Goal: Information Seeking & Learning: Learn about a topic

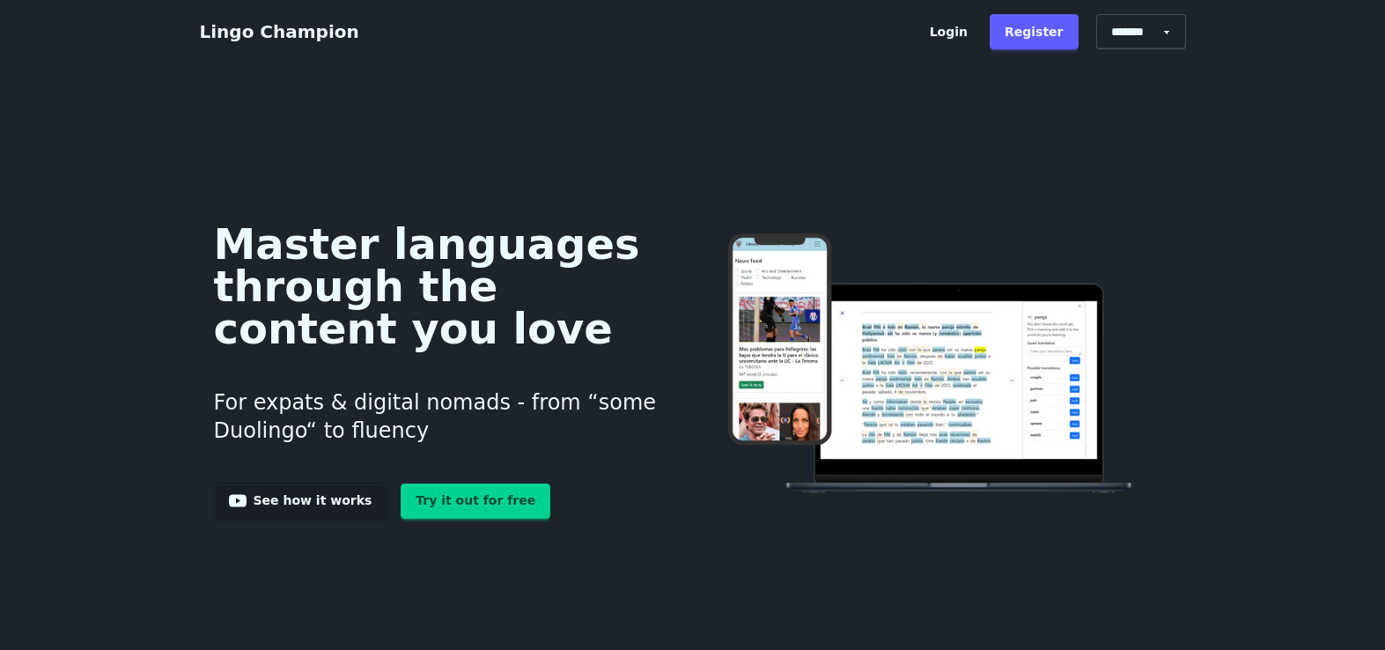
click at [471, 506] on link "Try it out for free" at bounding box center [476, 500] width 150 height 35
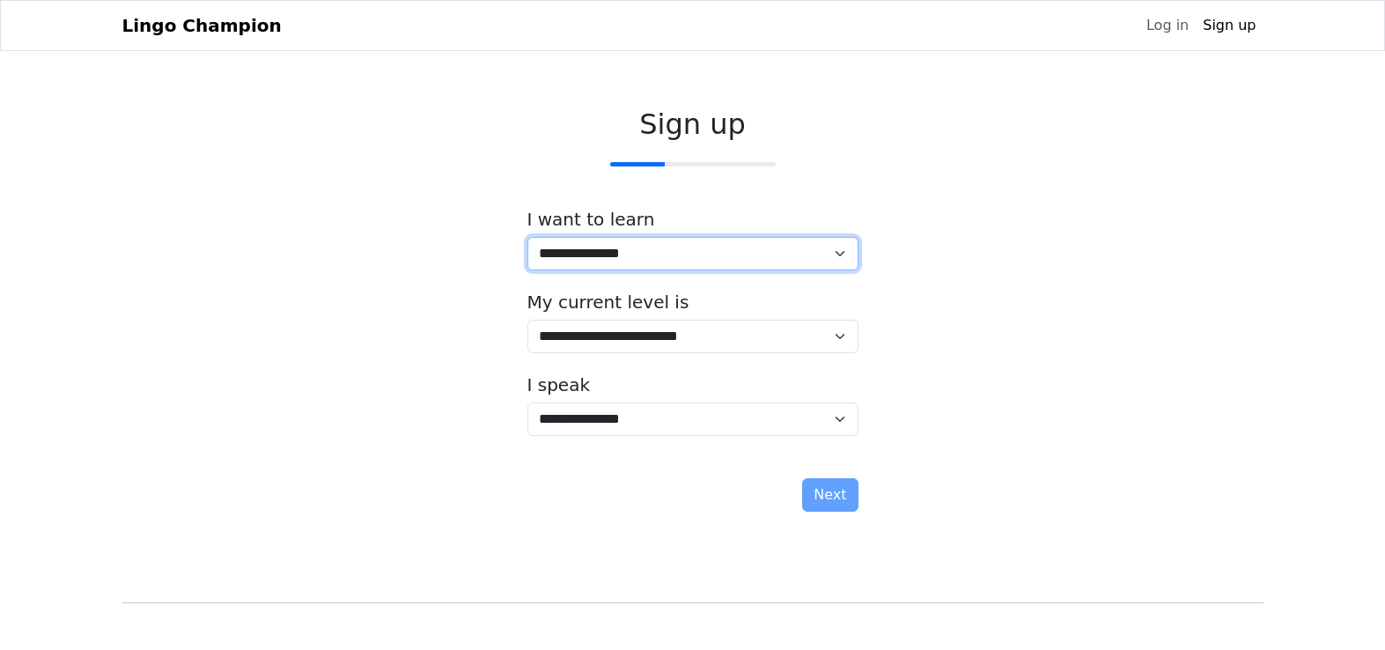
click at [783, 249] on select "**********" at bounding box center [692, 253] width 331 height 33
select select "**"
click at [527, 237] on select "**********" at bounding box center [692, 253] width 331 height 33
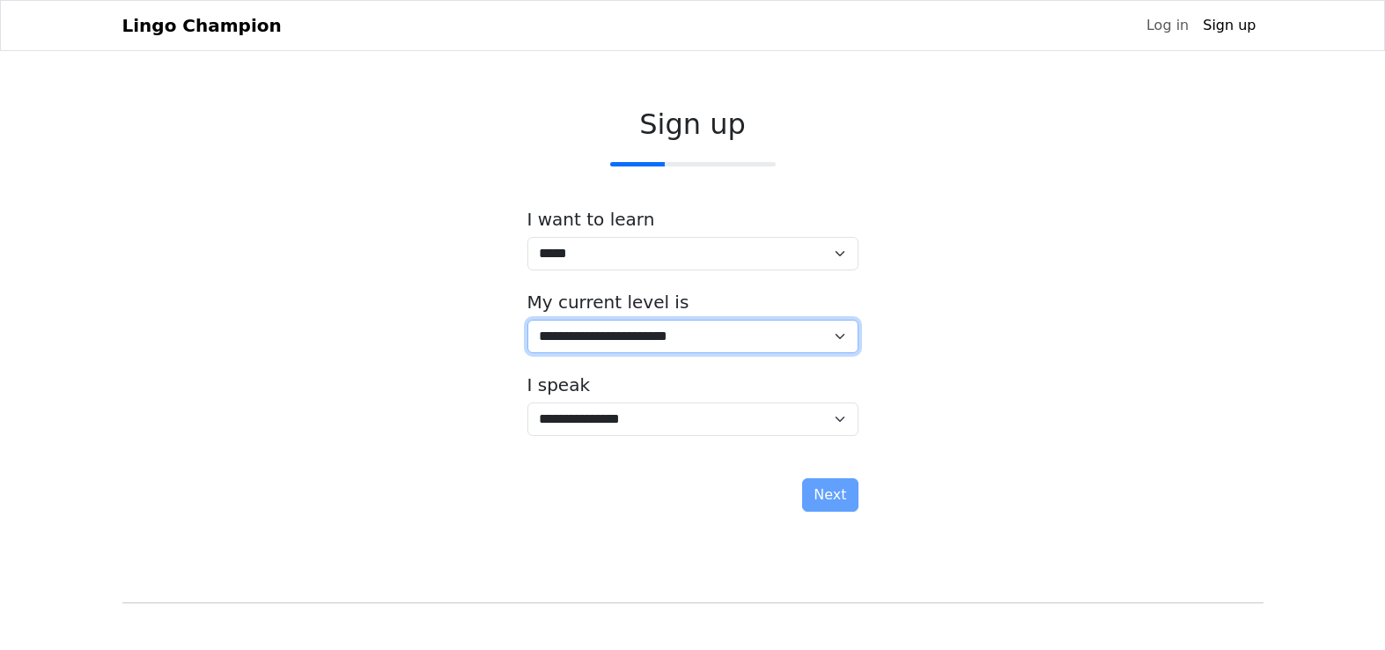
click at [767, 343] on select "**********" at bounding box center [692, 336] width 331 height 33
select select "*"
click at [527, 320] on select "**********" at bounding box center [692, 336] width 331 height 33
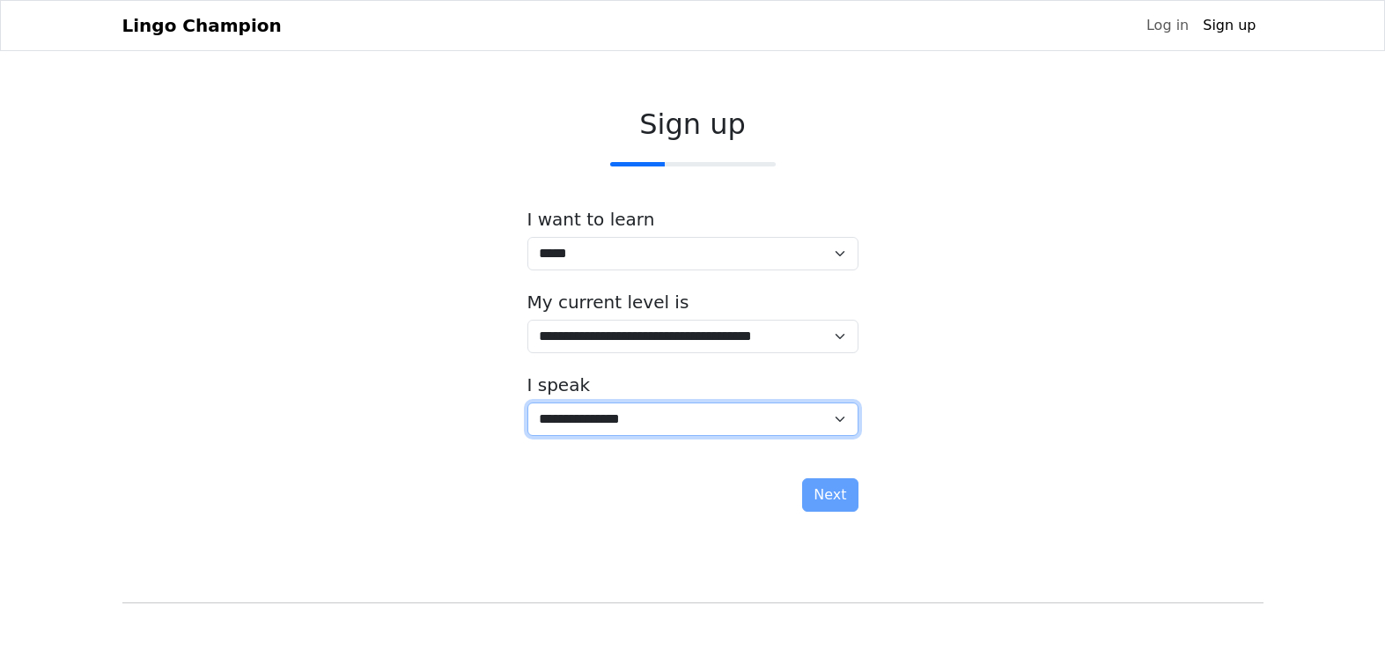
click at [757, 422] on select "**********" at bounding box center [692, 418] width 331 height 33
select select "*****"
click at [527, 402] on select "**********" at bounding box center [692, 418] width 331 height 33
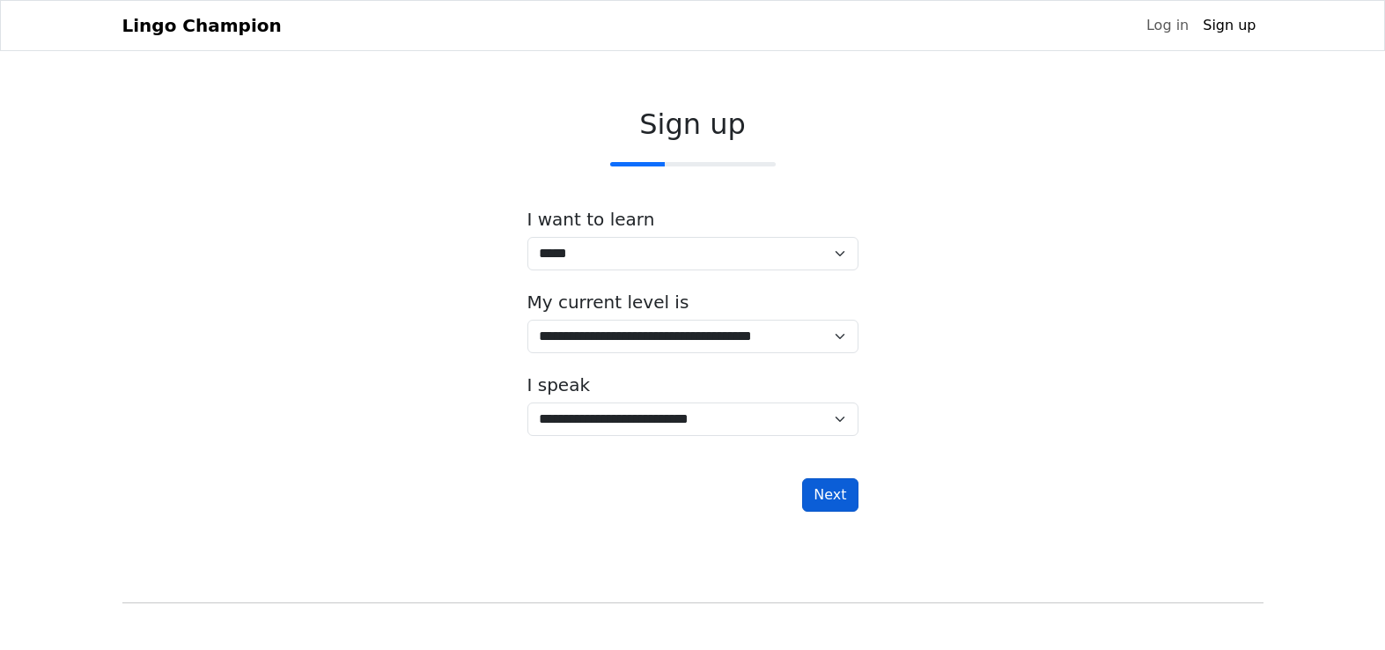
click at [826, 497] on button "Next" at bounding box center [829, 494] width 55 height 33
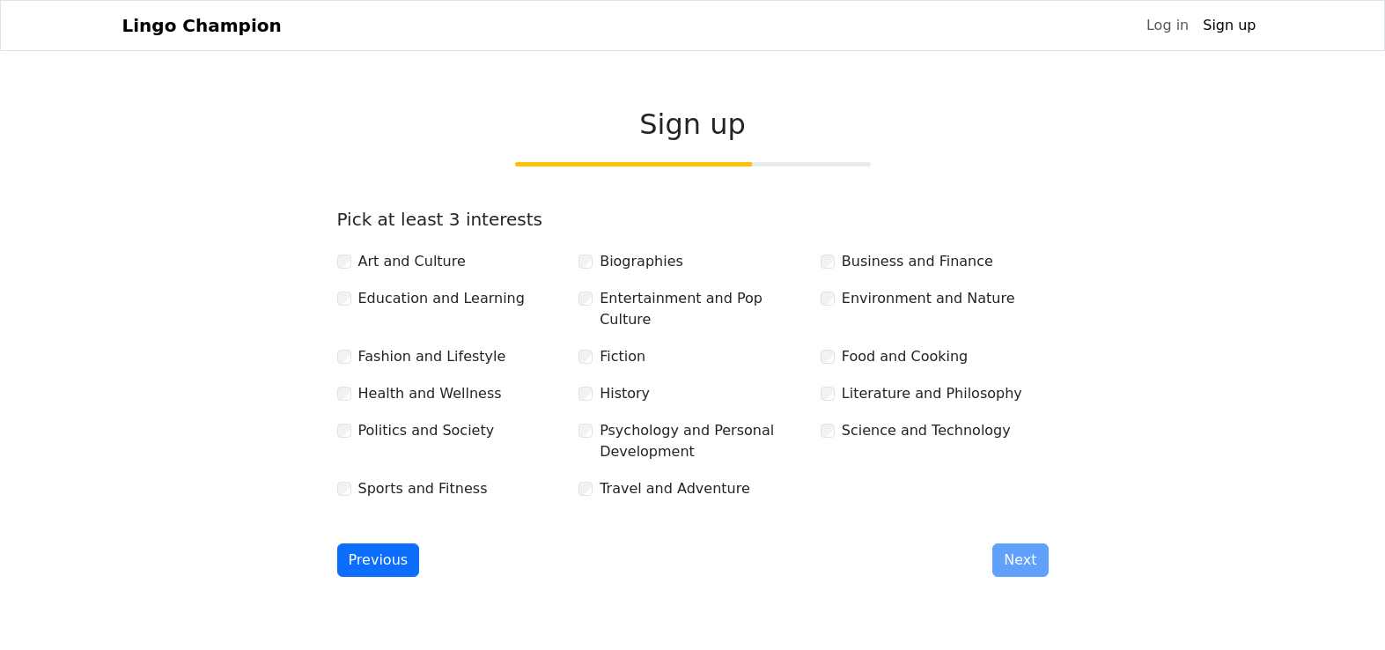
click at [462, 478] on label "Sports and Fitness" at bounding box center [422, 488] width 129 height 21
click at [437, 297] on label "Education and Learning" at bounding box center [441, 298] width 166 height 21
click at [466, 420] on label "Politics and Society" at bounding box center [426, 430] width 136 height 21
click at [479, 383] on label "Health and Wellness" at bounding box center [430, 393] width 144 height 21
click at [697, 420] on label "Psychology and Personal Development" at bounding box center [703, 441] width 207 height 42
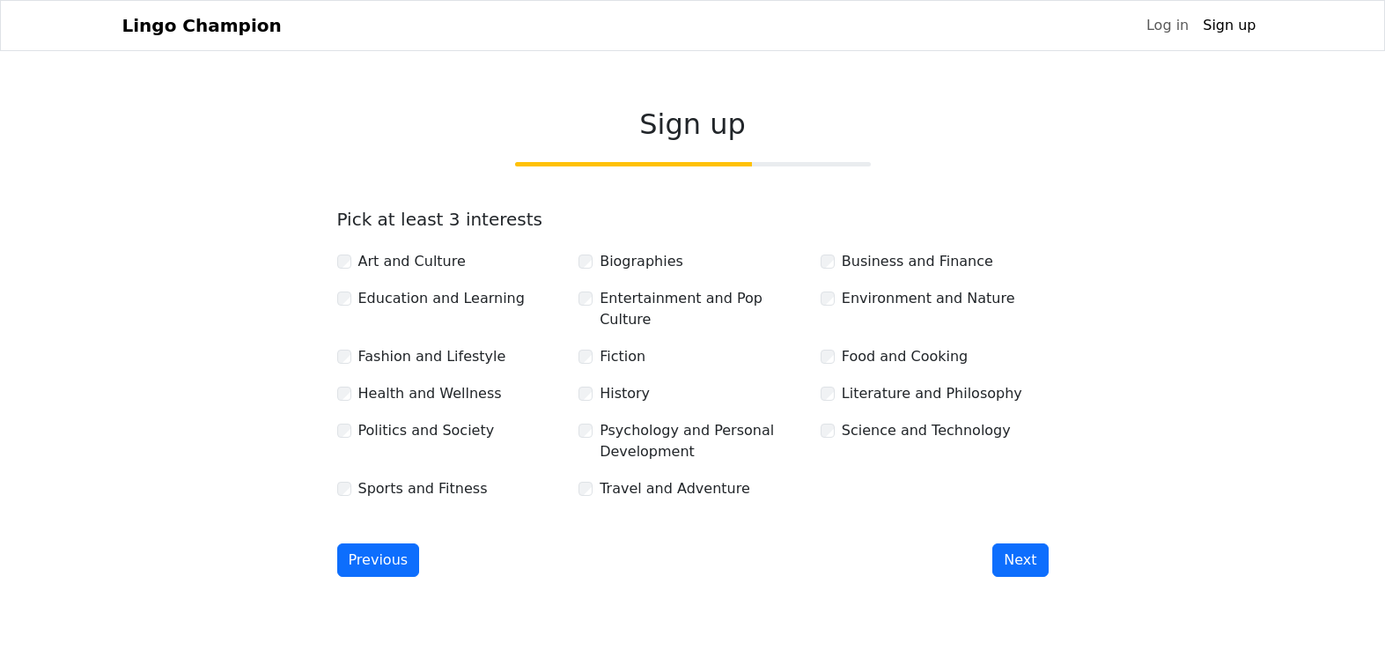
click at [945, 346] on label "Food and Cooking" at bounding box center [905, 356] width 126 height 21
click at [358, 244] on div "Pick at least 3 interests Art and Culture Biographies Business and Finance Educ…" at bounding box center [693, 355] width 712 height 292
click at [376, 259] on label "Art and Culture" at bounding box center [411, 261] width 107 height 21
click at [1031, 545] on button "Next" at bounding box center [1019, 559] width 55 height 33
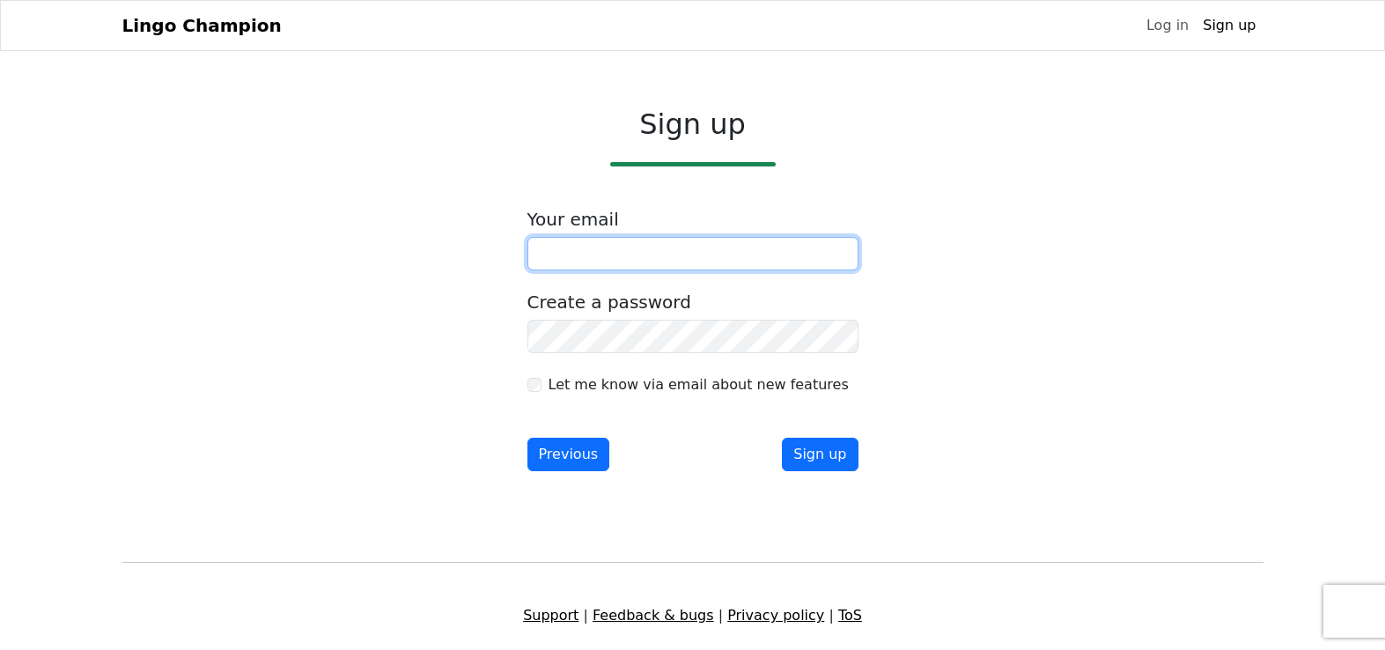
click at [616, 240] on input "email" at bounding box center [692, 253] width 331 height 33
type input "**********"
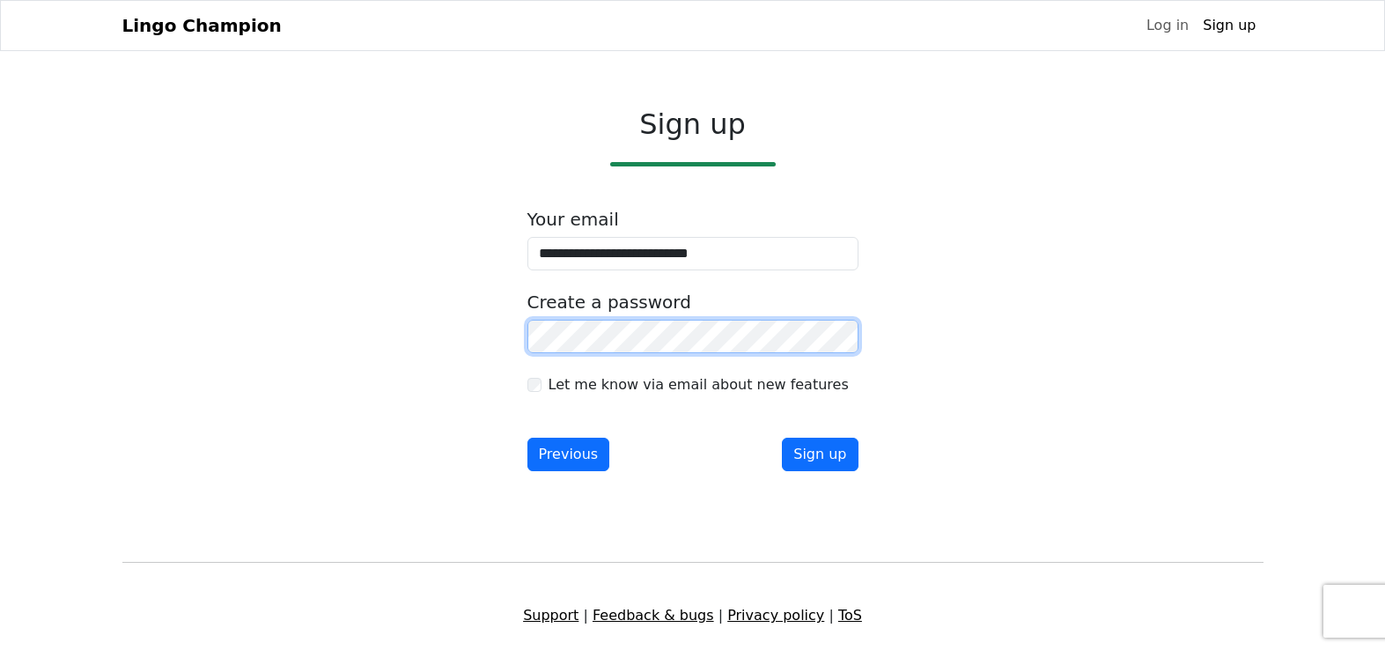
click at [782, 438] on button "Sign up" at bounding box center [820, 454] width 76 height 33
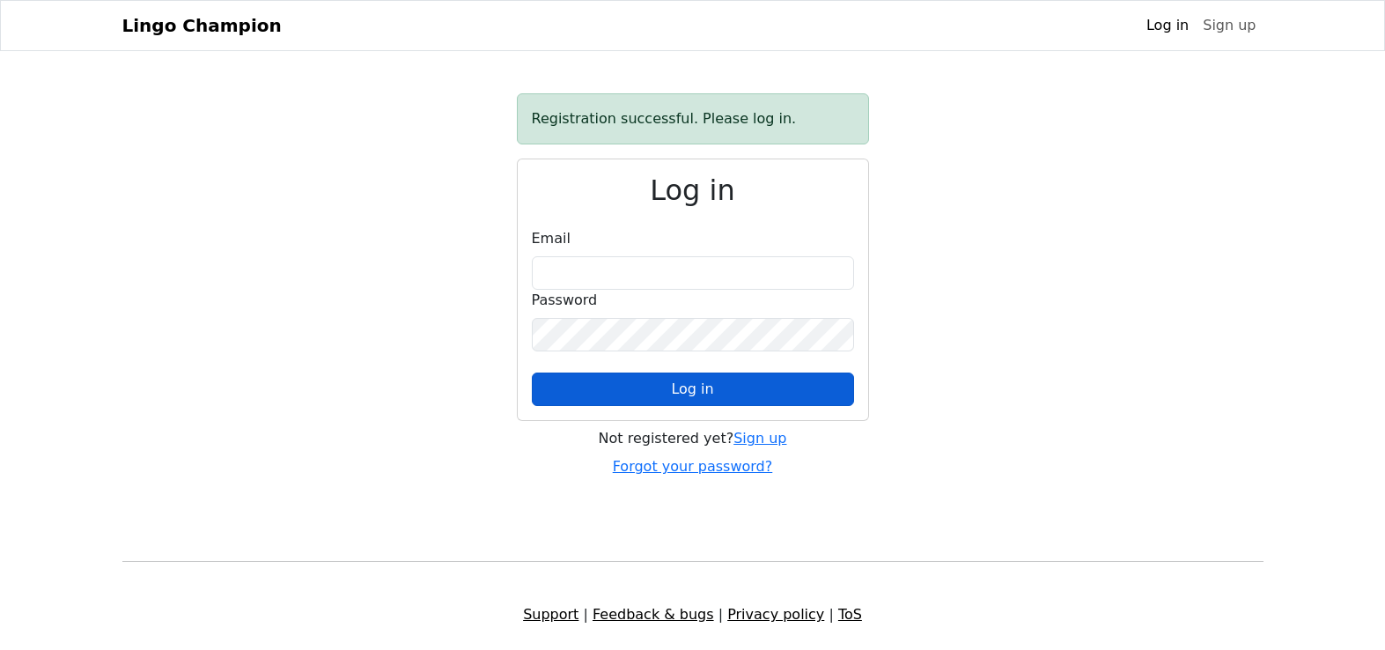
click at [808, 395] on button "Log in" at bounding box center [693, 388] width 322 height 33
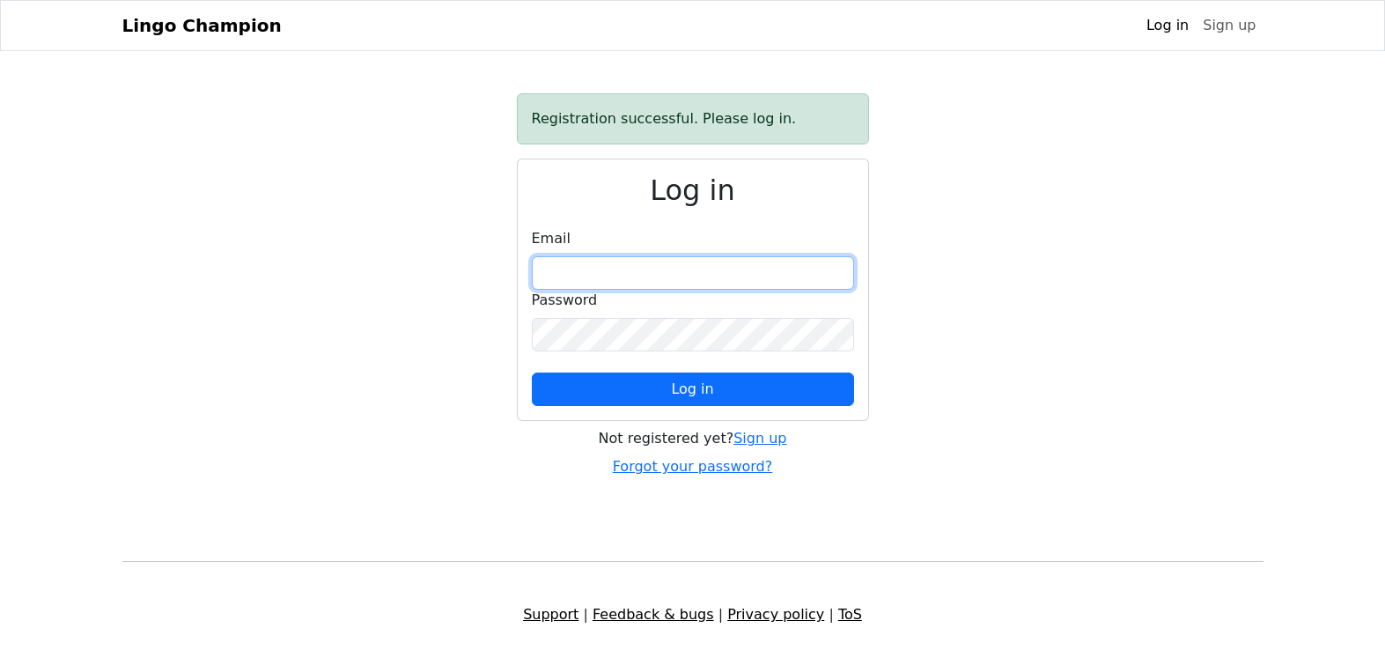
click at [743, 277] on input "email" at bounding box center [693, 272] width 322 height 33
type input "**********"
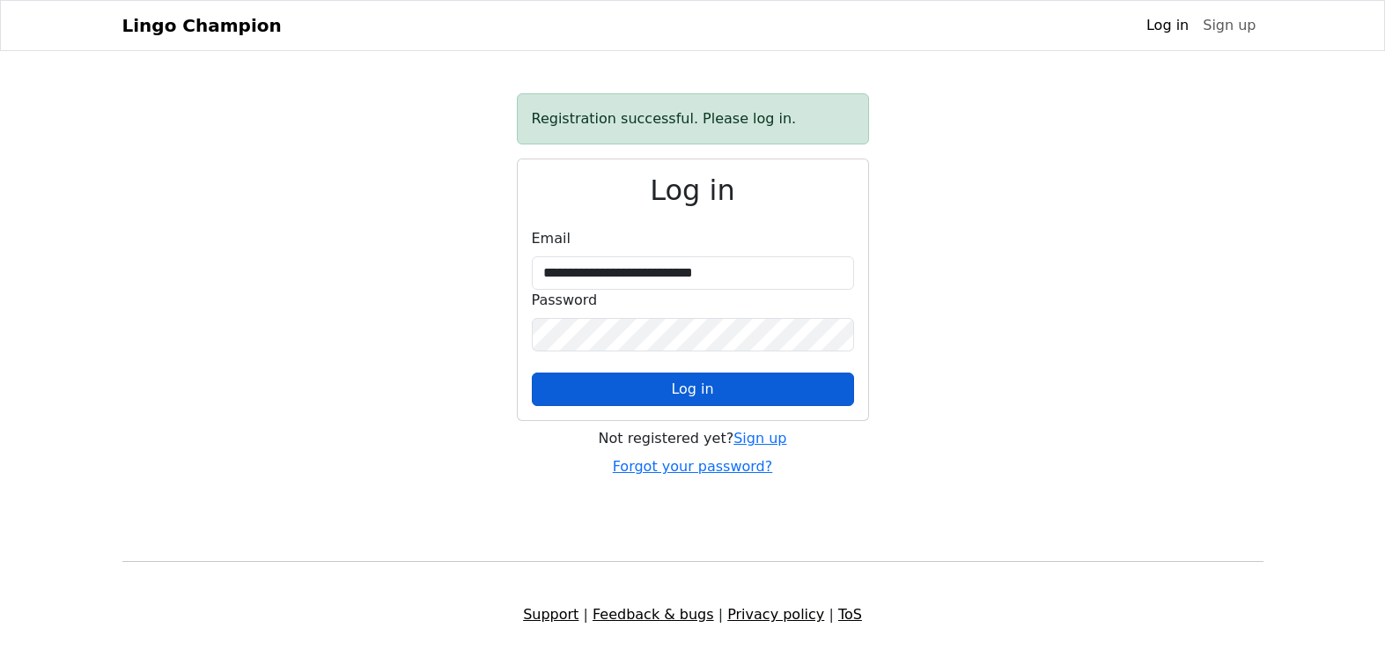
click at [794, 395] on button "Log in" at bounding box center [693, 388] width 322 height 33
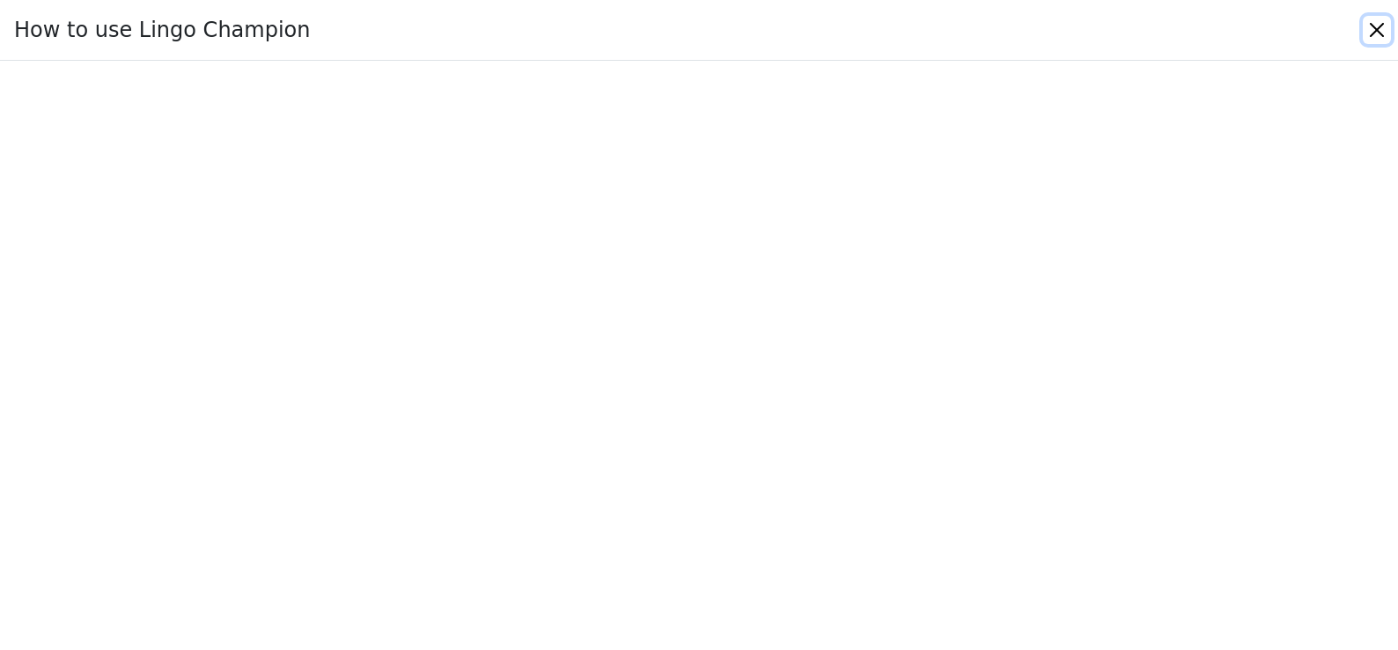
click at [1368, 32] on button "Close" at bounding box center [1377, 30] width 28 height 28
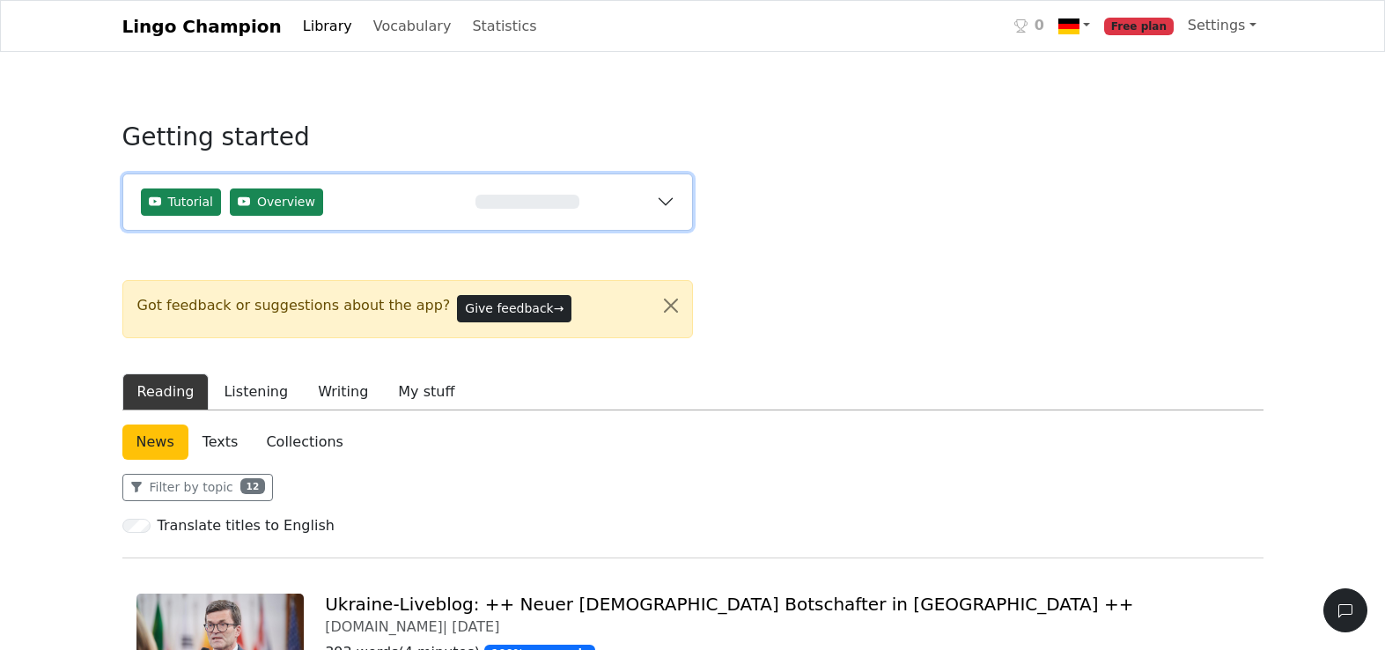
click at [636, 209] on div "0%" at bounding box center [528, 202] width 258 height 14
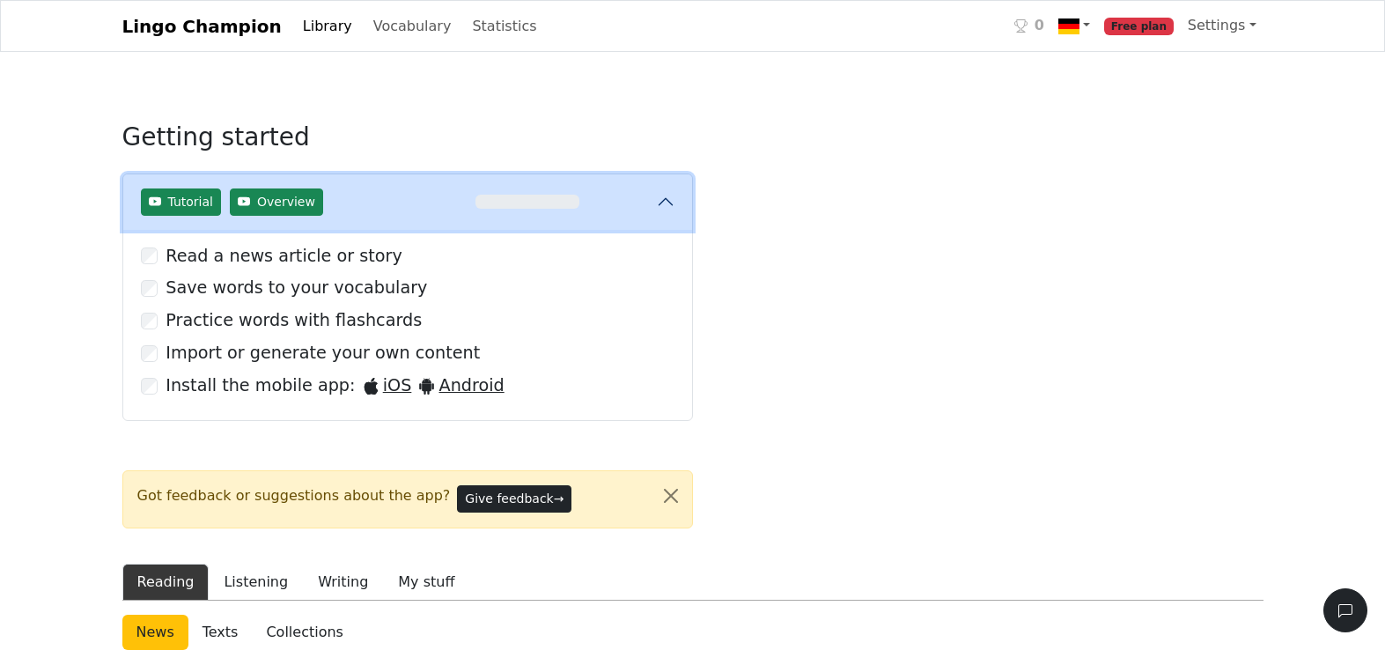
click at [636, 209] on div "0%" at bounding box center [528, 202] width 258 height 14
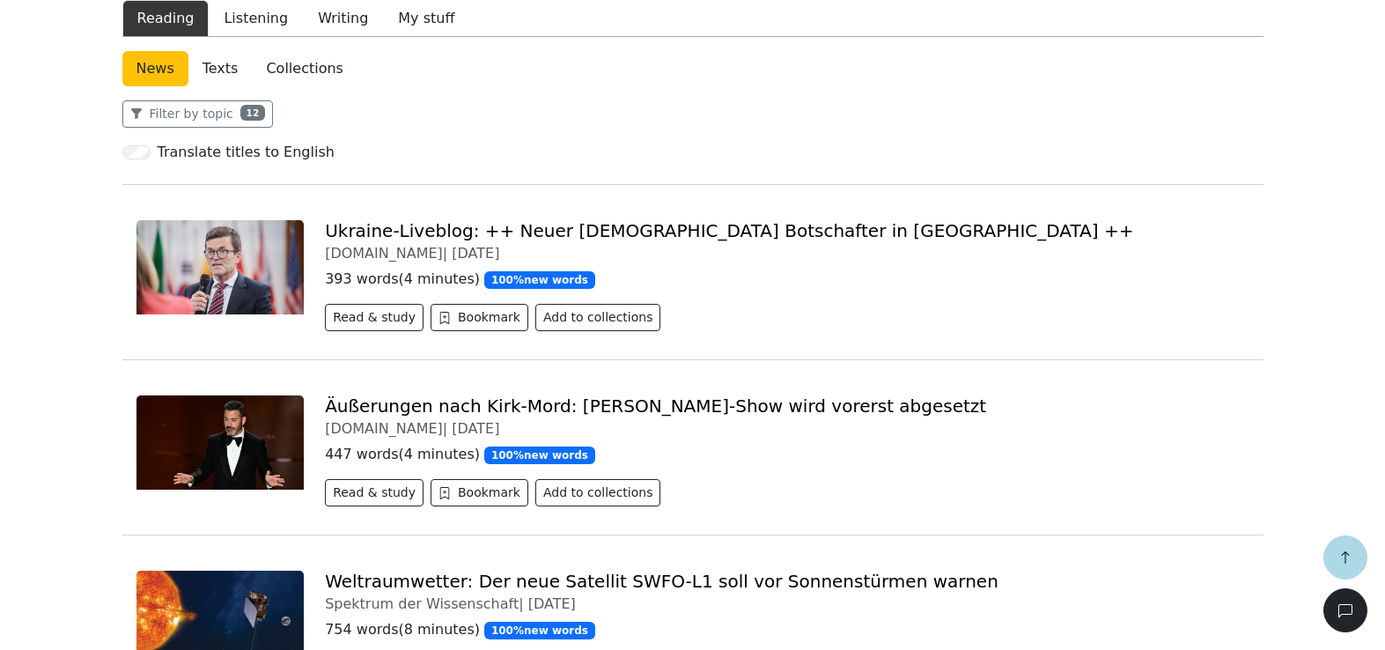
scroll to position [385, 0]
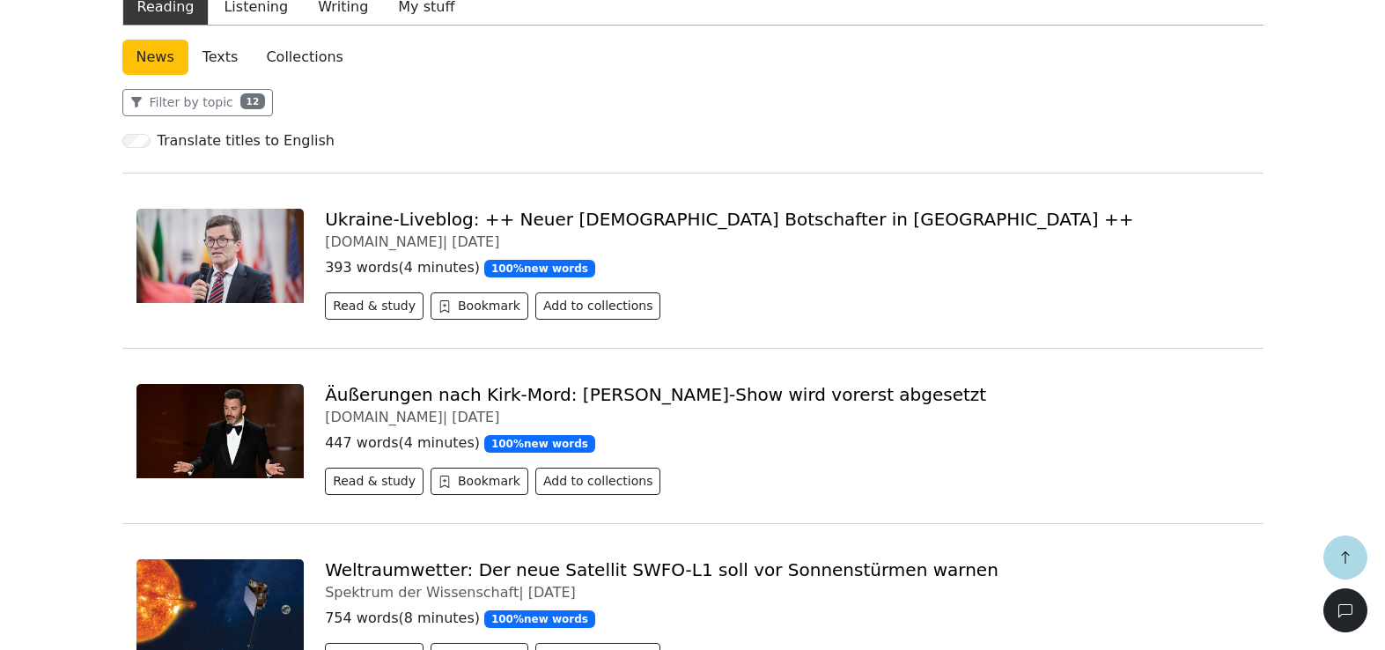
click at [525, 395] on link "Äußerungen nach Kirk-Mord: Jimmy-Kimmel-Show wird vorerst abgesetzt" at bounding box center [655, 394] width 661 height 21
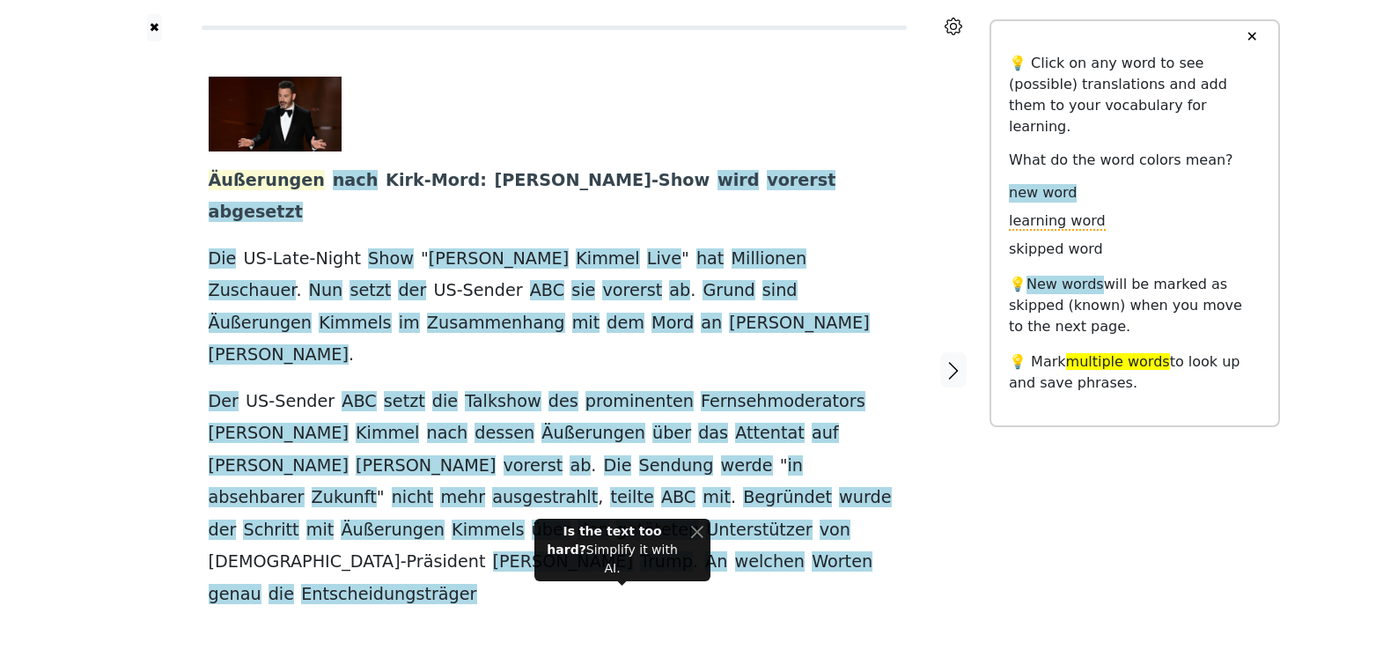
click at [282, 178] on span "Äußerungen" at bounding box center [267, 181] width 117 height 22
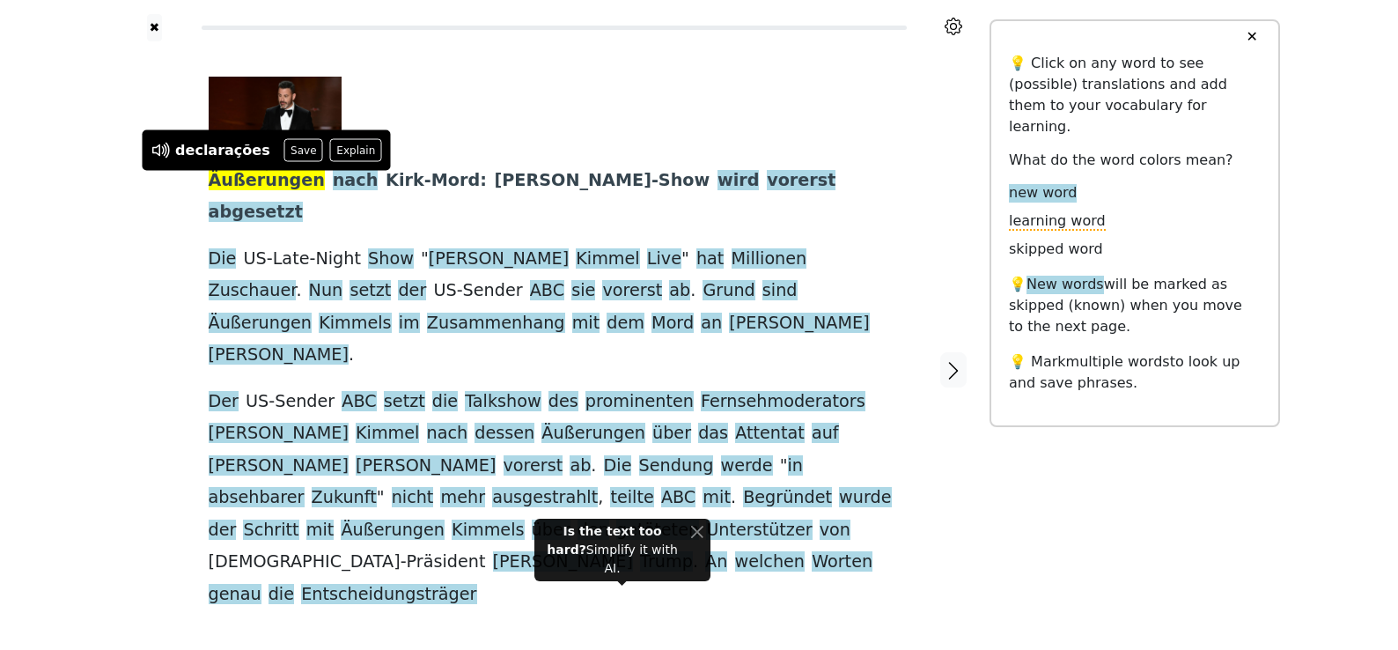
click at [282, 178] on span "Äußerungen" at bounding box center [267, 181] width 117 height 22
click at [293, 151] on button "Save" at bounding box center [303, 150] width 39 height 23
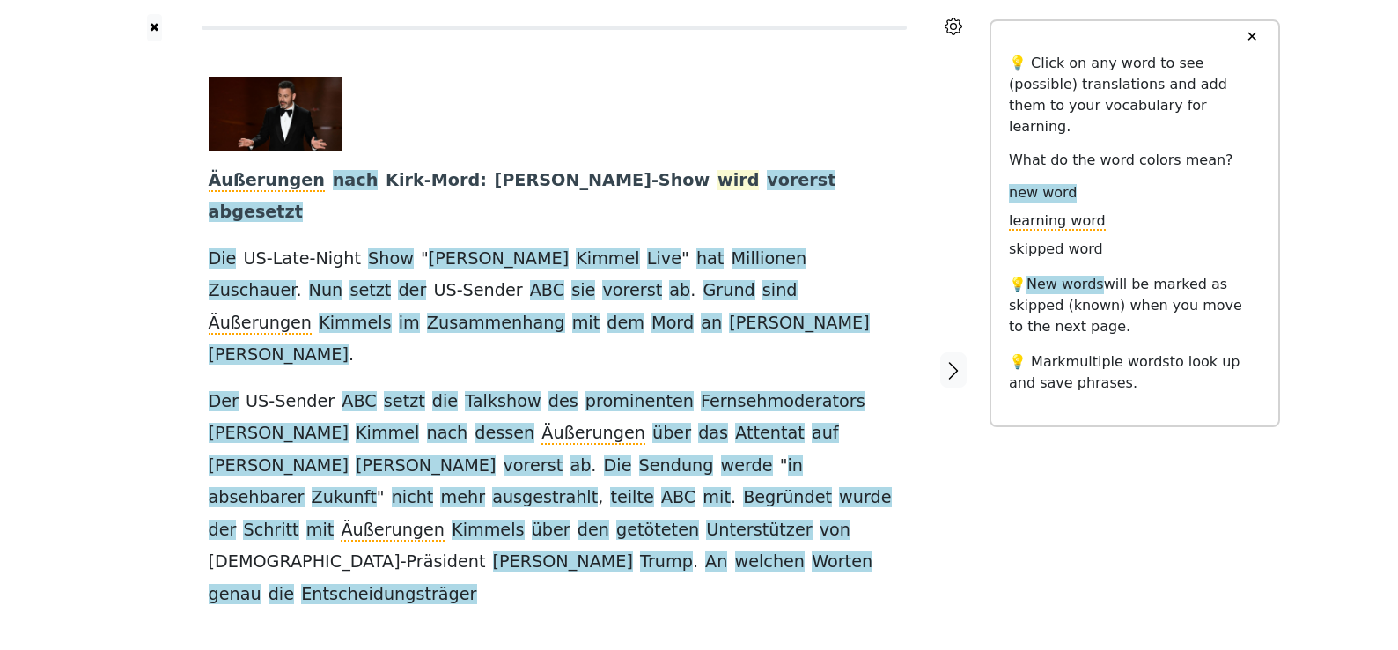
click at [718, 188] on span "wird" at bounding box center [739, 181] width 42 height 22
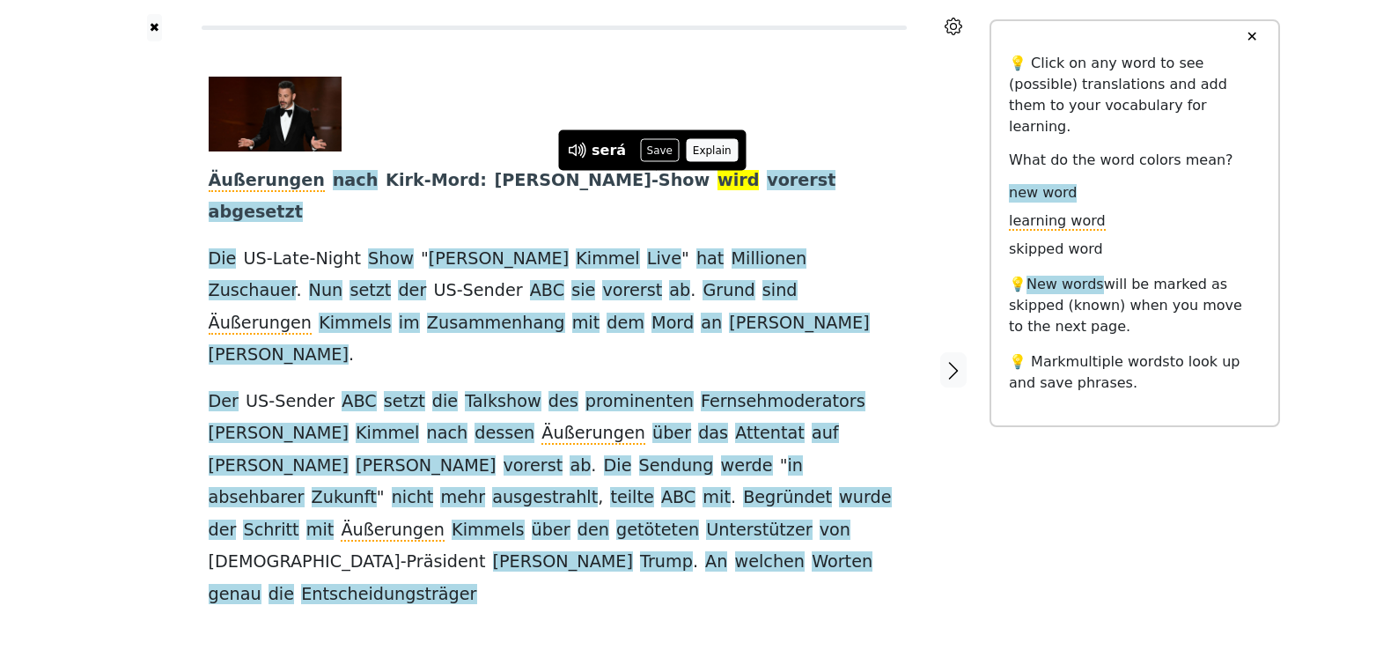
click at [704, 151] on button "Explain" at bounding box center [712, 150] width 52 height 23
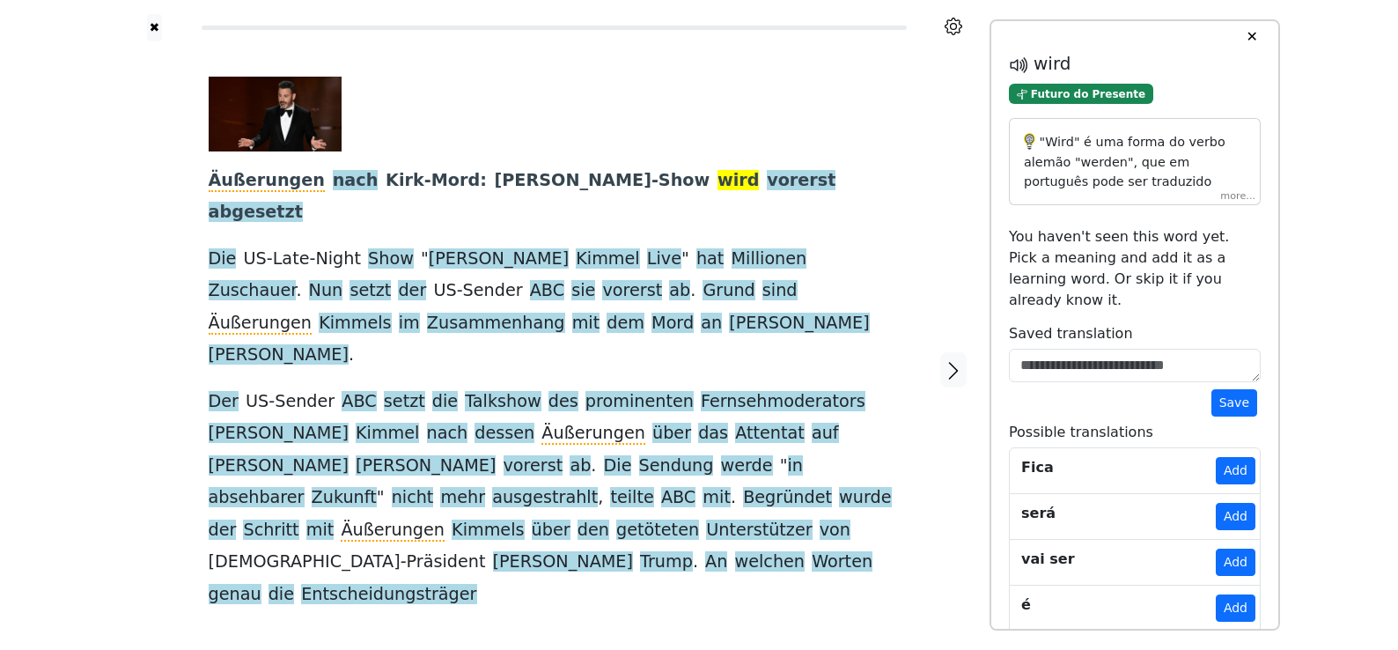
click at [1239, 196] on div ""Wird" é uma forma do verbo alemão "werden", que em português pode ser traduzid…" at bounding box center [1135, 161] width 252 height 87
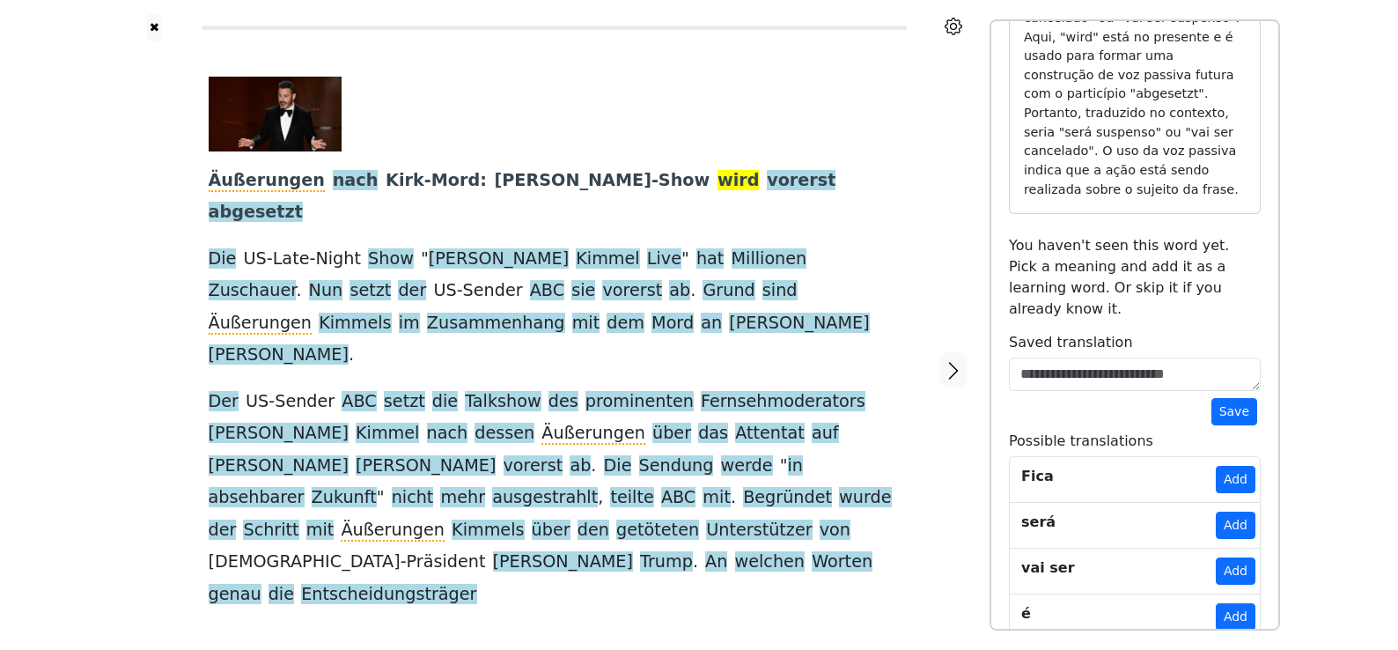
scroll to position [262, 0]
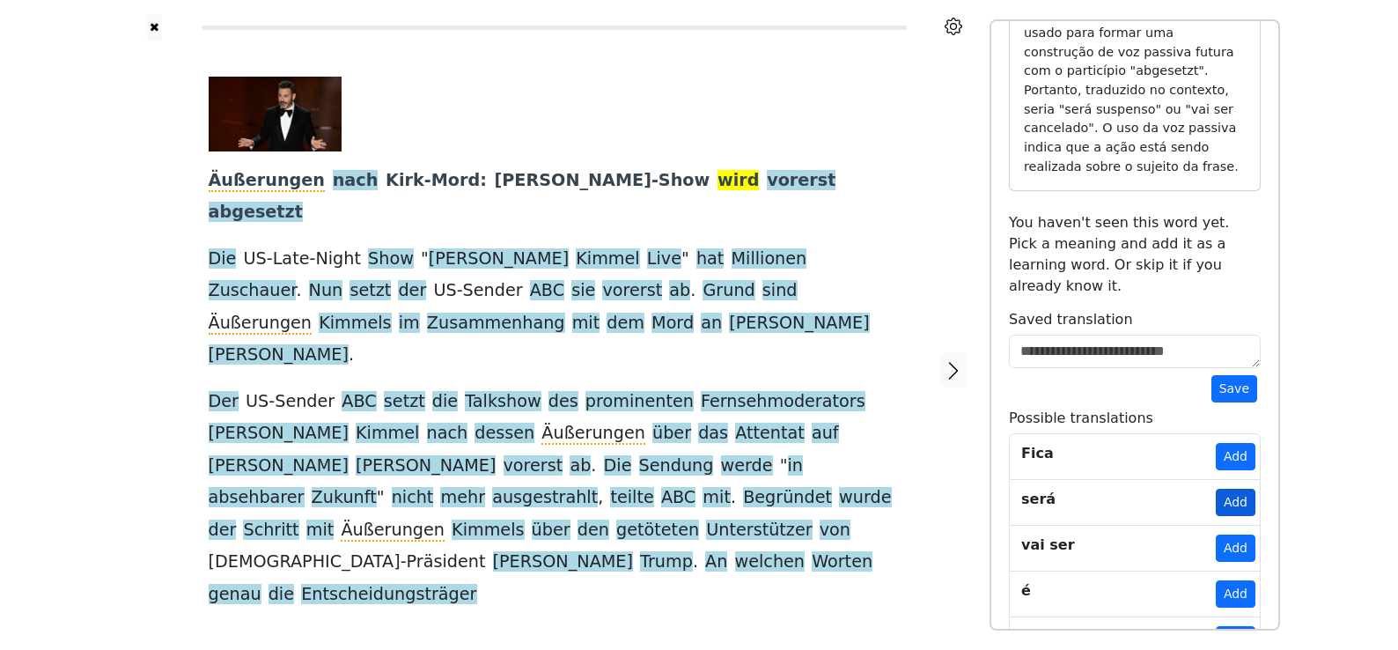
click at [1216, 489] on button "Add" at bounding box center [1236, 502] width 40 height 27
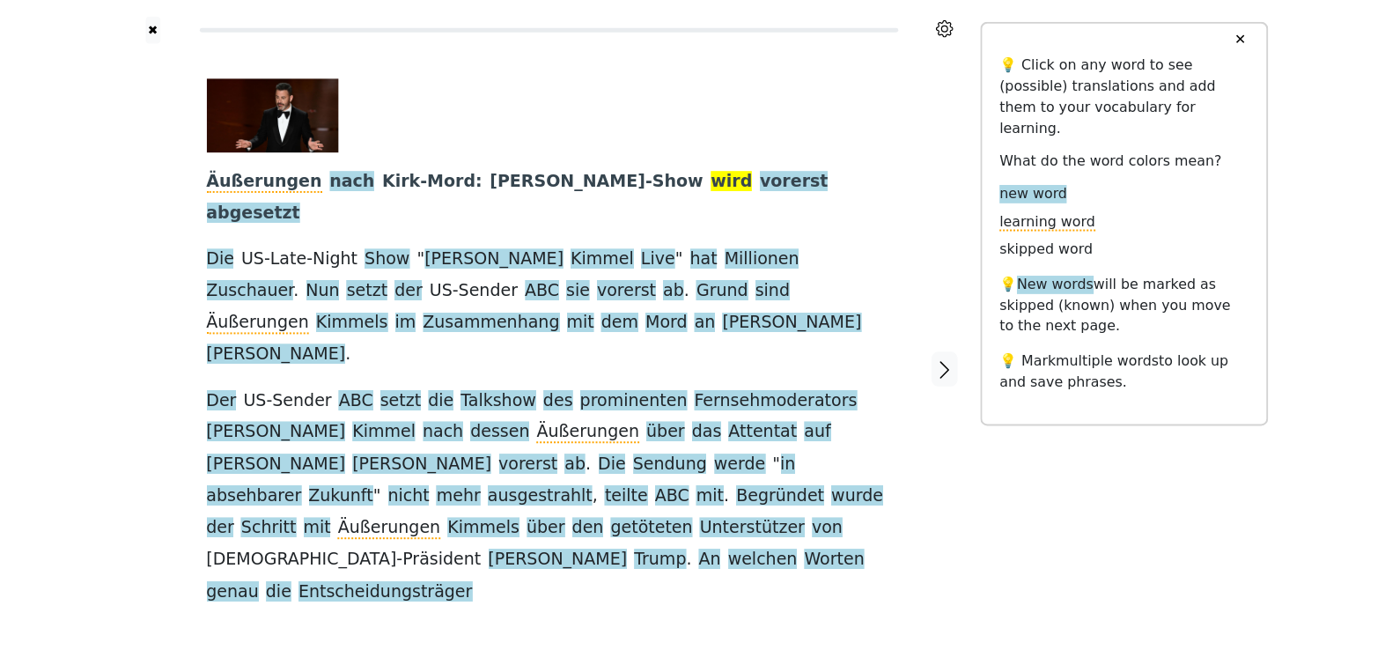
scroll to position [0, 0]
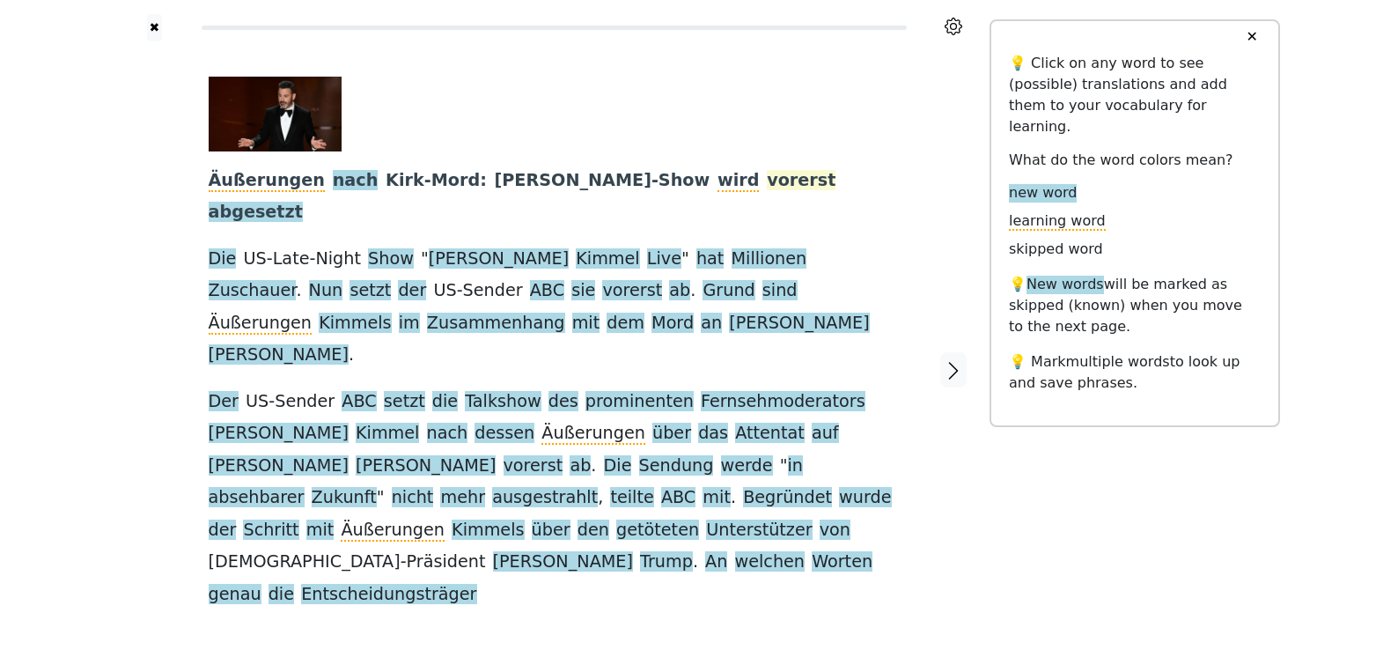
click at [767, 180] on span "vorerst" at bounding box center [801, 181] width 69 height 22
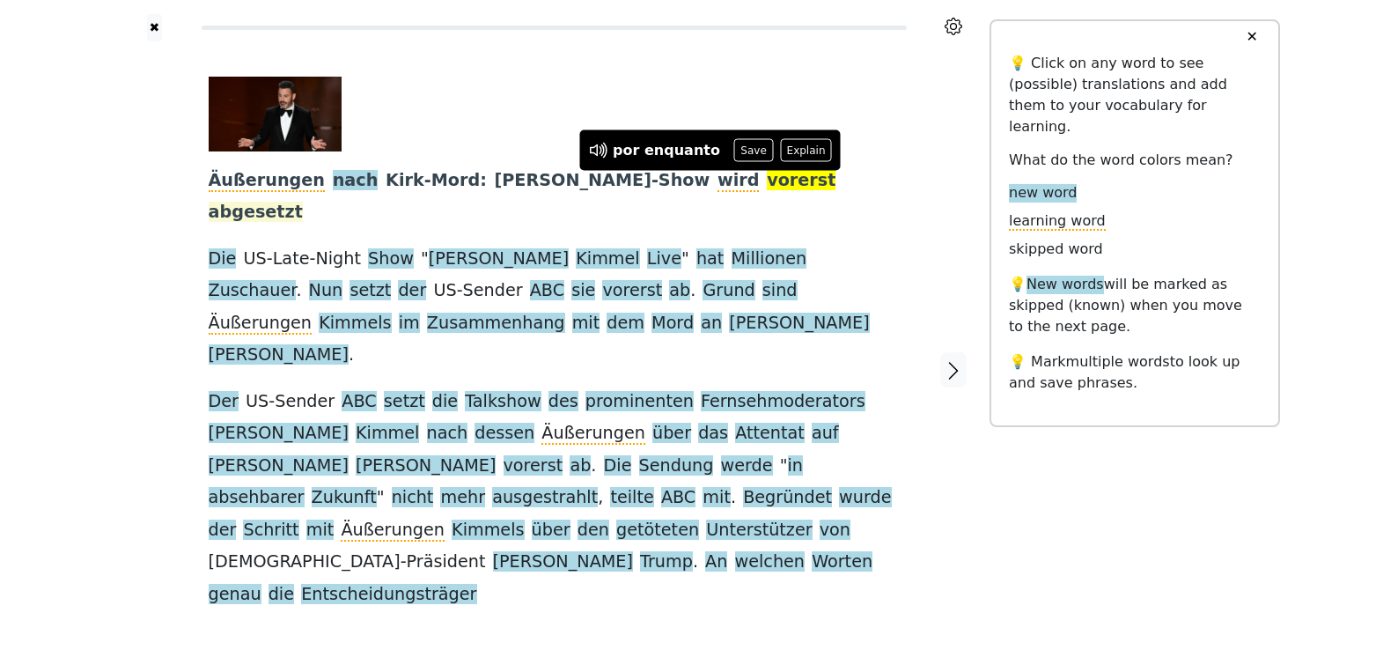
click at [303, 202] on span "abgesetzt" at bounding box center [256, 213] width 94 height 22
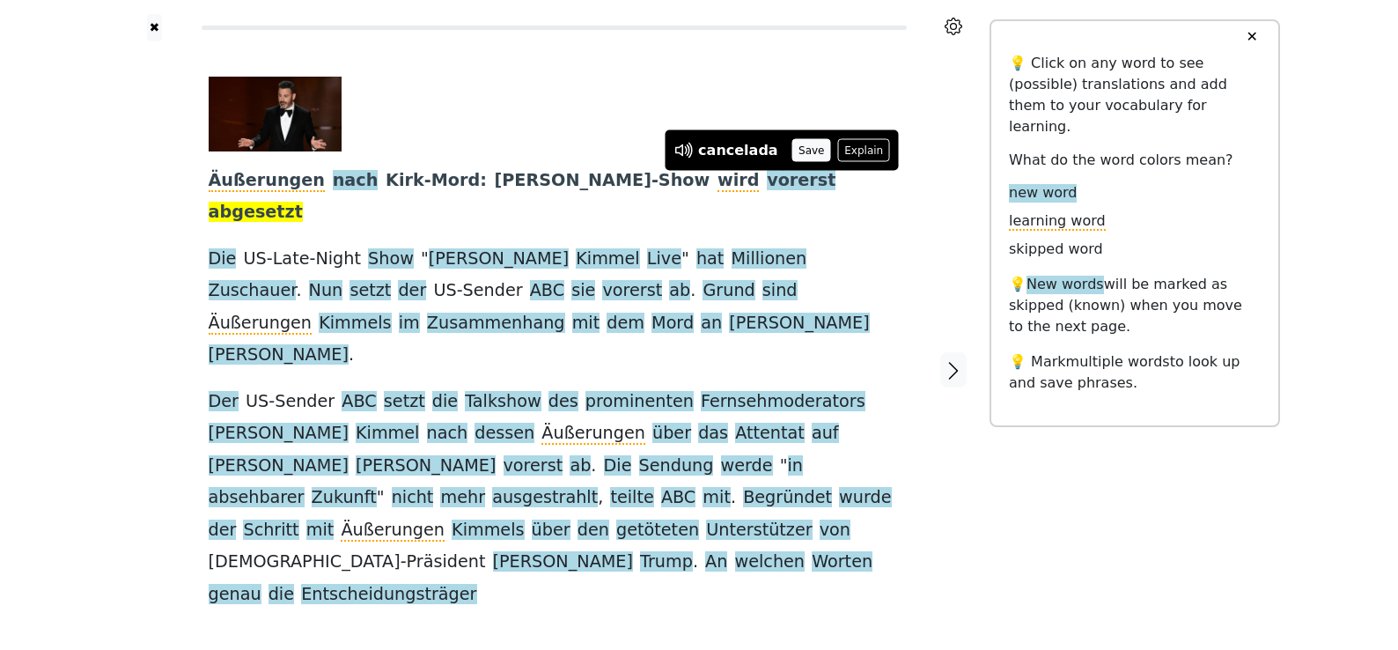
click at [799, 146] on button "Save" at bounding box center [812, 150] width 39 height 23
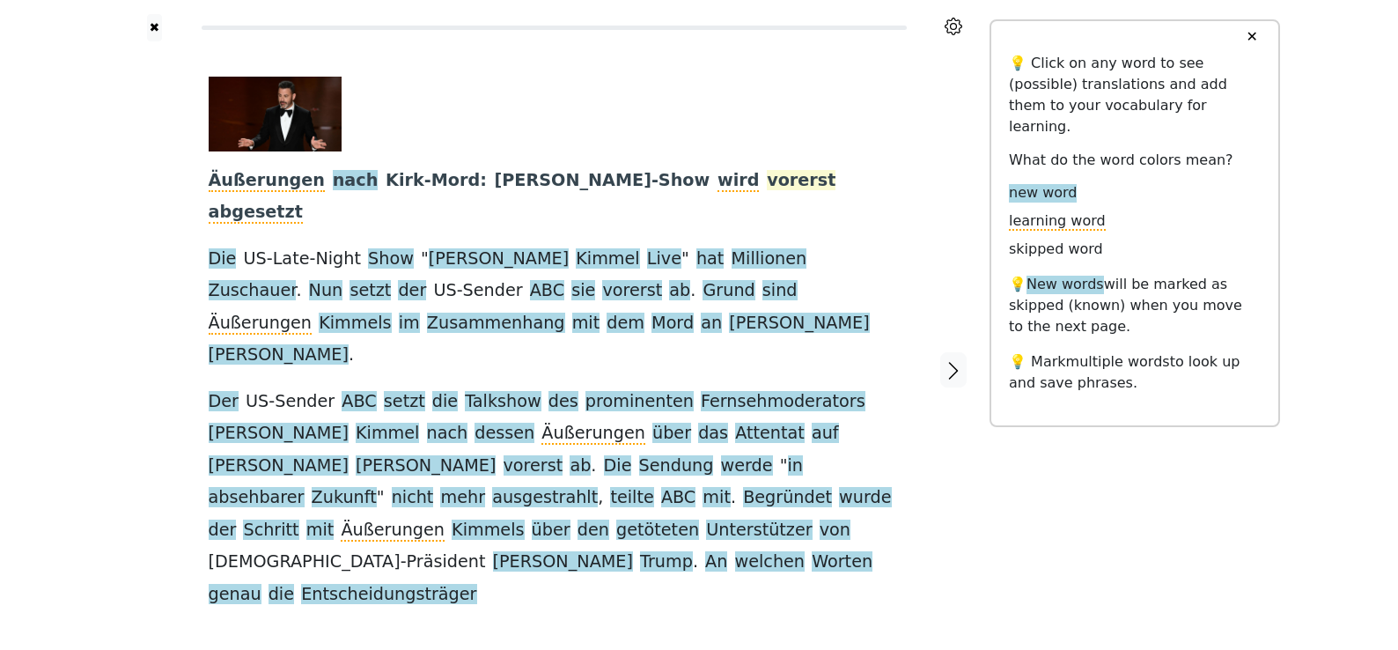
click at [767, 180] on span "vorerst" at bounding box center [801, 181] width 69 height 22
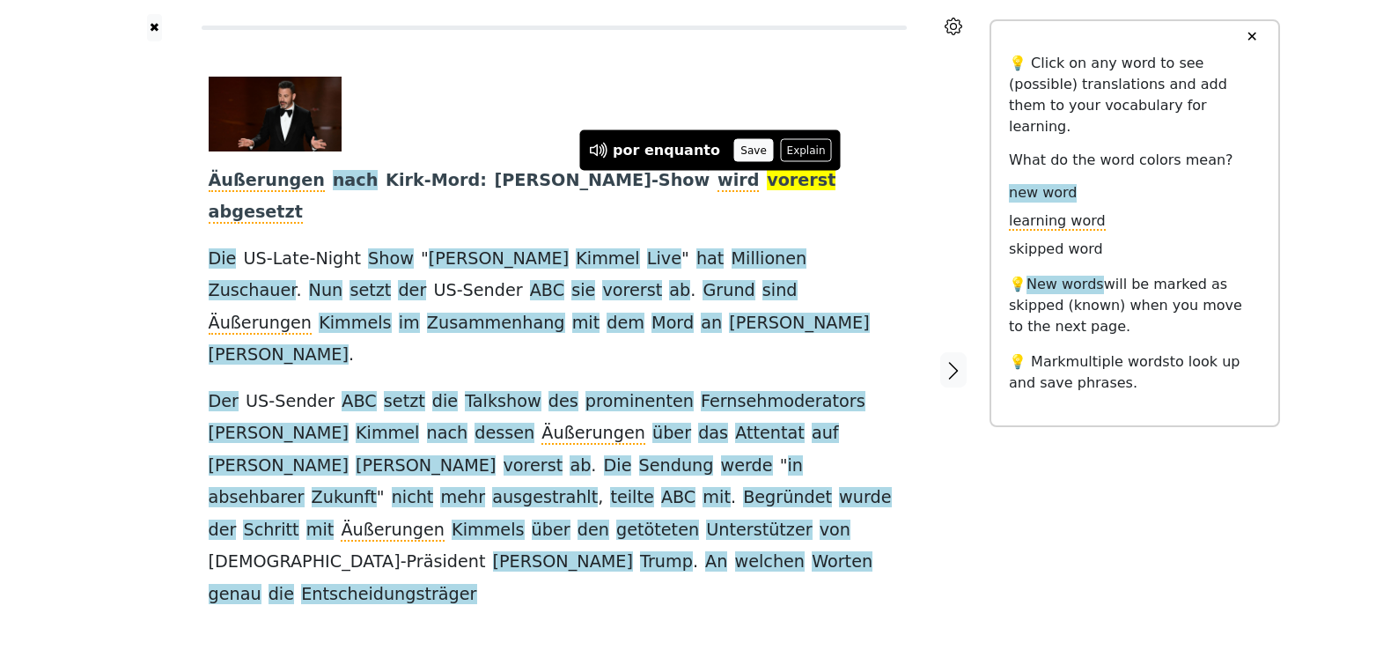
click at [749, 149] on button "Save" at bounding box center [753, 150] width 39 height 23
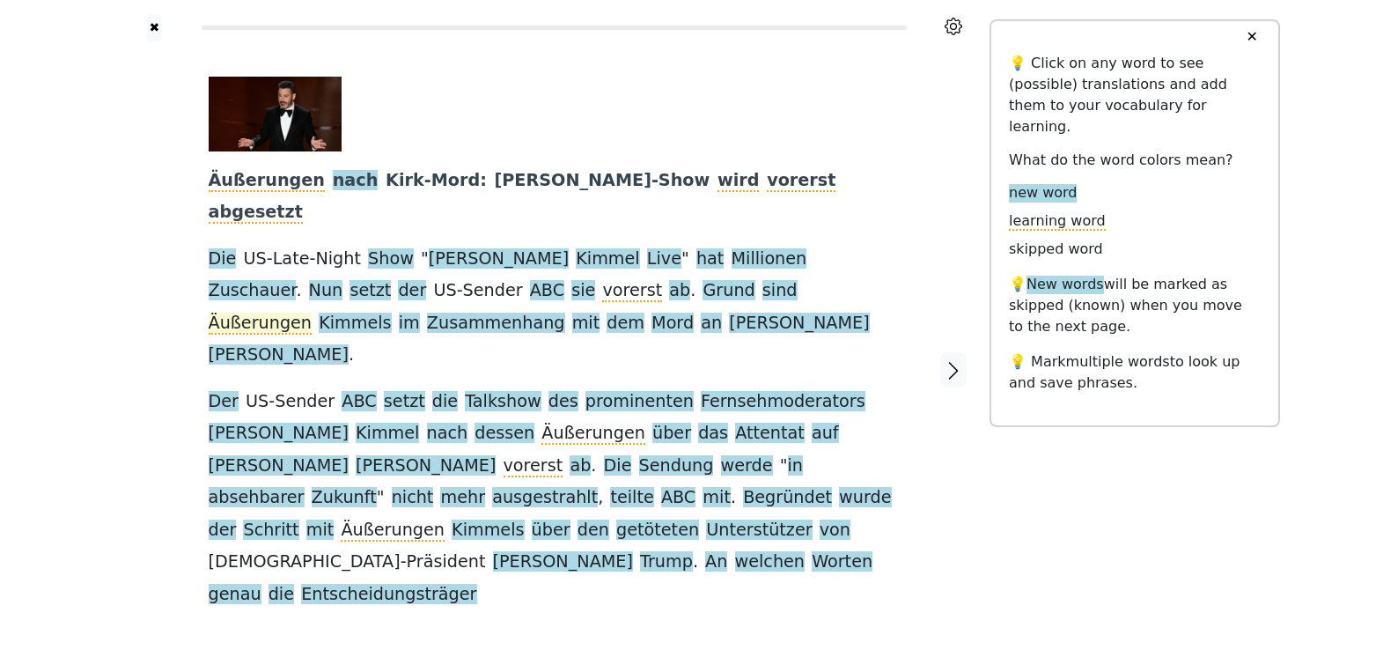
click at [313, 313] on span "Äußerungen" at bounding box center [261, 324] width 104 height 22
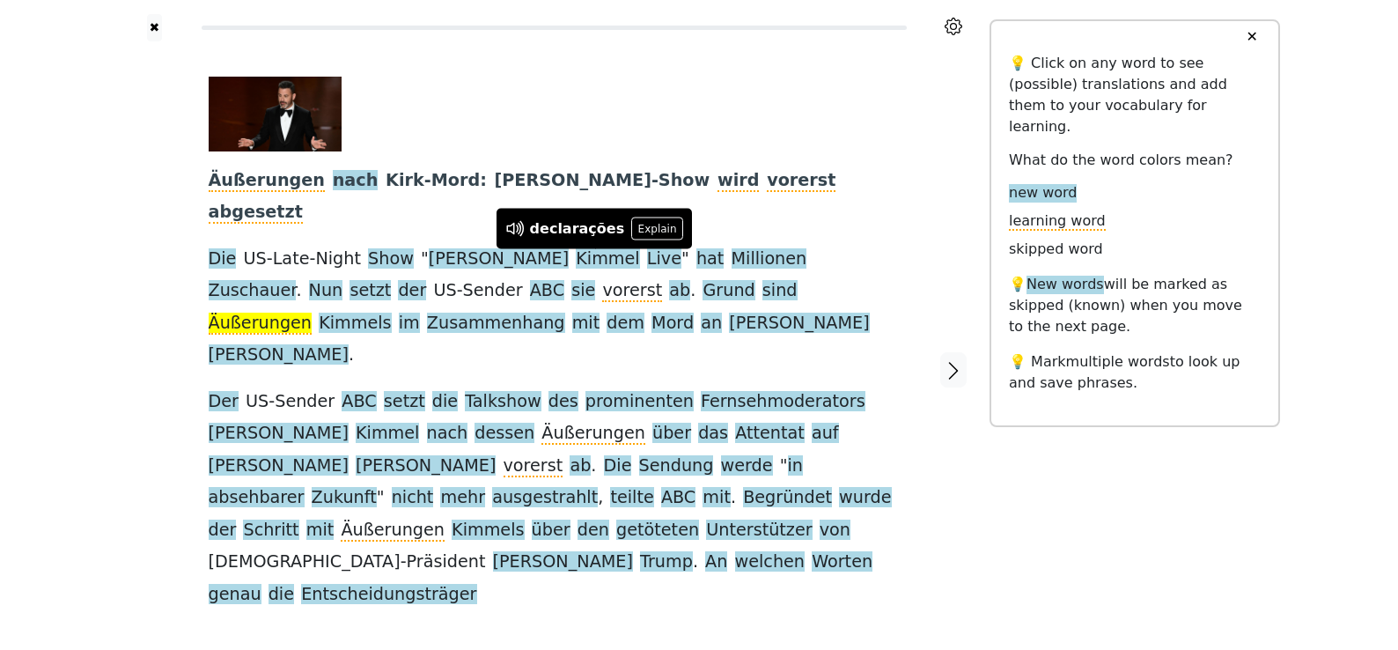
click at [684, 292] on div "Äußerungen nach Kirk-Mord : Jimmy-Kimmel-Show wird vorerst abgesetzt Die US-Lat…" at bounding box center [554, 344] width 691 height 534
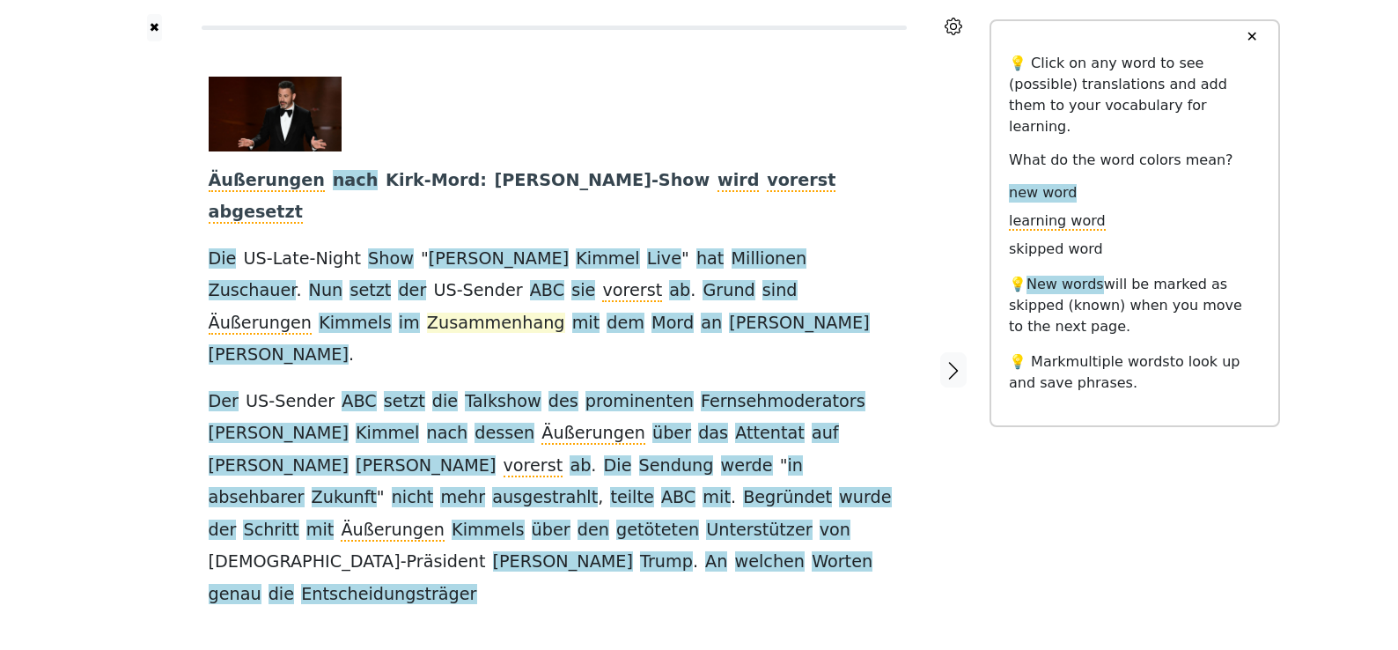
click at [565, 313] on span "Zusammenhang" at bounding box center [496, 324] width 138 height 22
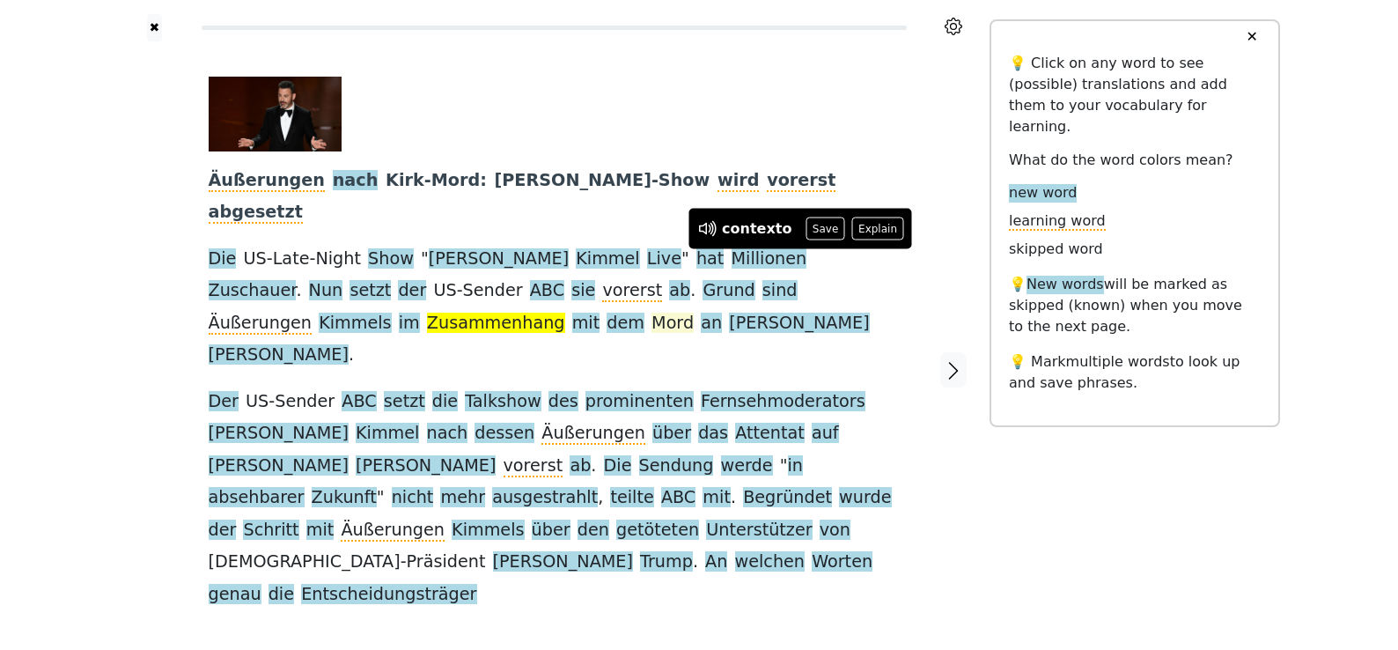
click at [652, 313] on span "Mord" at bounding box center [673, 324] width 42 height 22
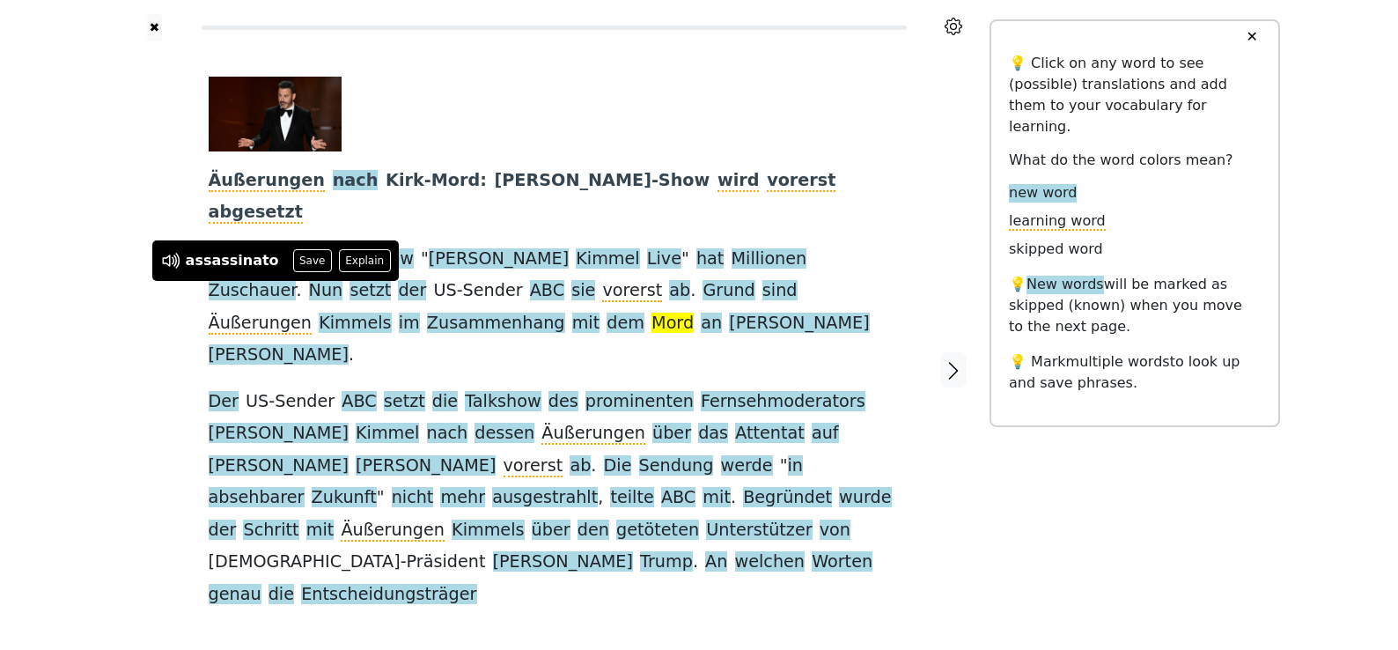
click at [527, 296] on div "Äußerungen nach Kirk-Mord : Jimmy-Kimmel-Show wird vorerst abgesetzt Die US-Lat…" at bounding box center [554, 344] width 691 height 534
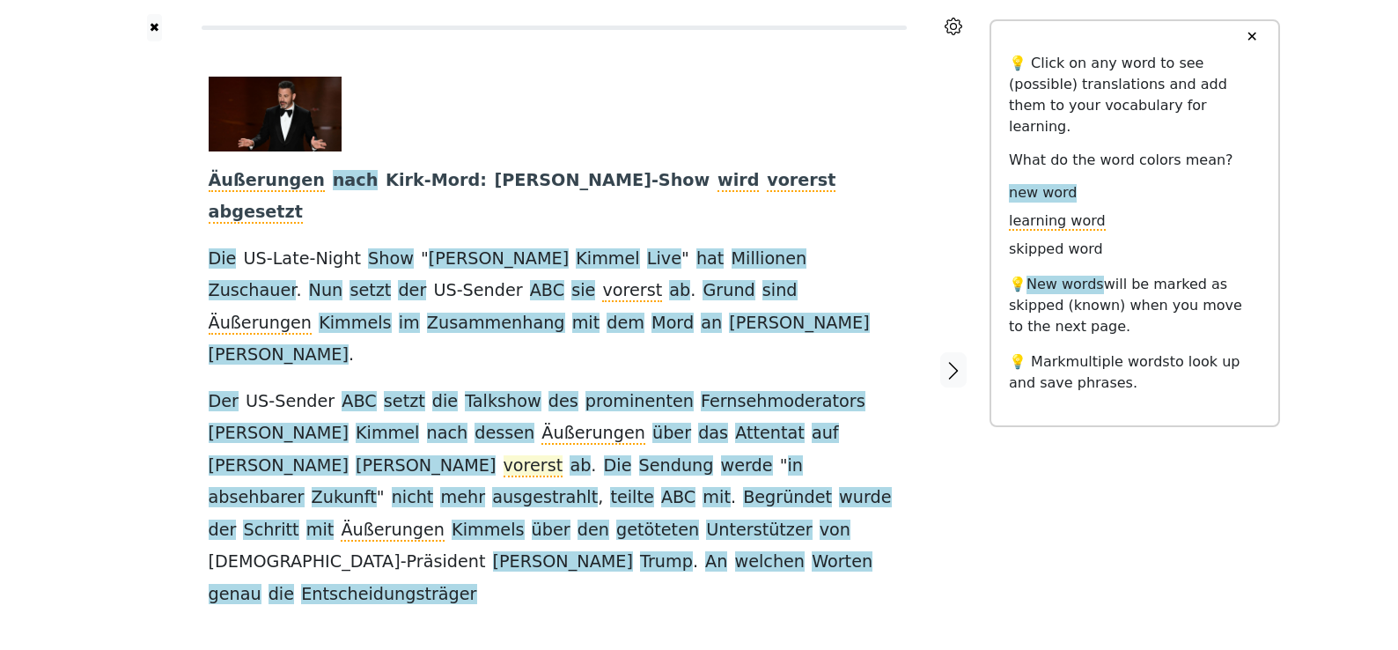
click at [564, 455] on span "vorerst" at bounding box center [534, 466] width 60 height 22
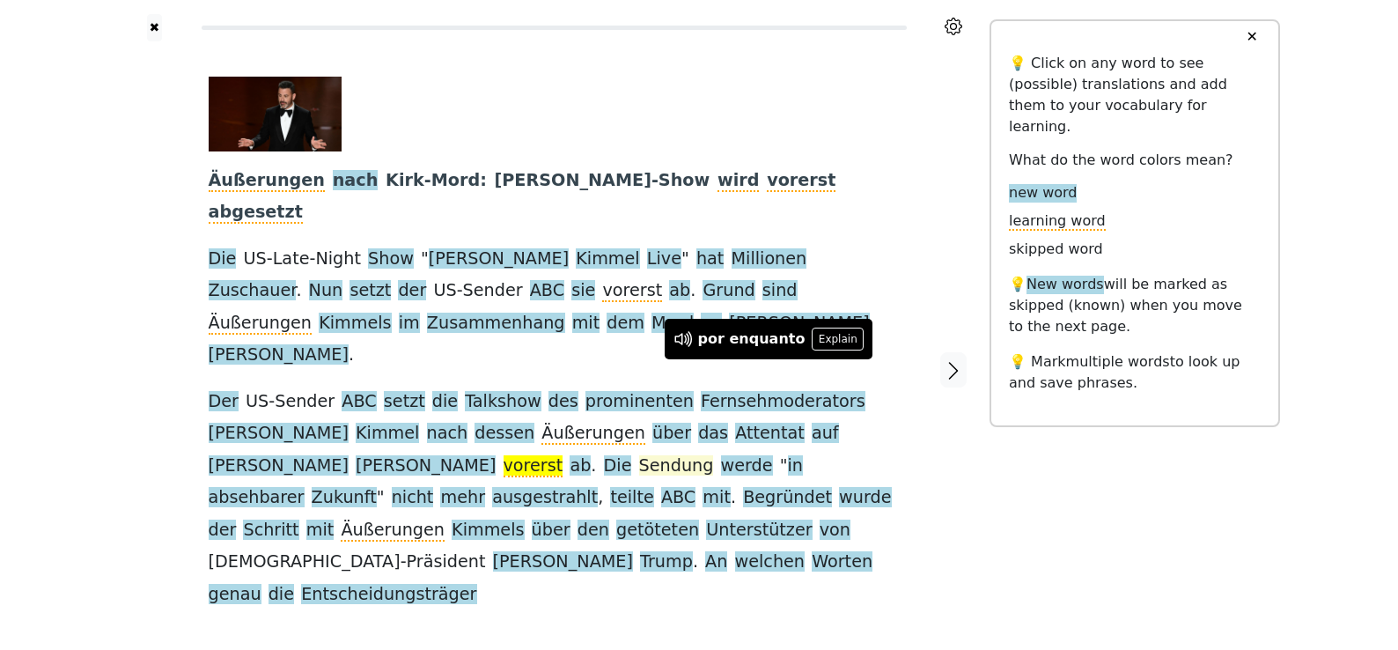
click at [639, 455] on span "Sendung" at bounding box center [676, 466] width 75 height 22
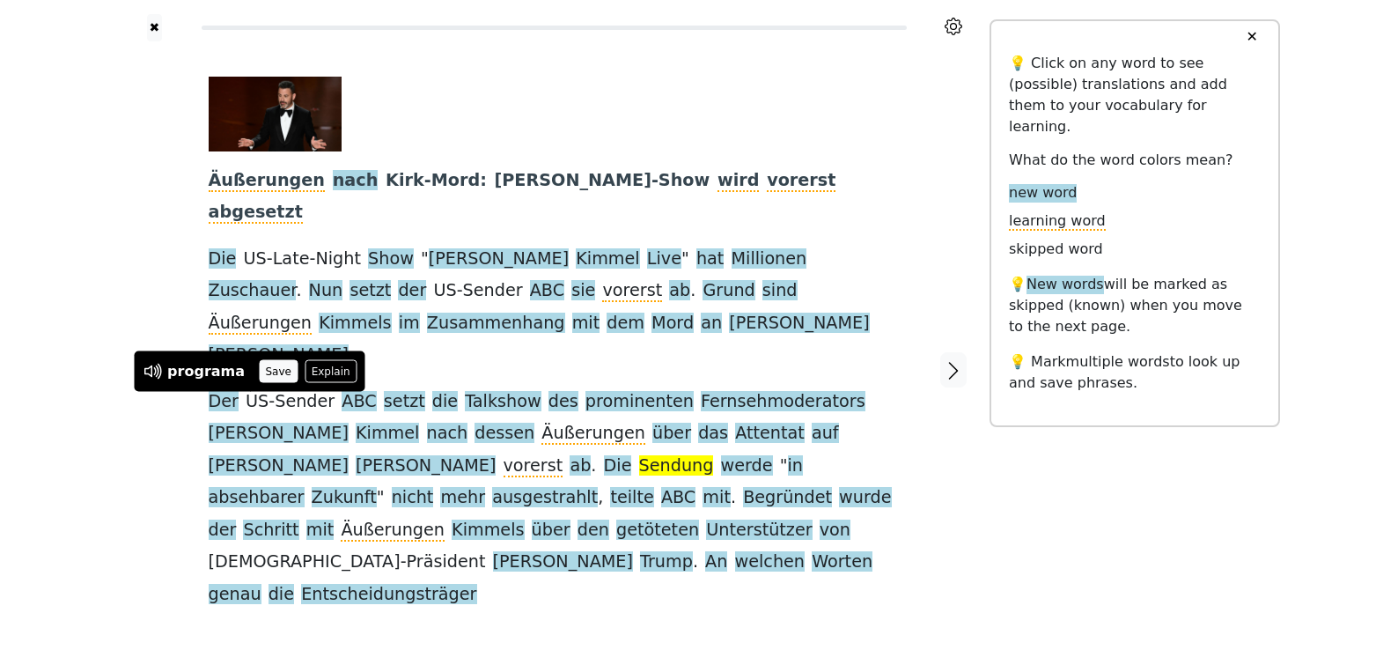
click at [259, 372] on button "Save" at bounding box center [278, 371] width 39 height 23
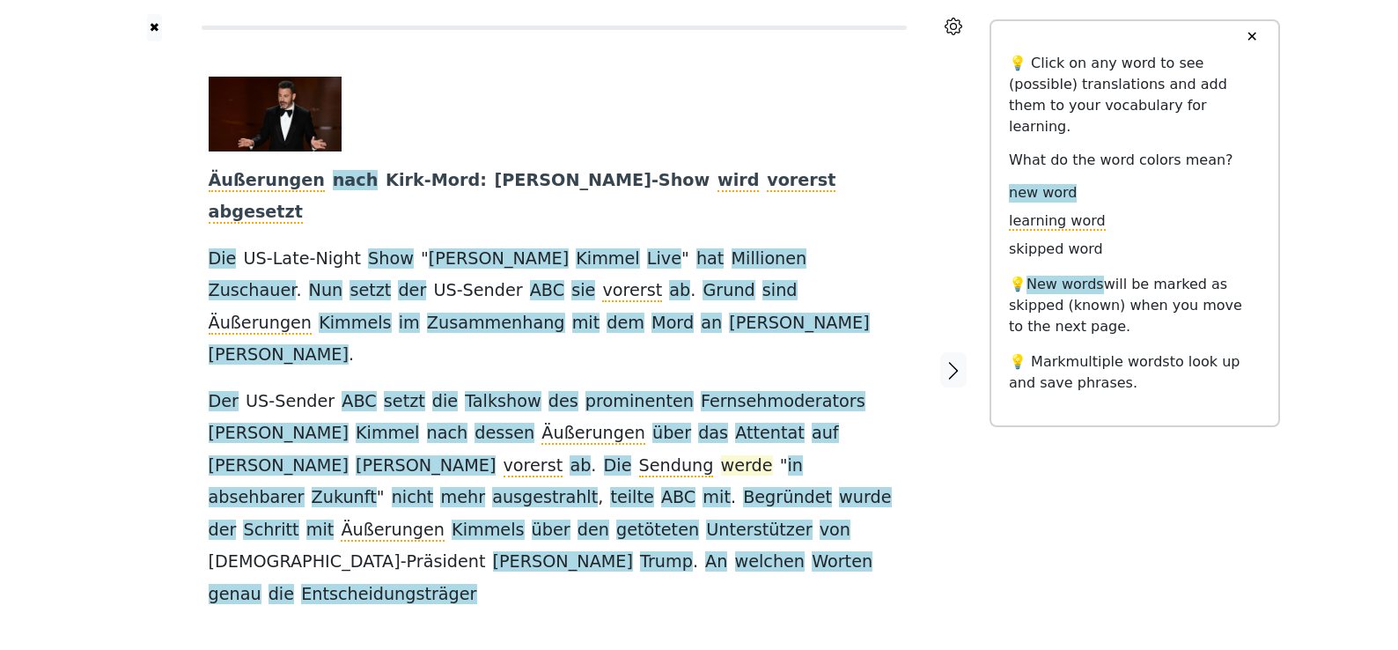
click at [721, 455] on span "werde" at bounding box center [747, 466] width 52 height 22
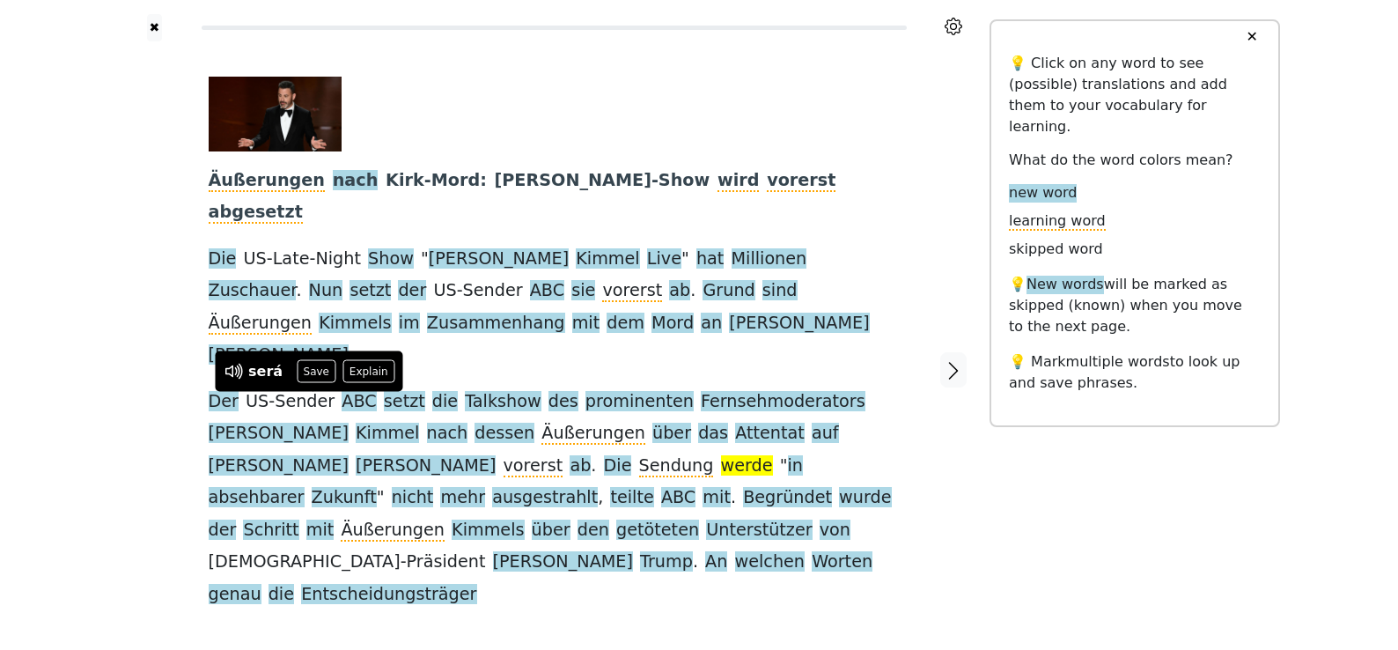
click at [546, 299] on div "Äußerungen nach Kirk-Mord : Jimmy-Kimmel-Show wird vorerst abgesetzt Die US-Lat…" at bounding box center [554, 344] width 691 height 534
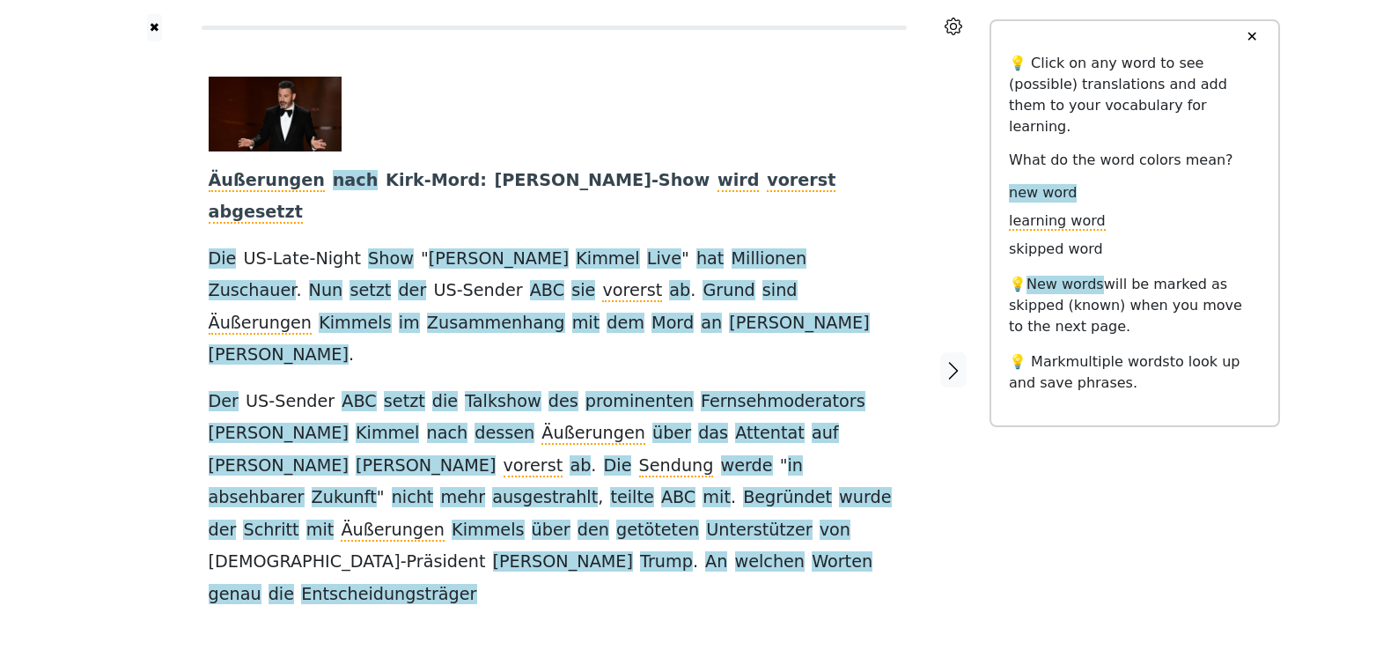
click at [762, 391] on span "Fernsehmoderators" at bounding box center [783, 402] width 165 height 22
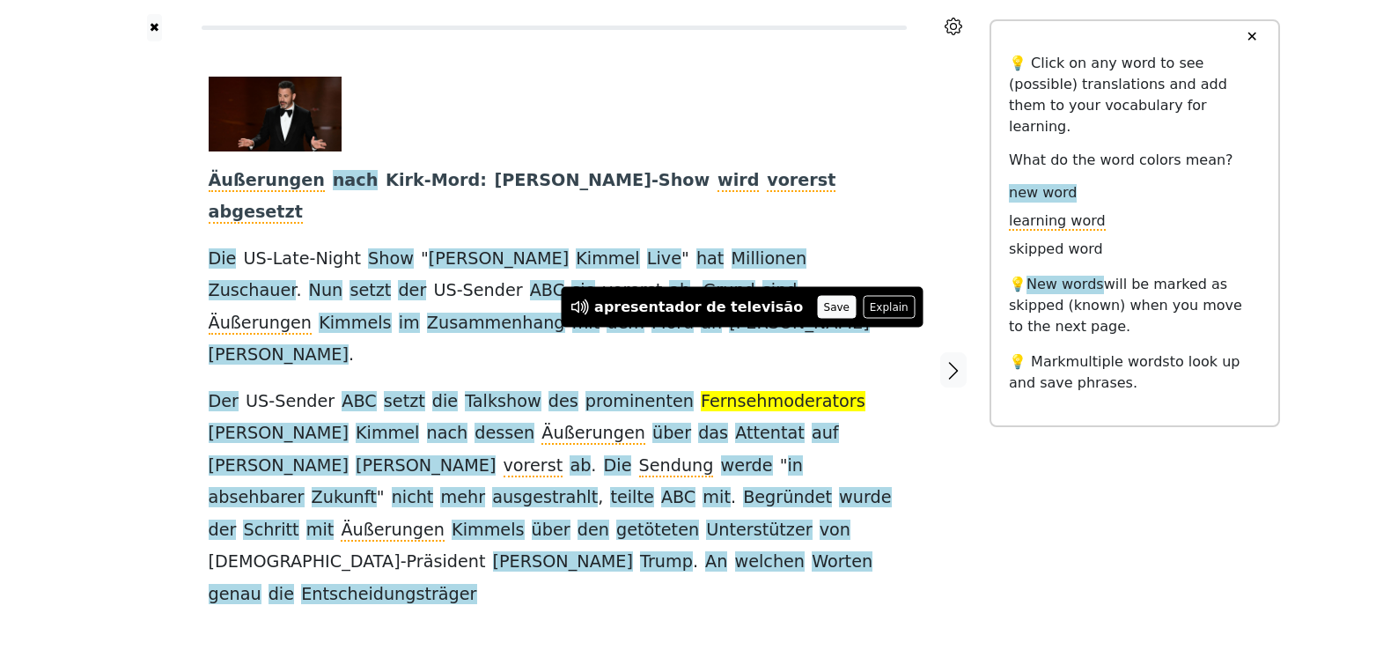
click at [817, 302] on button "Save" at bounding box center [836, 307] width 39 height 23
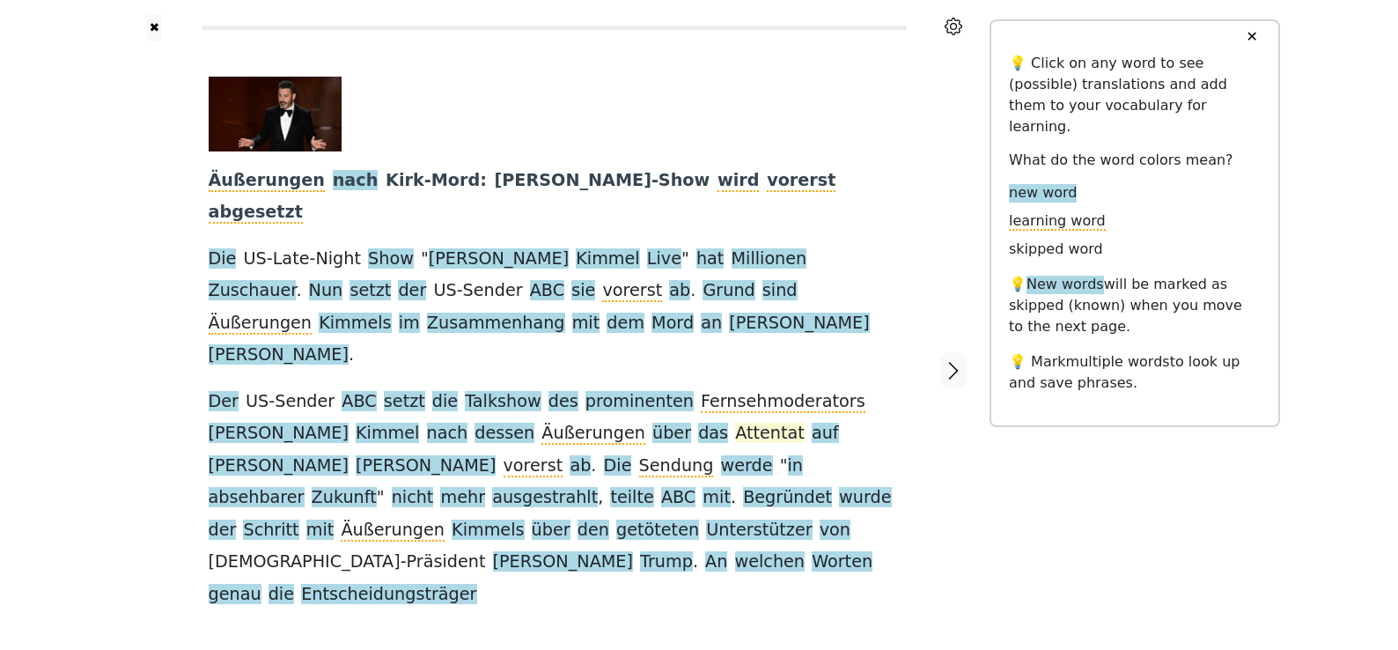
click at [735, 423] on span "Attentat" at bounding box center [770, 434] width 70 height 22
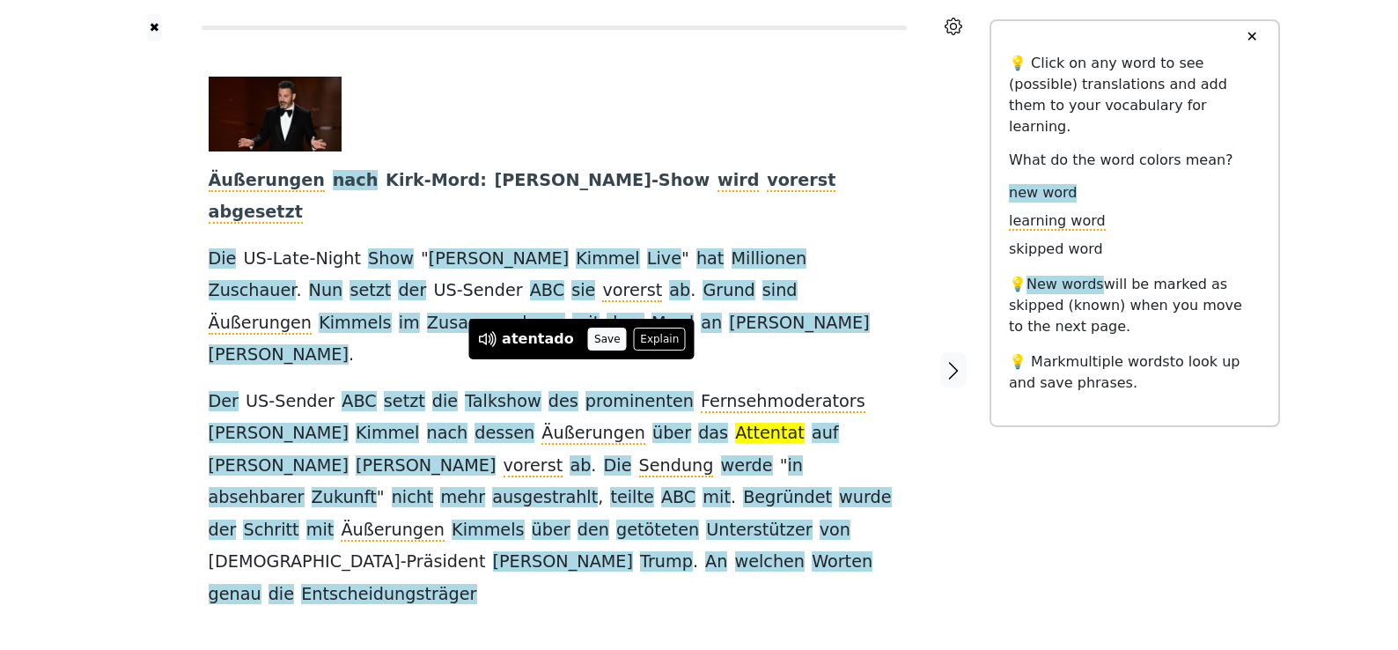
click at [609, 340] on button "Save" at bounding box center [607, 339] width 39 height 23
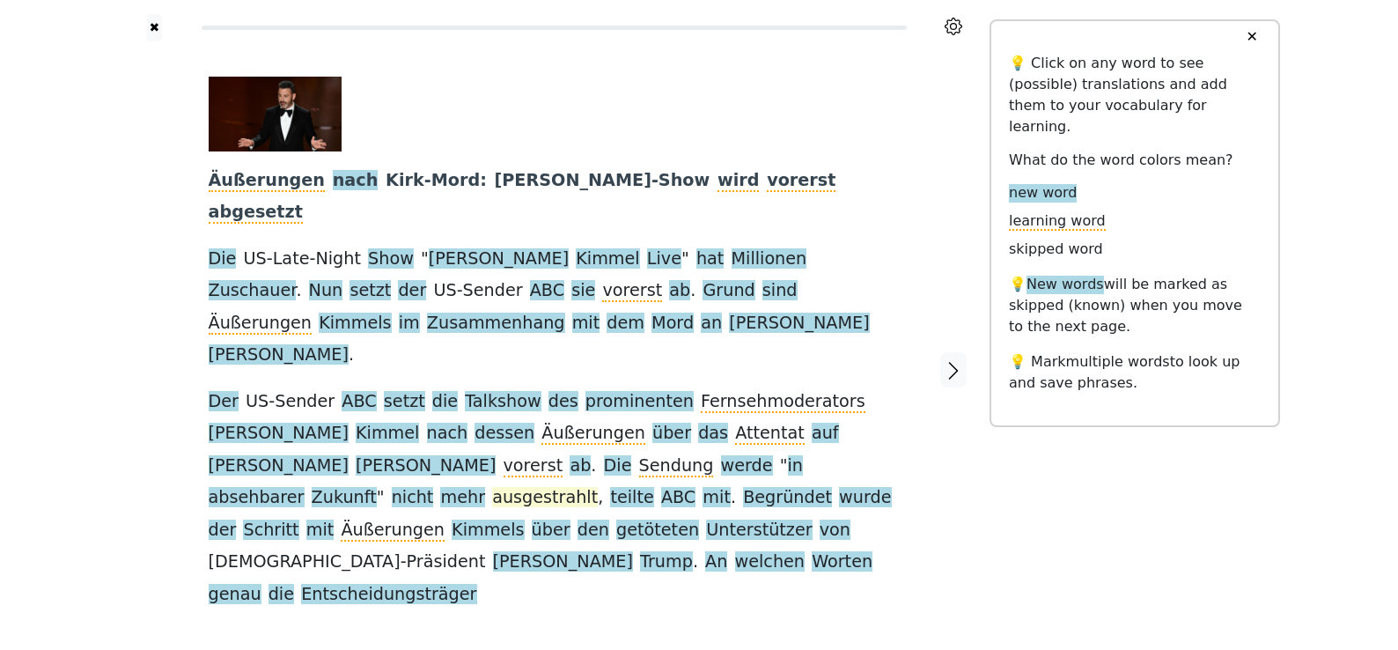
click at [598, 487] on span "ausgestrahlt" at bounding box center [545, 498] width 106 height 22
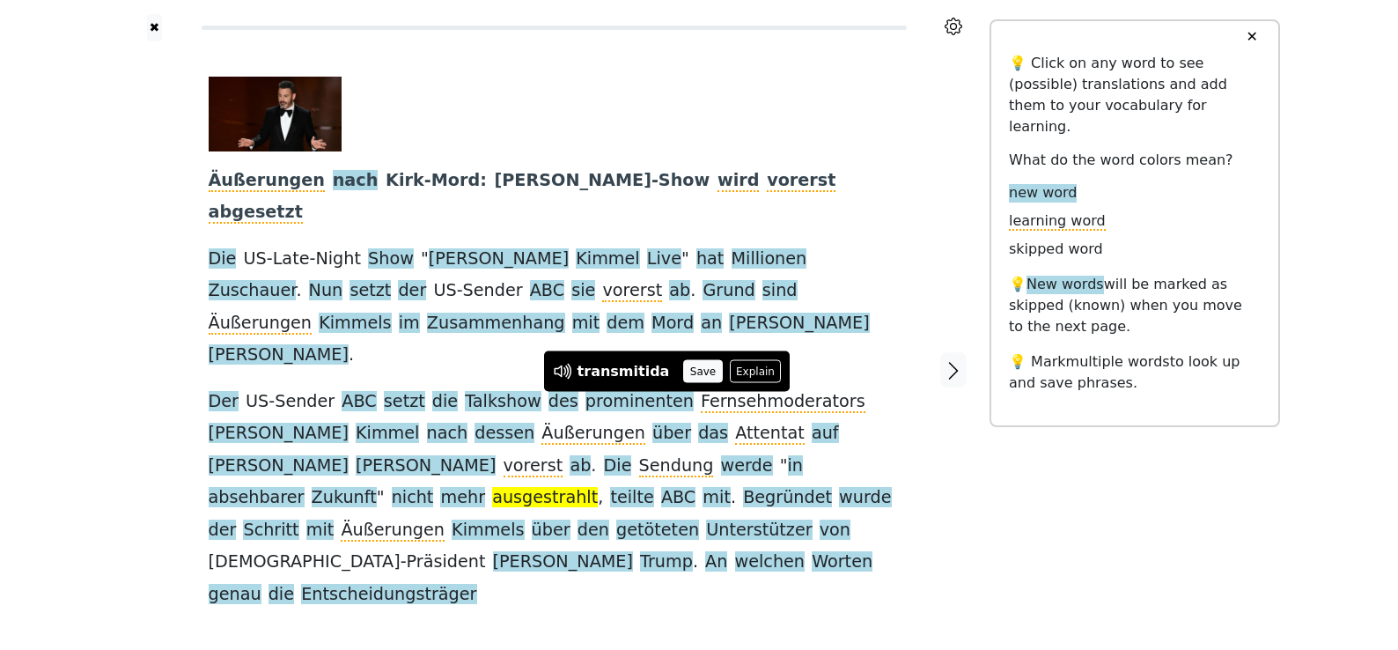
click at [694, 365] on button "Save" at bounding box center [702, 371] width 39 height 23
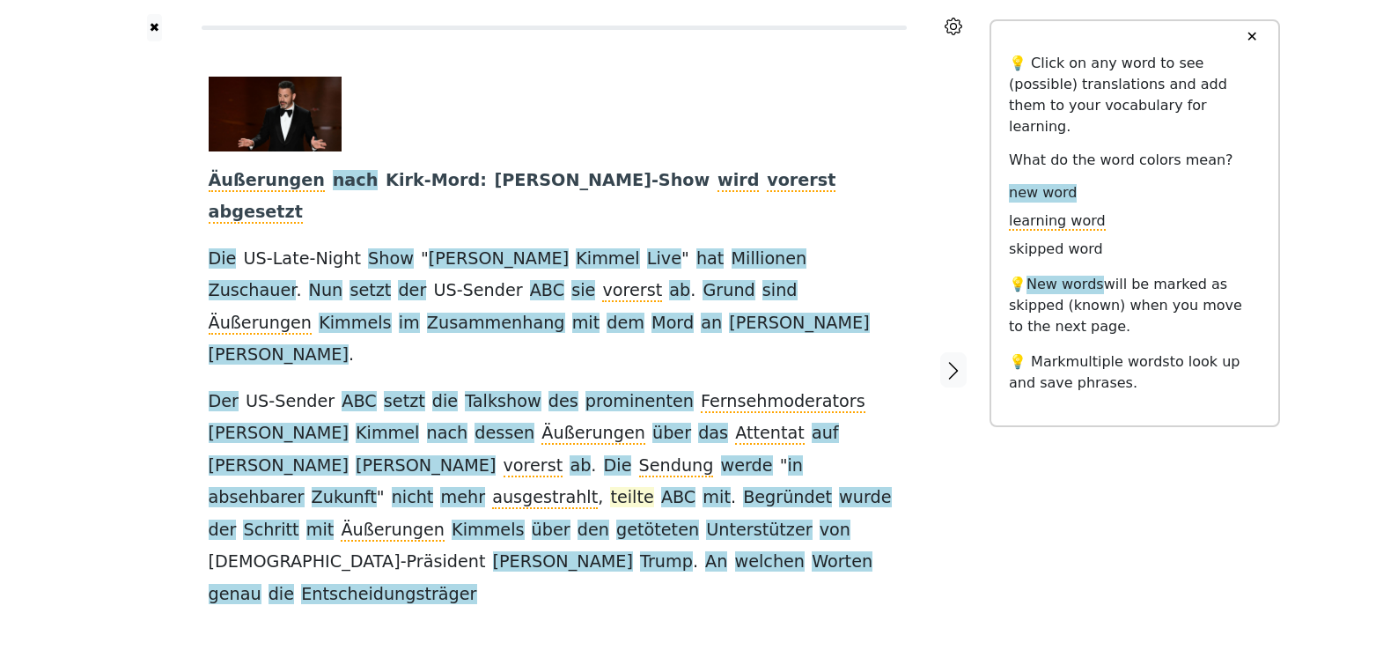
click at [653, 487] on span "teilte" at bounding box center [631, 498] width 43 height 22
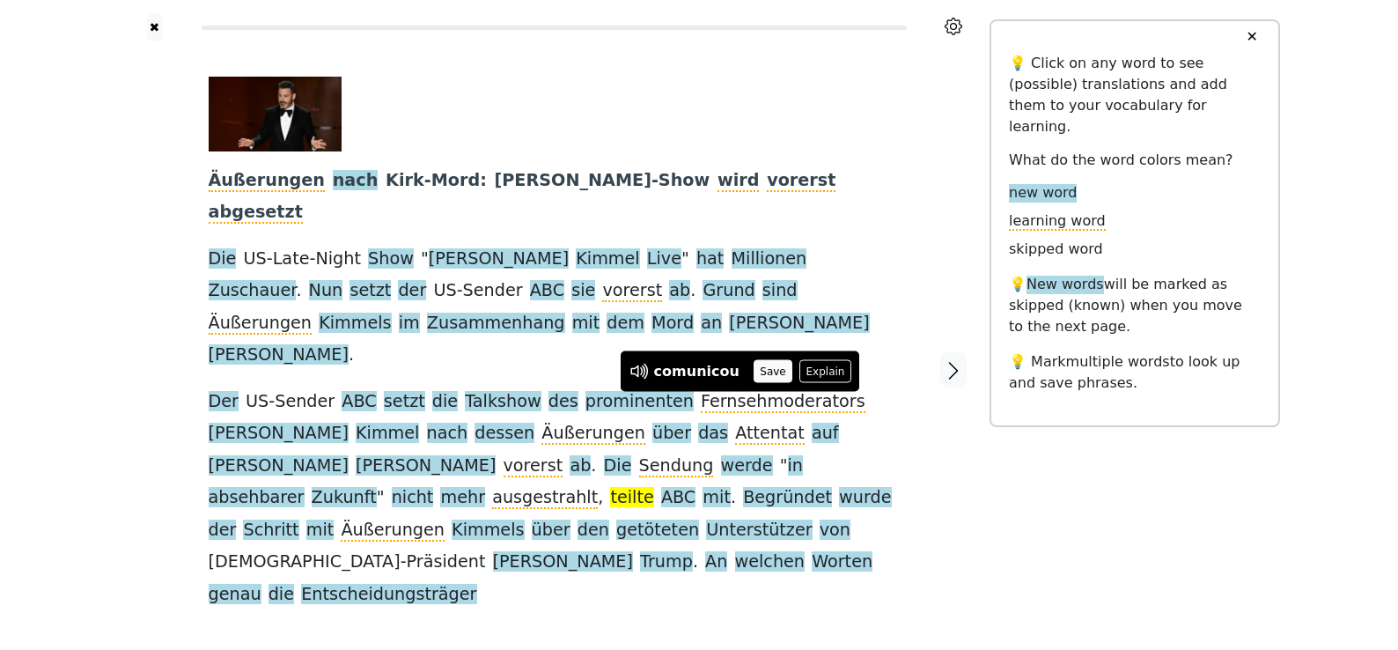
click at [761, 378] on button "Save" at bounding box center [773, 371] width 39 height 23
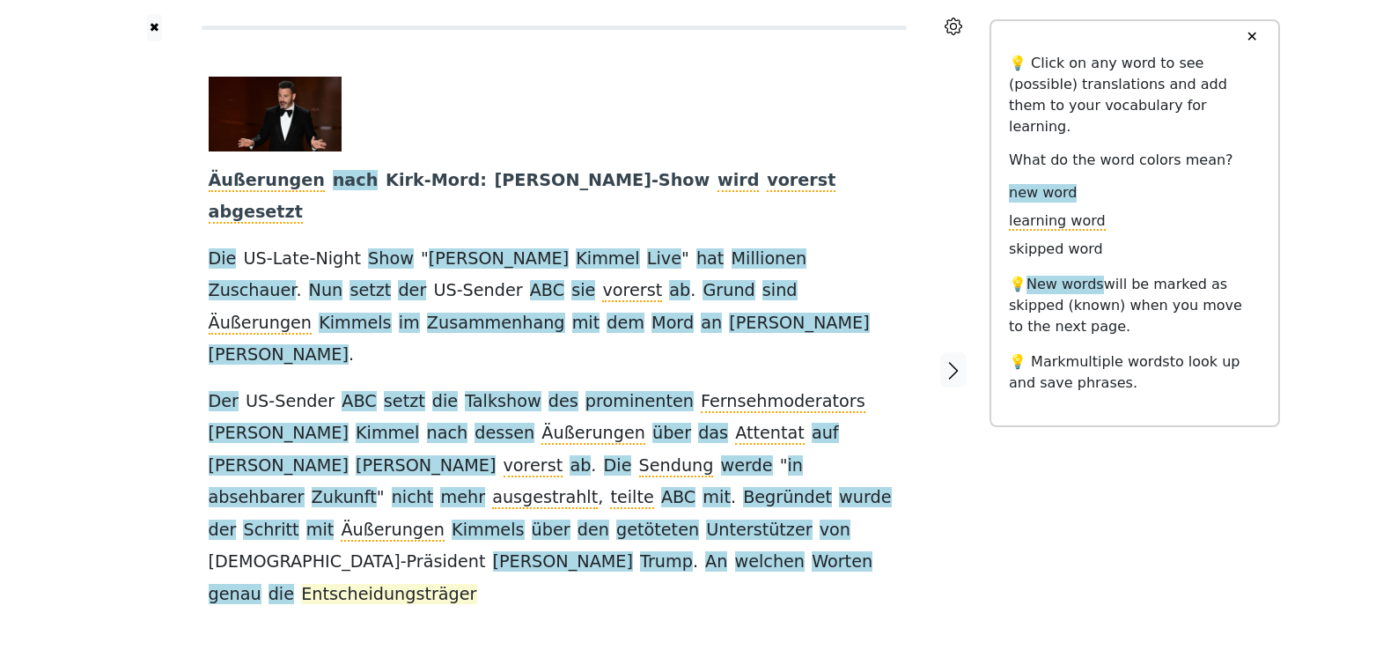
click at [476, 584] on span "Entscheidungsträger" at bounding box center [388, 595] width 175 height 22
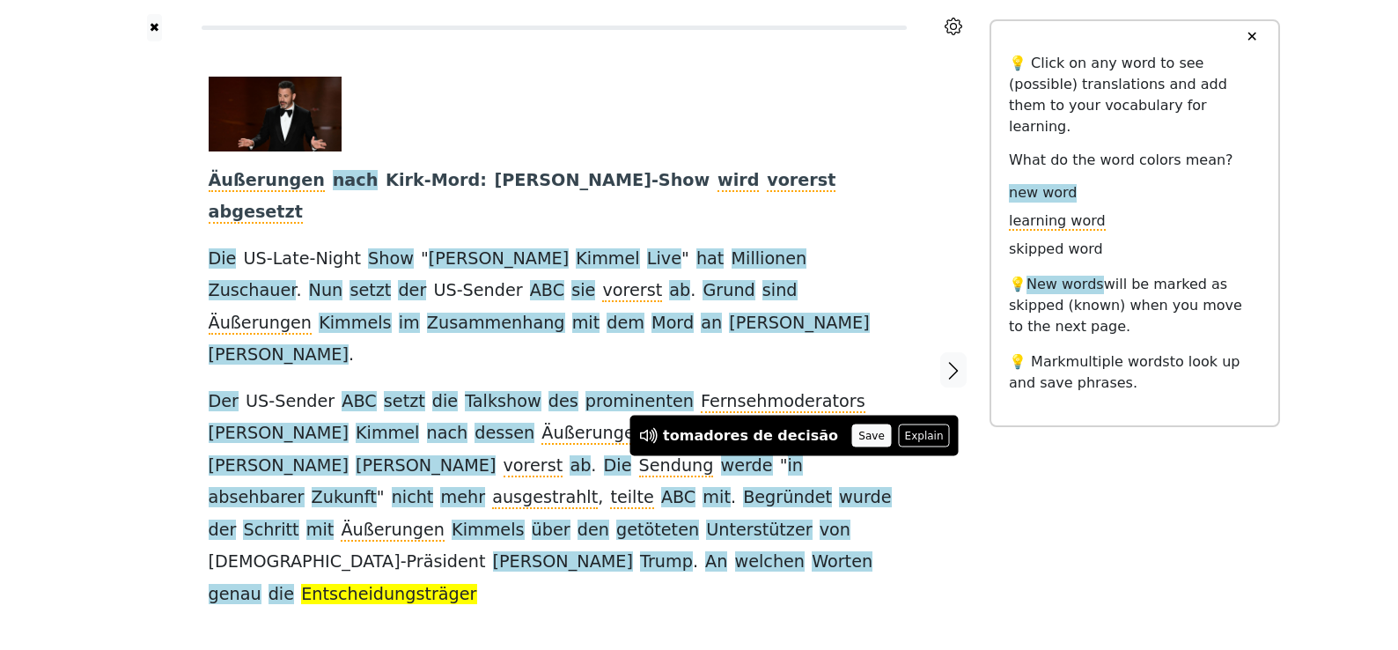
click at [852, 441] on button "Save" at bounding box center [871, 435] width 39 height 23
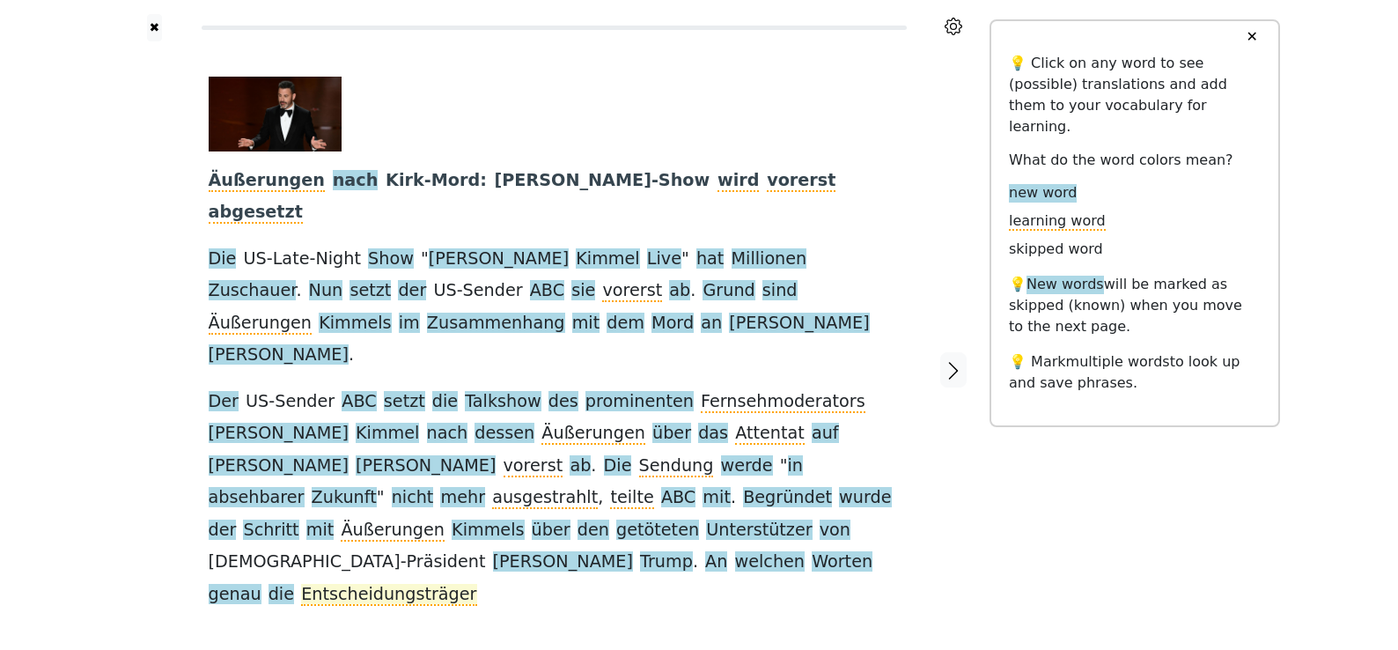
click at [476, 584] on span "Entscheidungsträger" at bounding box center [388, 595] width 175 height 22
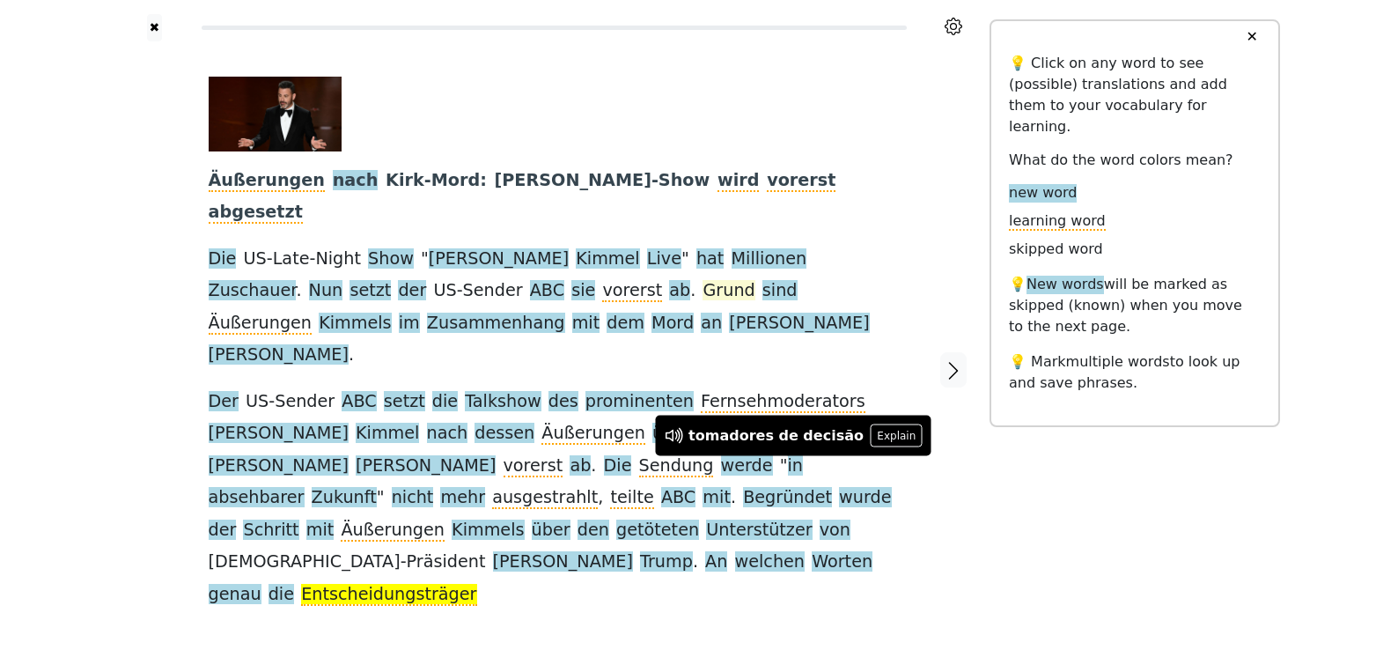
click at [703, 280] on span "Grund" at bounding box center [729, 291] width 52 height 22
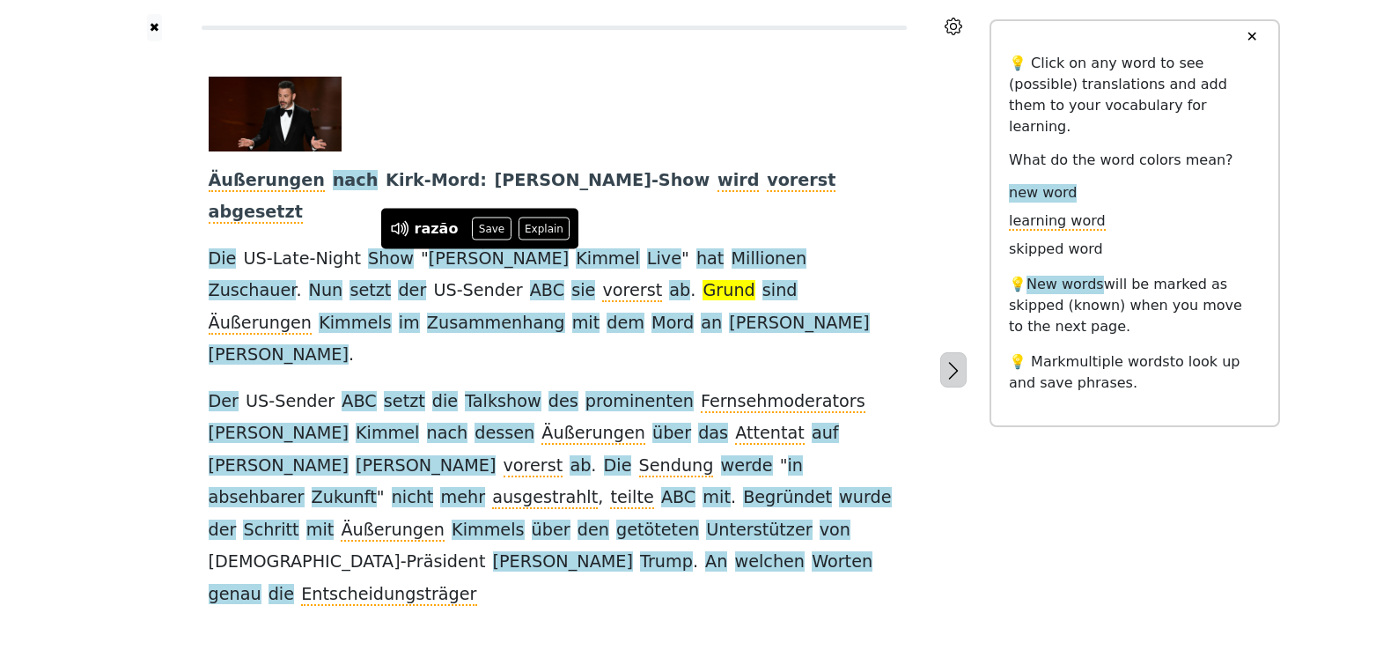
click at [950, 360] on icon "button" at bounding box center [953, 370] width 21 height 21
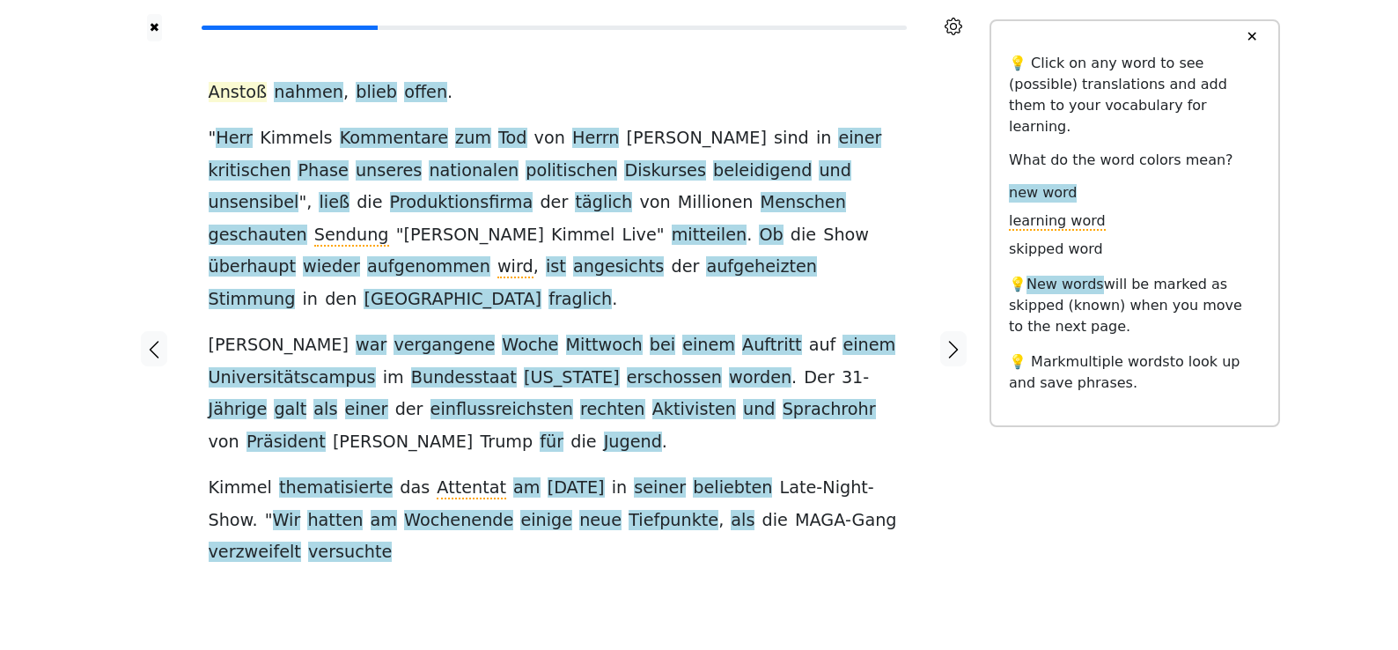
click at [231, 99] on span "Anstoß" at bounding box center [238, 93] width 59 height 22
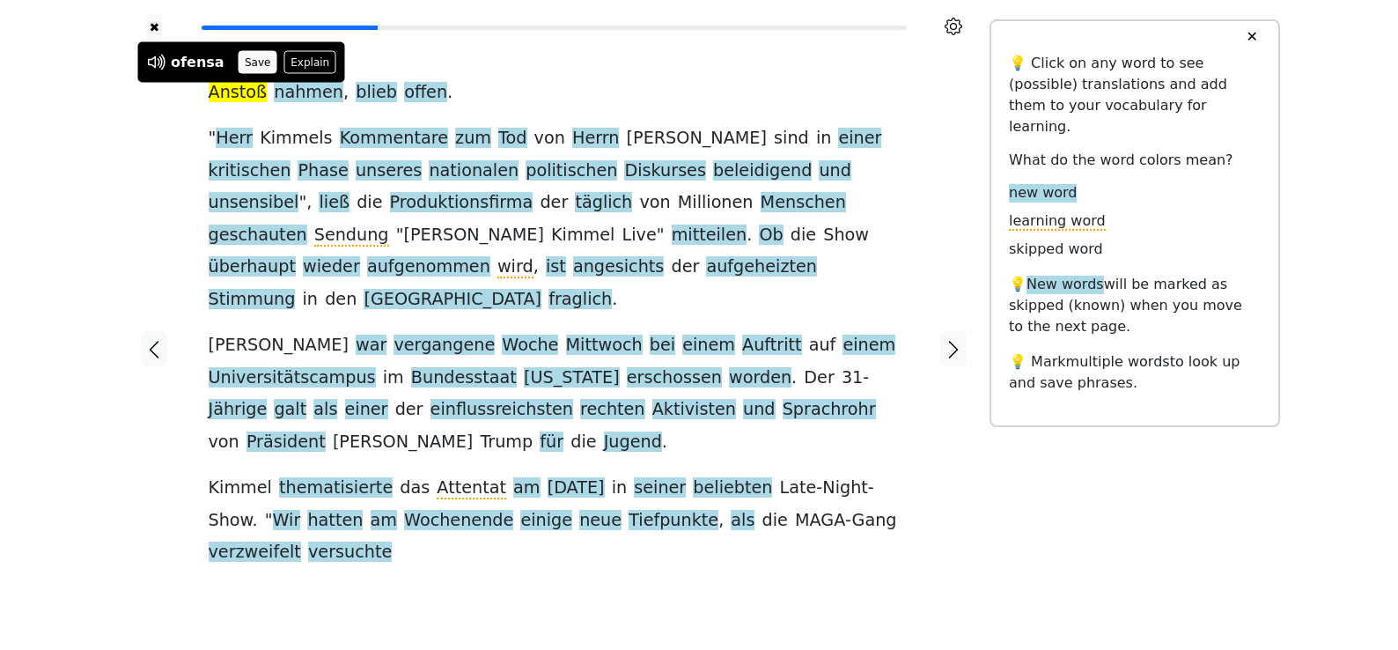
click at [257, 65] on button "Save" at bounding box center [258, 62] width 39 height 23
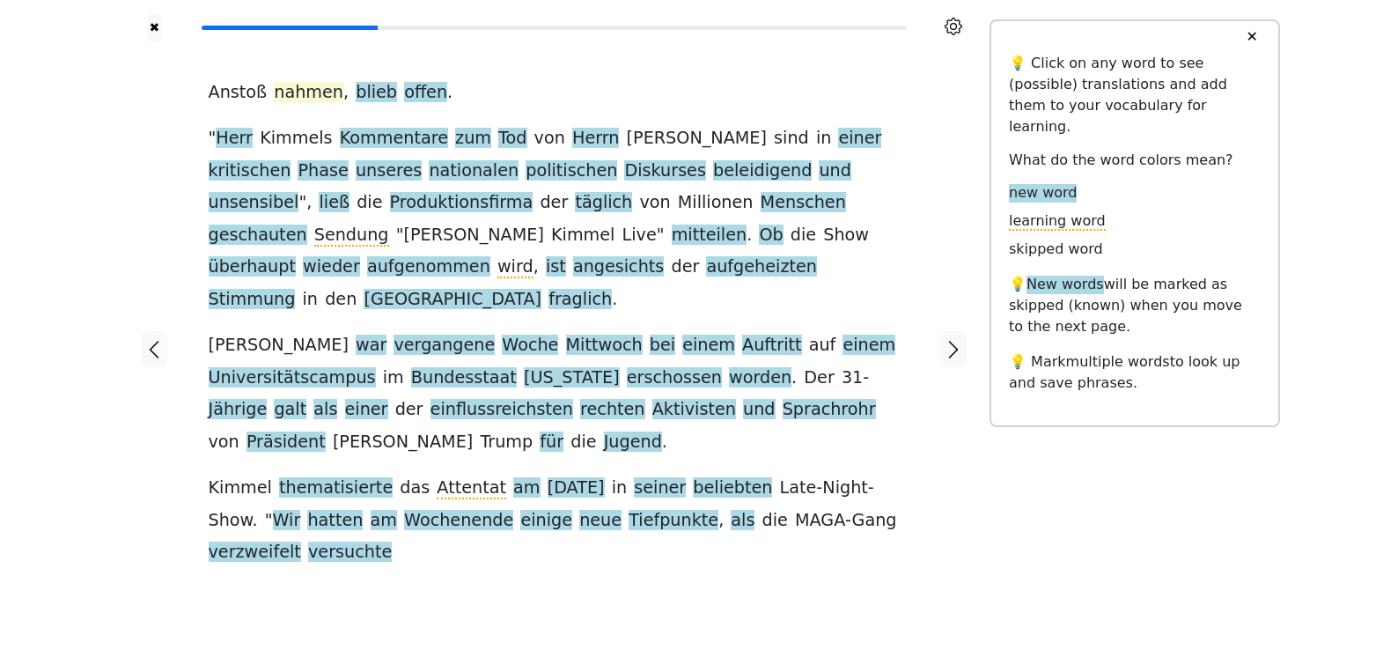
click at [293, 92] on span "nahmen" at bounding box center [309, 93] width 70 height 22
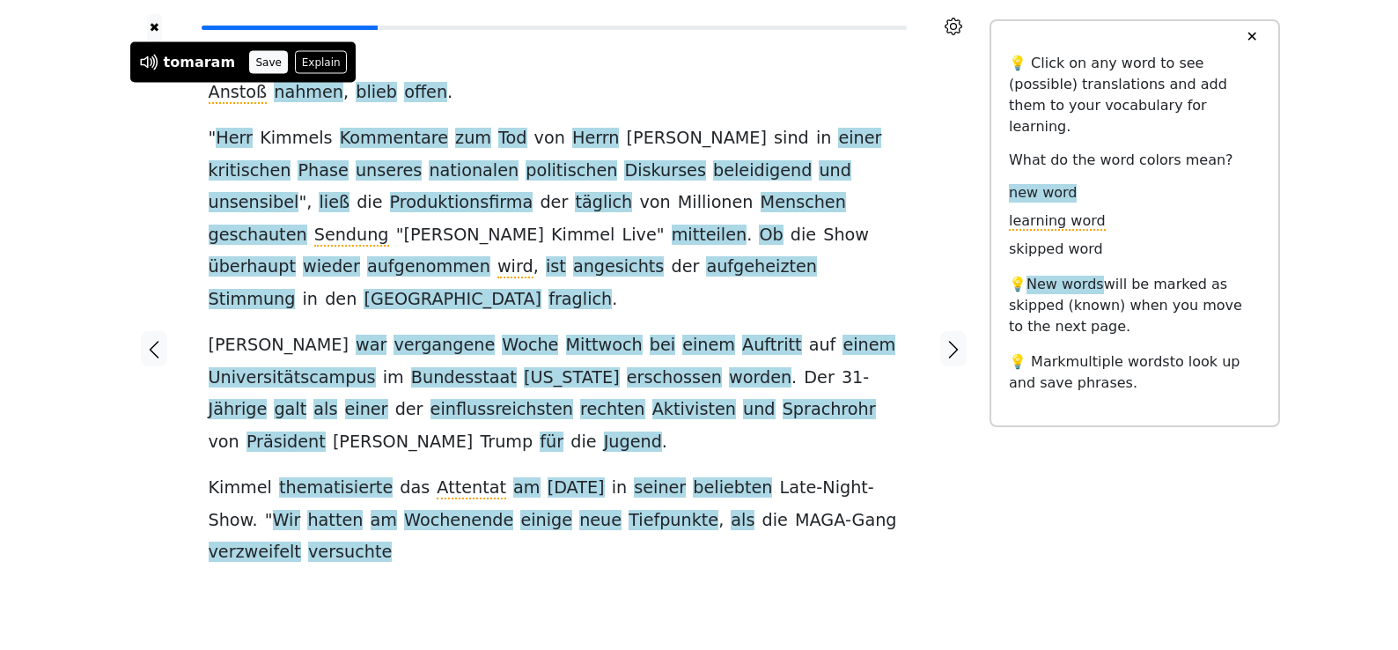
click at [261, 61] on button "Save" at bounding box center [268, 62] width 39 height 23
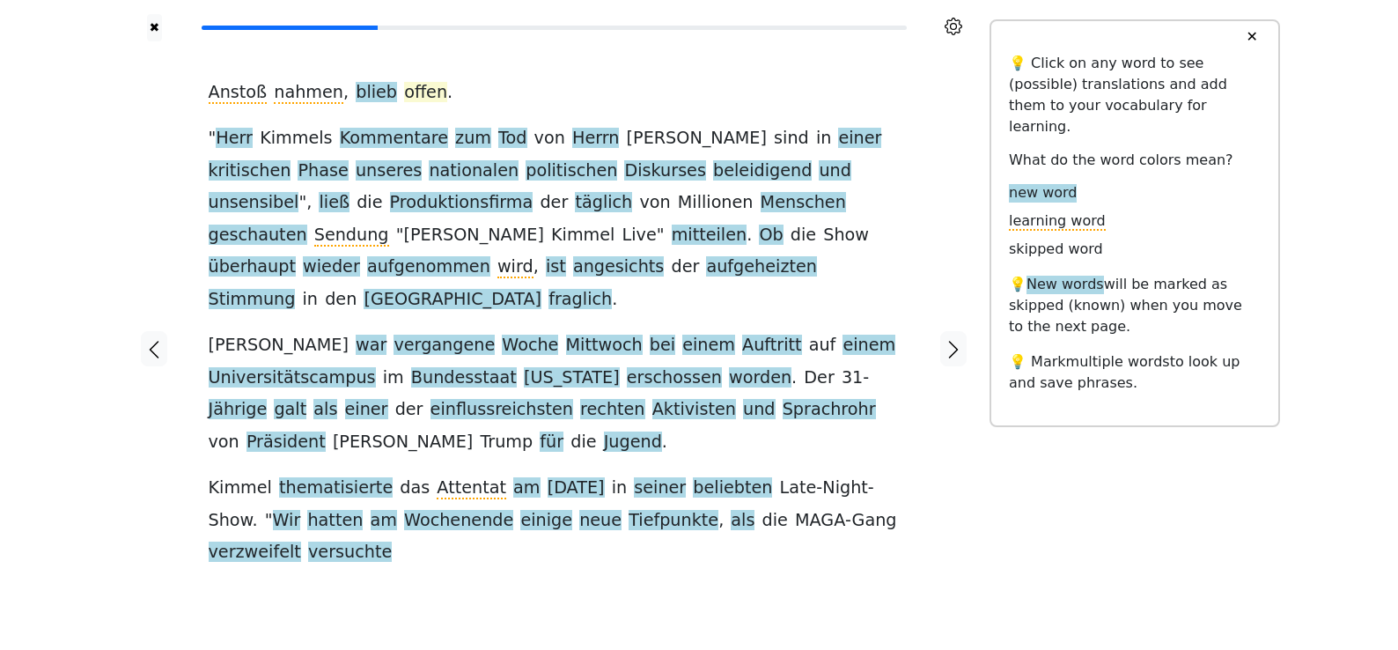
click at [405, 91] on span "offen" at bounding box center [425, 93] width 43 height 22
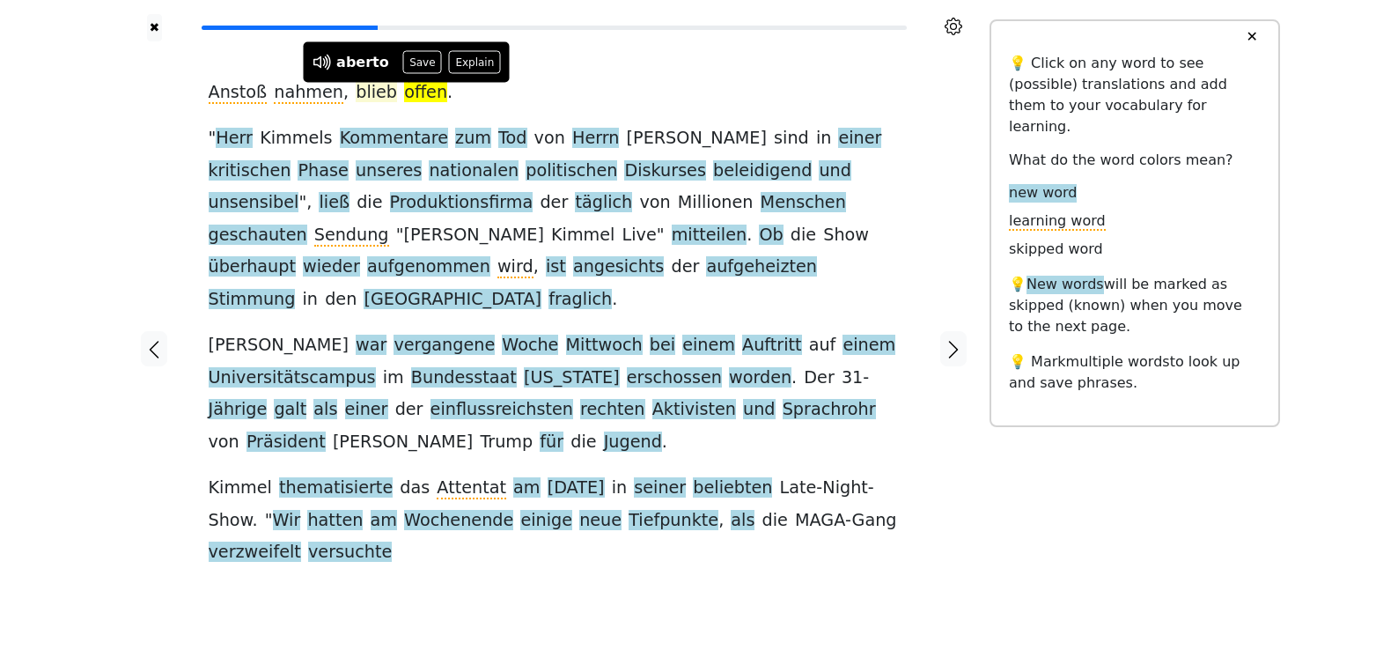
click at [356, 92] on span "blieb" at bounding box center [376, 93] width 41 height 22
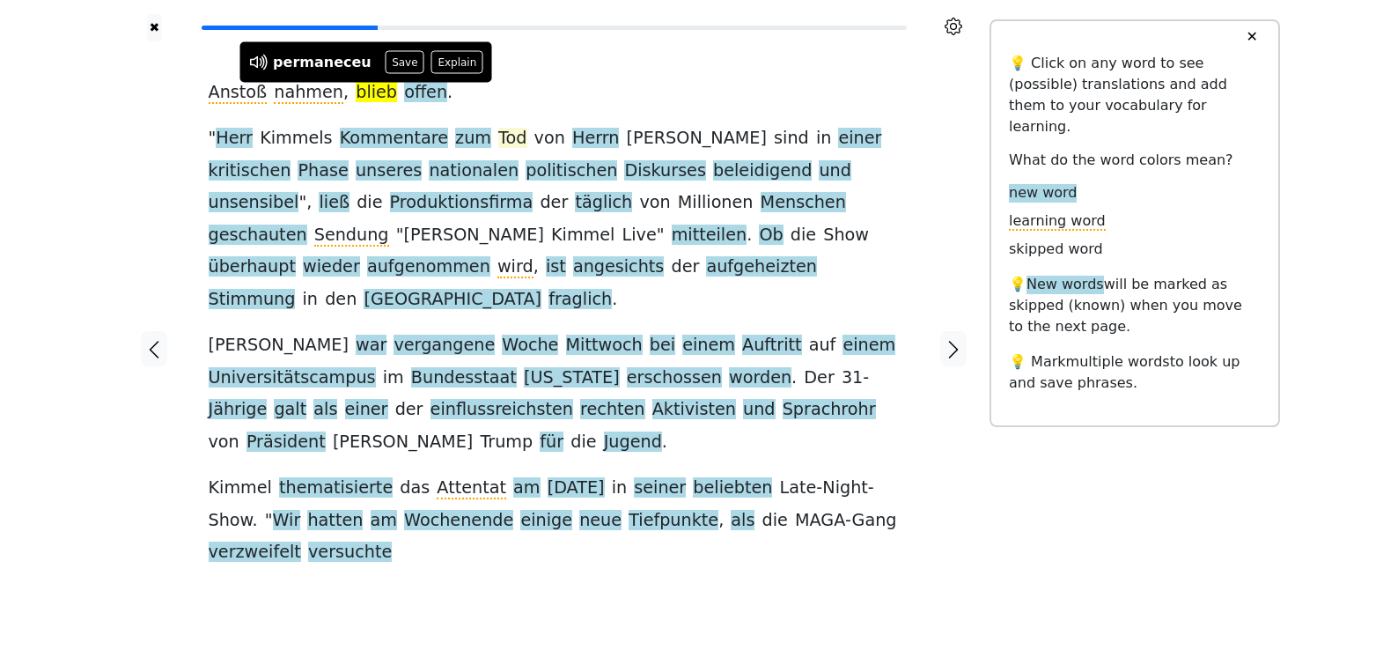
click at [498, 145] on span "Tod" at bounding box center [512, 139] width 28 height 22
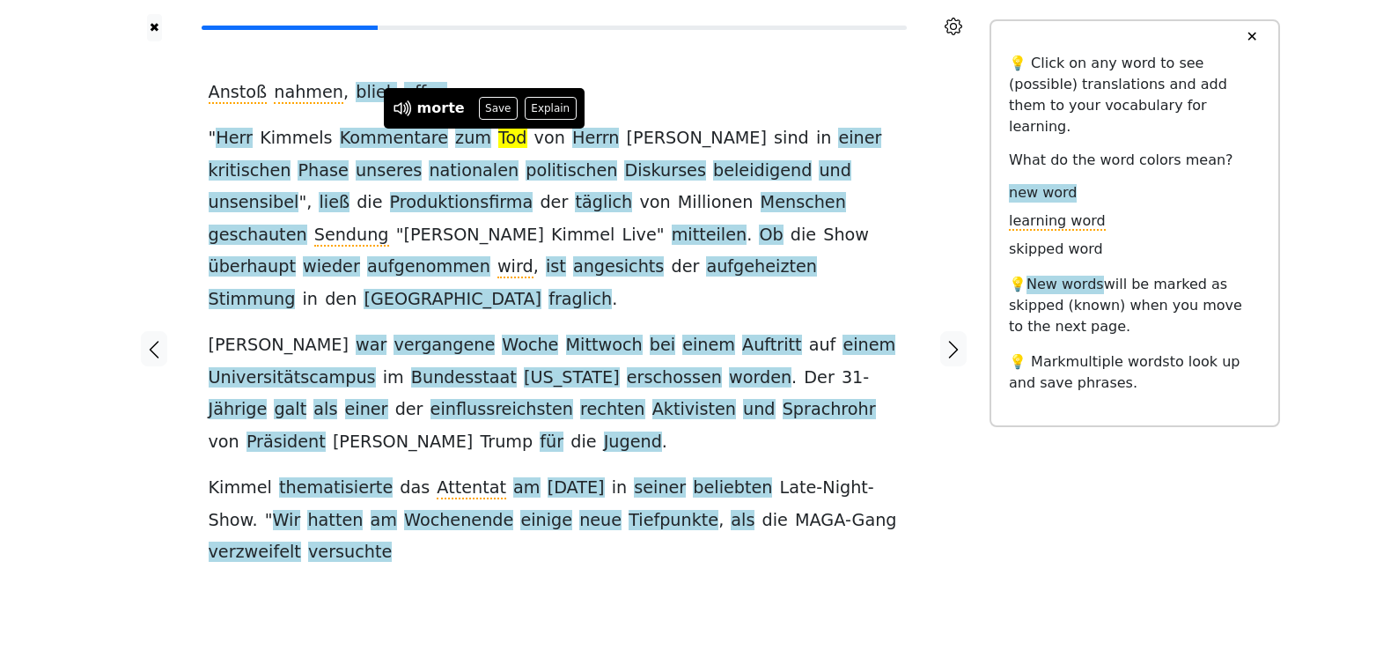
click at [660, 83] on div "Anstoß nahmen , blieb offen . " Herr Kimmels Kommentare zum Tod von Herrn Kirk …" at bounding box center [554, 323] width 691 height 492
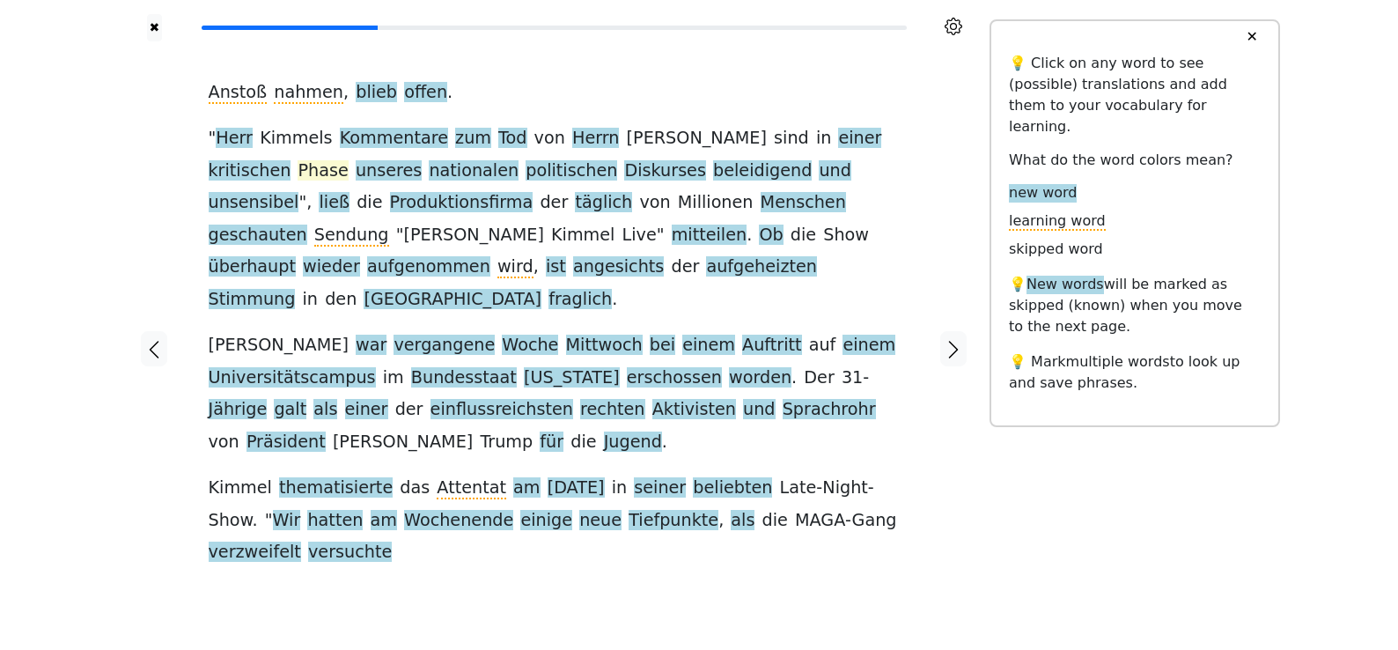
click at [348, 160] on span "Phase" at bounding box center [323, 171] width 50 height 22
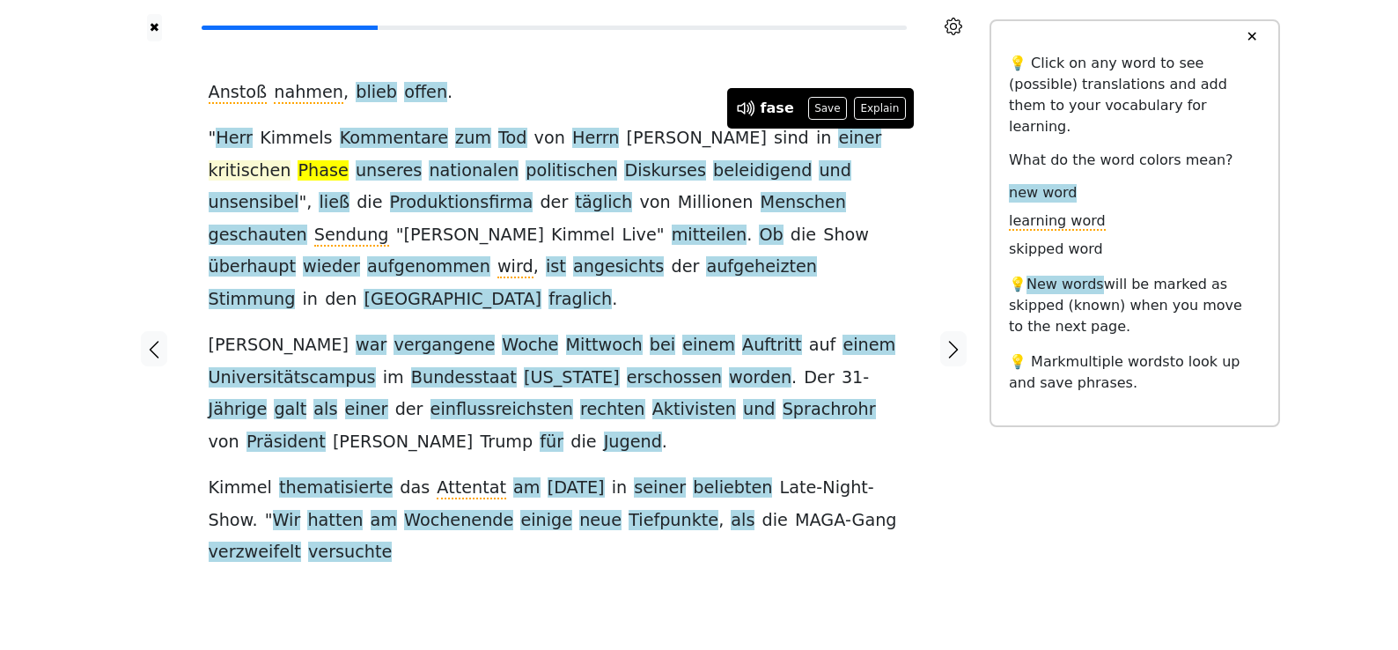
click at [291, 160] on span "kritischen" at bounding box center [250, 171] width 83 height 22
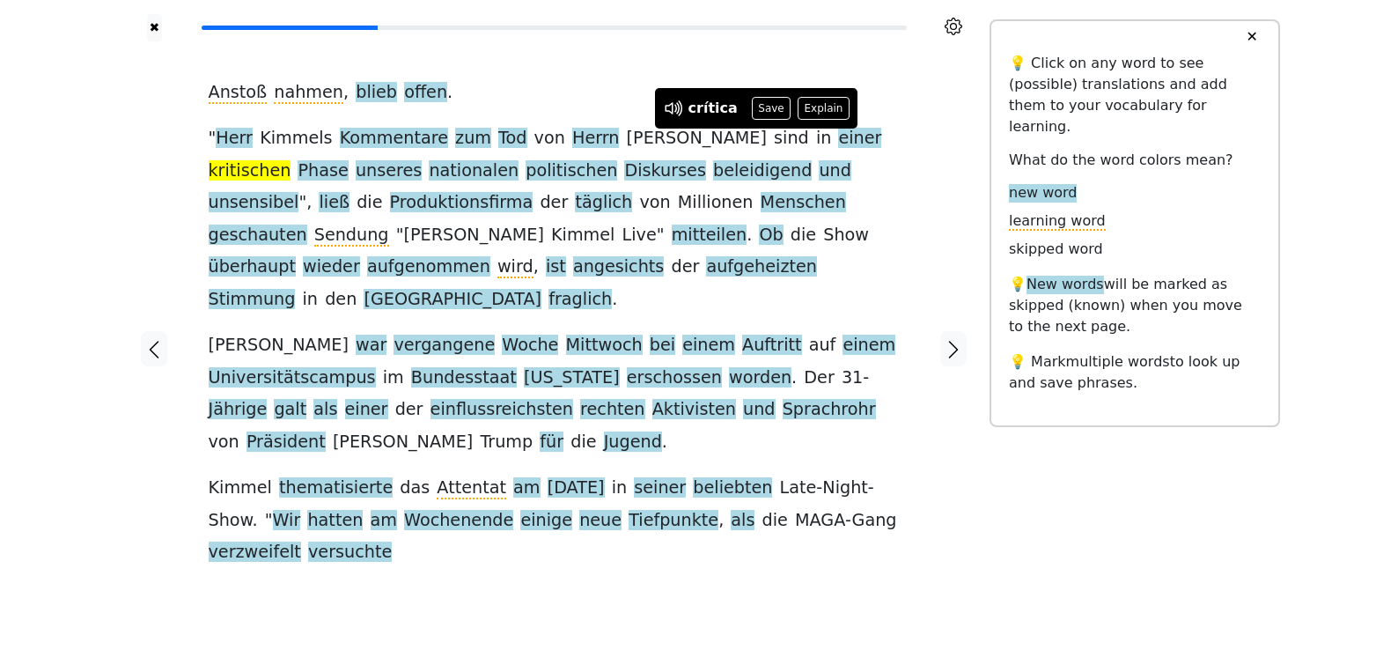
click at [157, 185] on div at bounding box center [154, 348] width 73 height 615
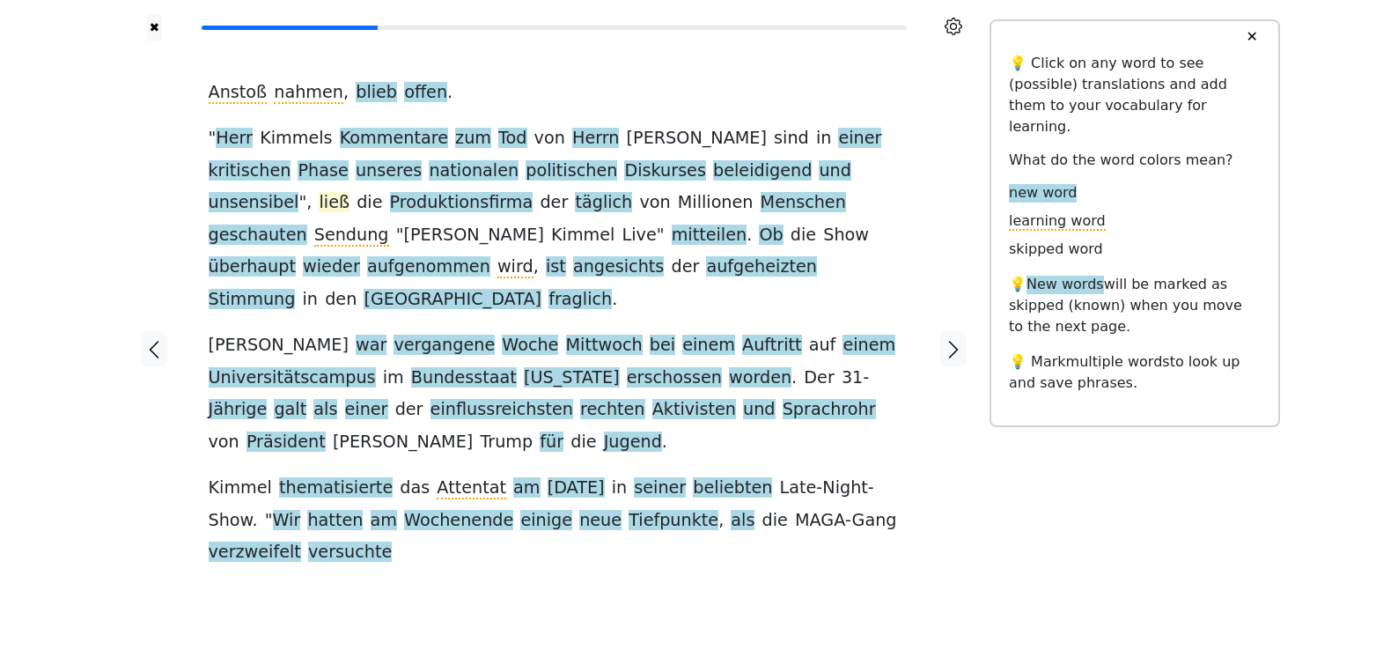
click at [350, 192] on span "ließ" at bounding box center [334, 203] width 31 height 22
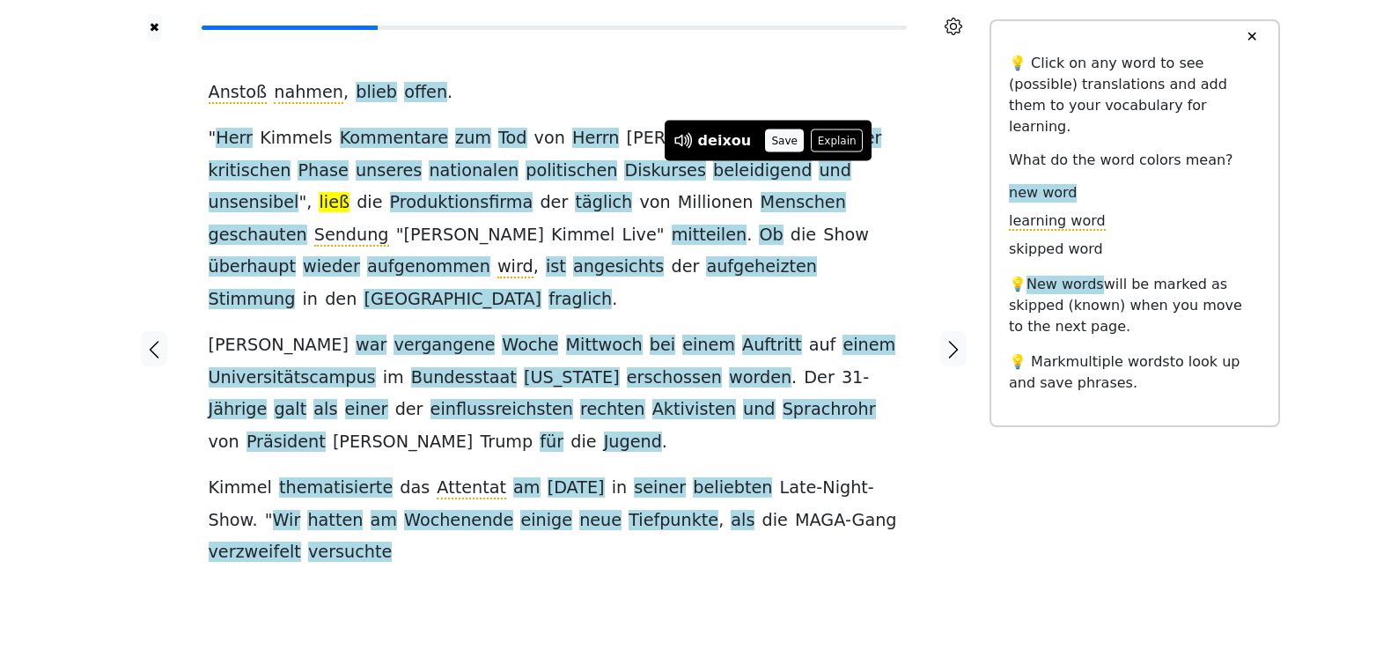
click at [765, 134] on button "Save" at bounding box center [784, 140] width 39 height 23
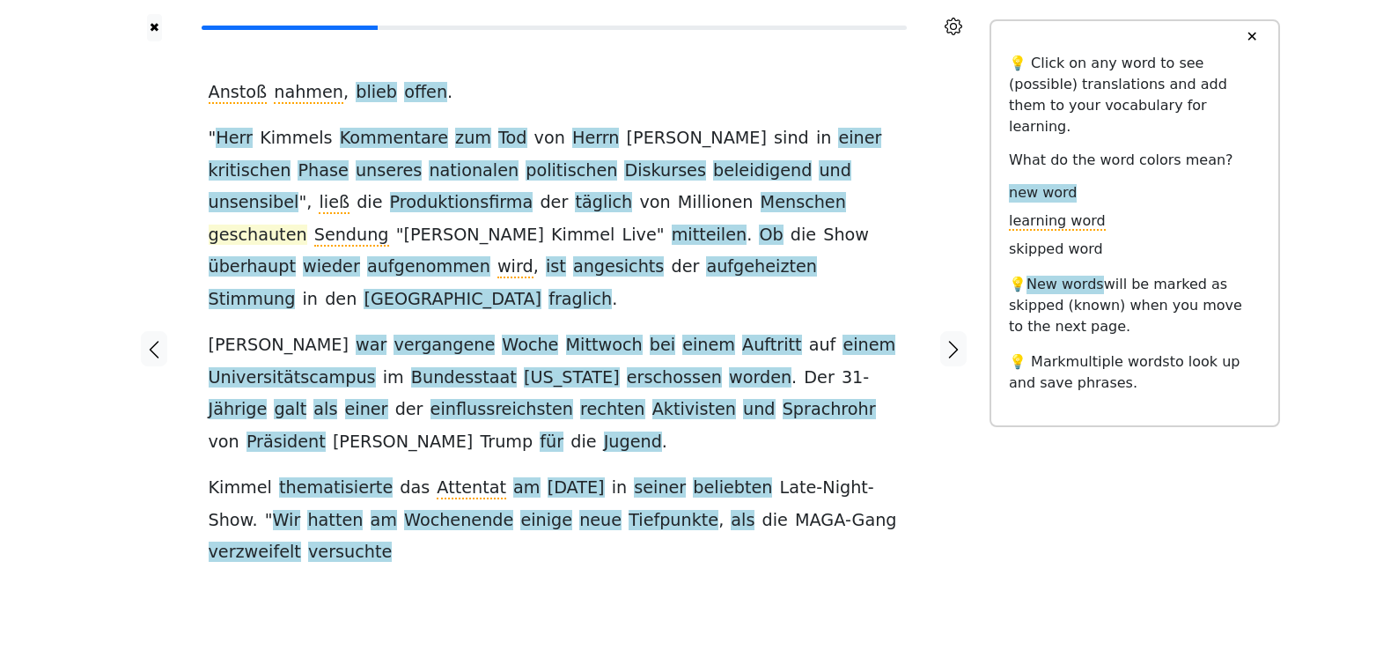
click at [307, 225] on span "geschauten" at bounding box center [258, 236] width 99 height 22
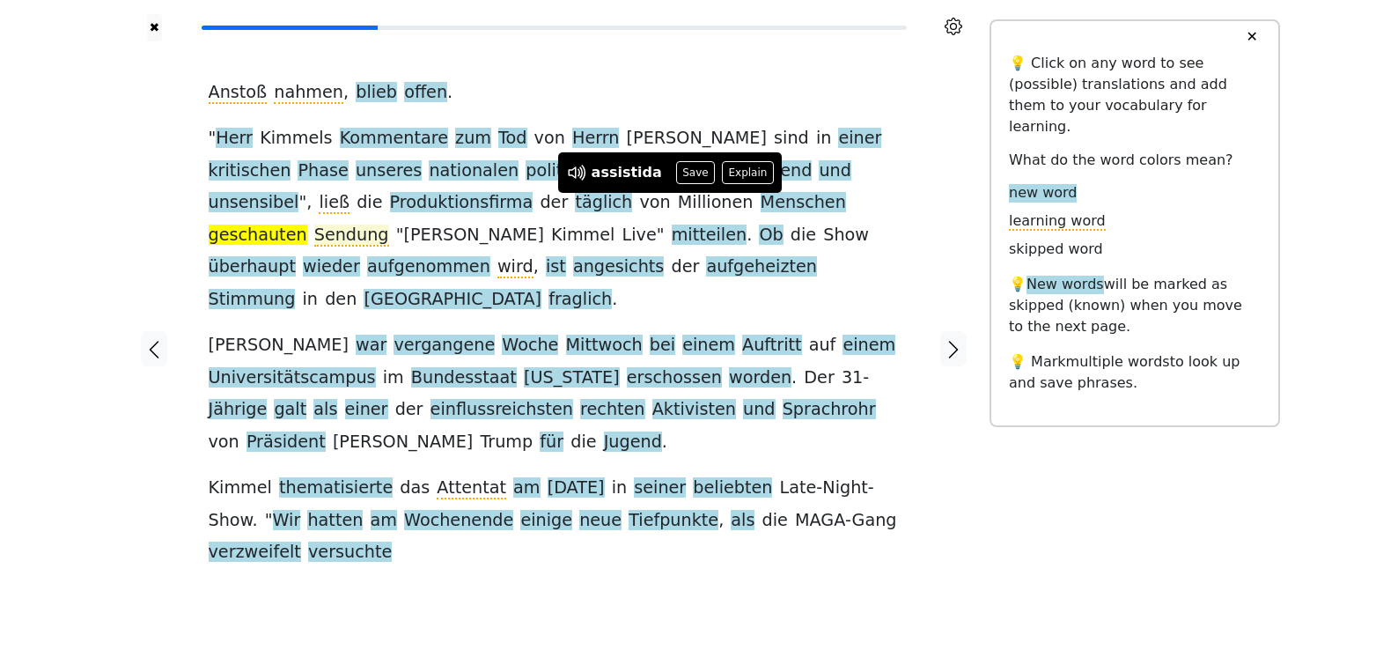
click at [389, 225] on span "Sendung" at bounding box center [351, 236] width 75 height 22
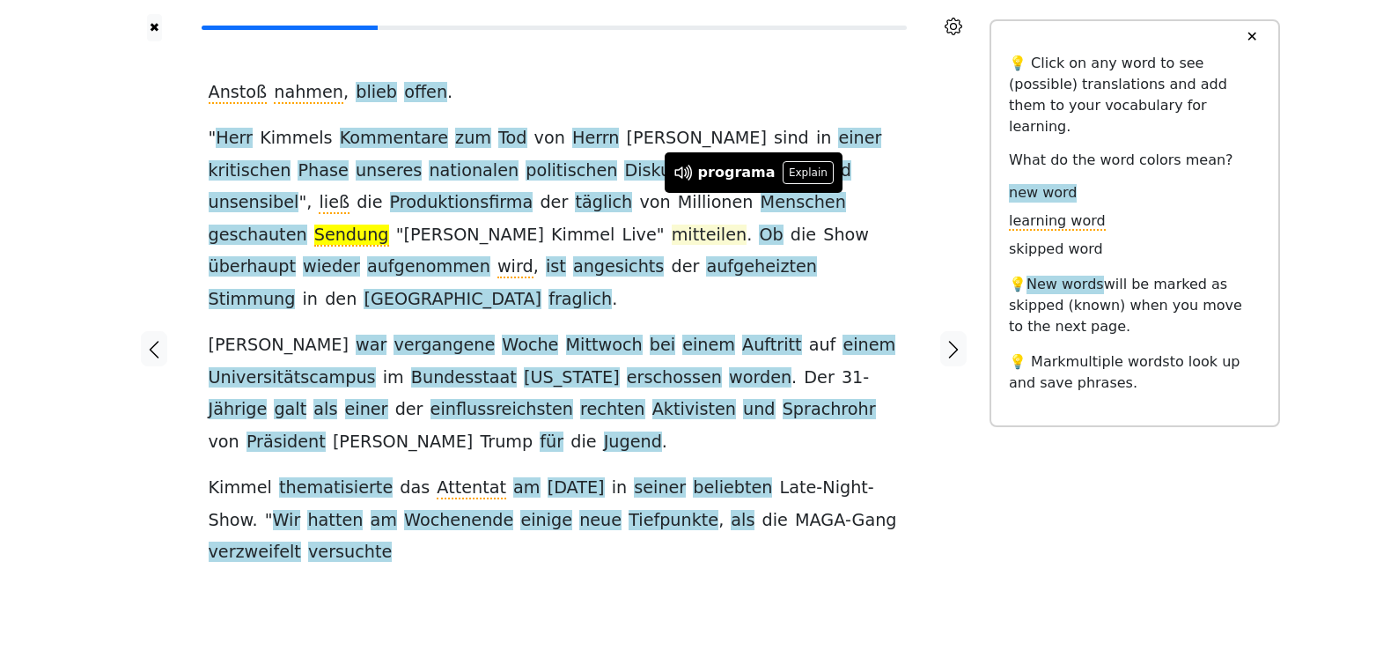
click at [672, 231] on span "mitteilen" at bounding box center [710, 236] width 76 height 22
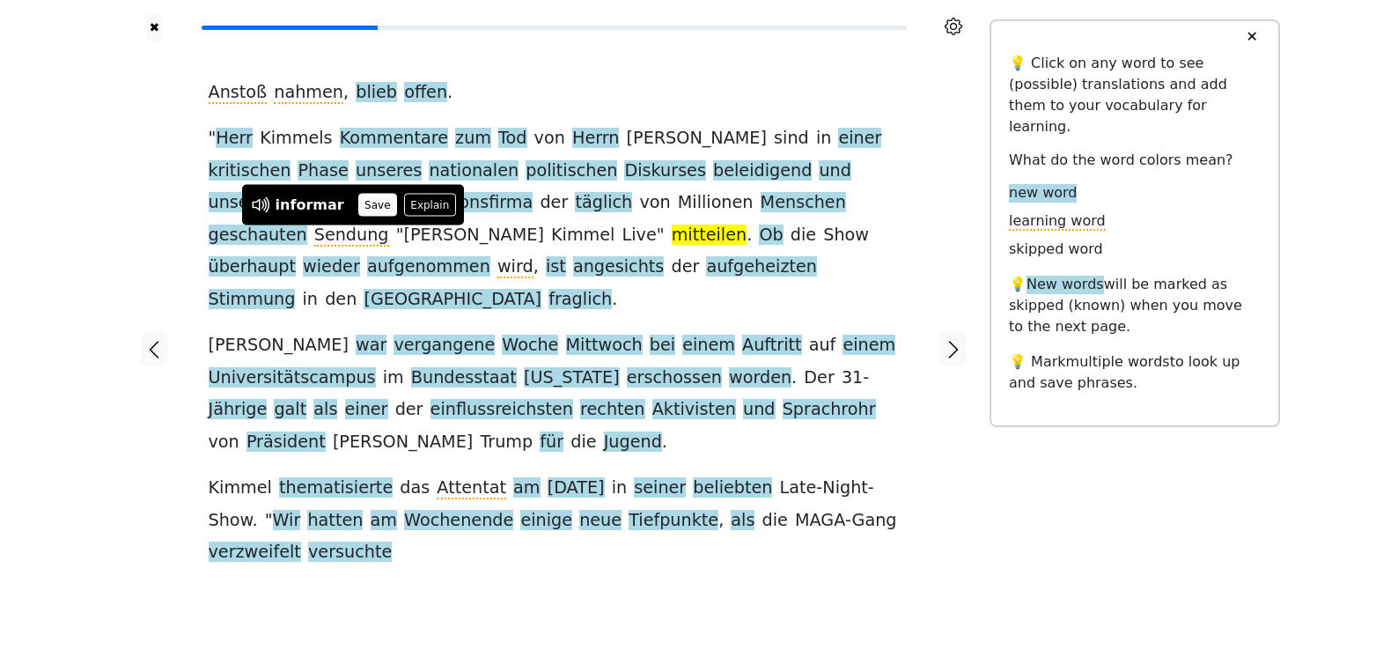
click at [367, 210] on button "Save" at bounding box center [377, 205] width 39 height 23
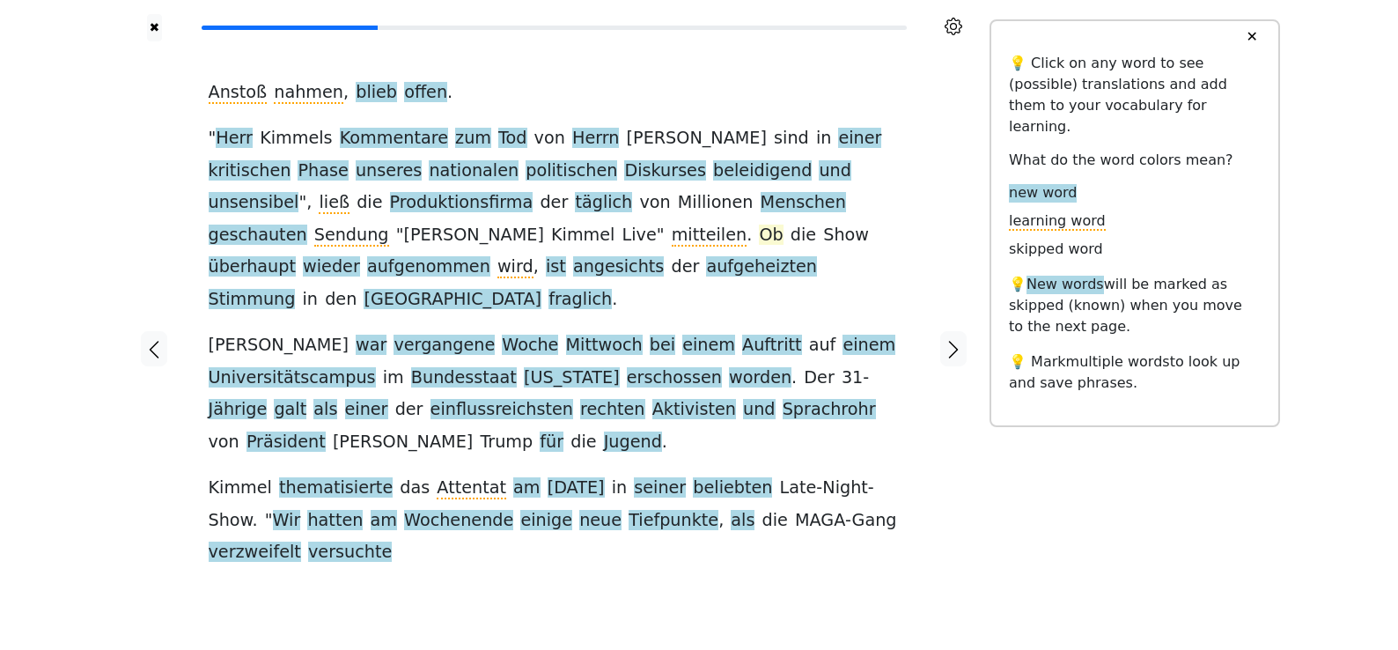
click at [759, 238] on span "Ob" at bounding box center [771, 236] width 24 height 22
click at [403, 209] on button "Save" at bounding box center [401, 205] width 39 height 23
click at [296, 256] on span "überhaupt" at bounding box center [252, 267] width 87 height 22
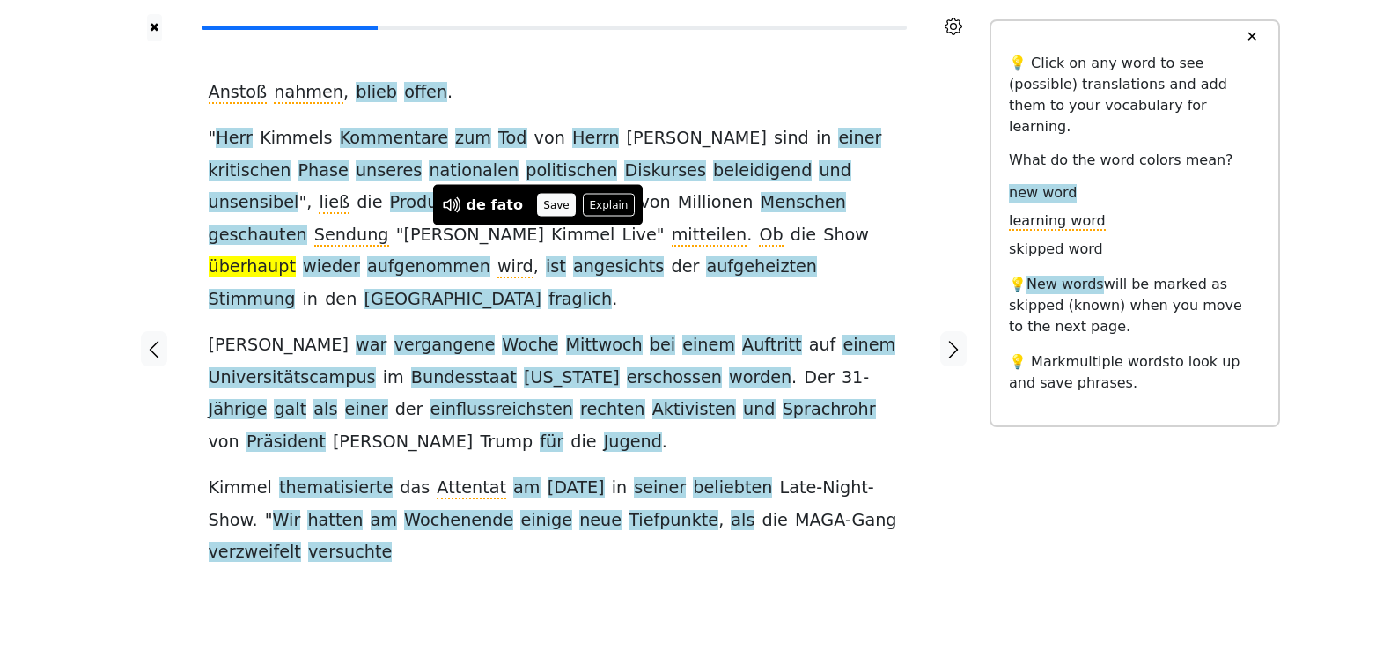
click at [550, 206] on button "Save" at bounding box center [556, 205] width 39 height 23
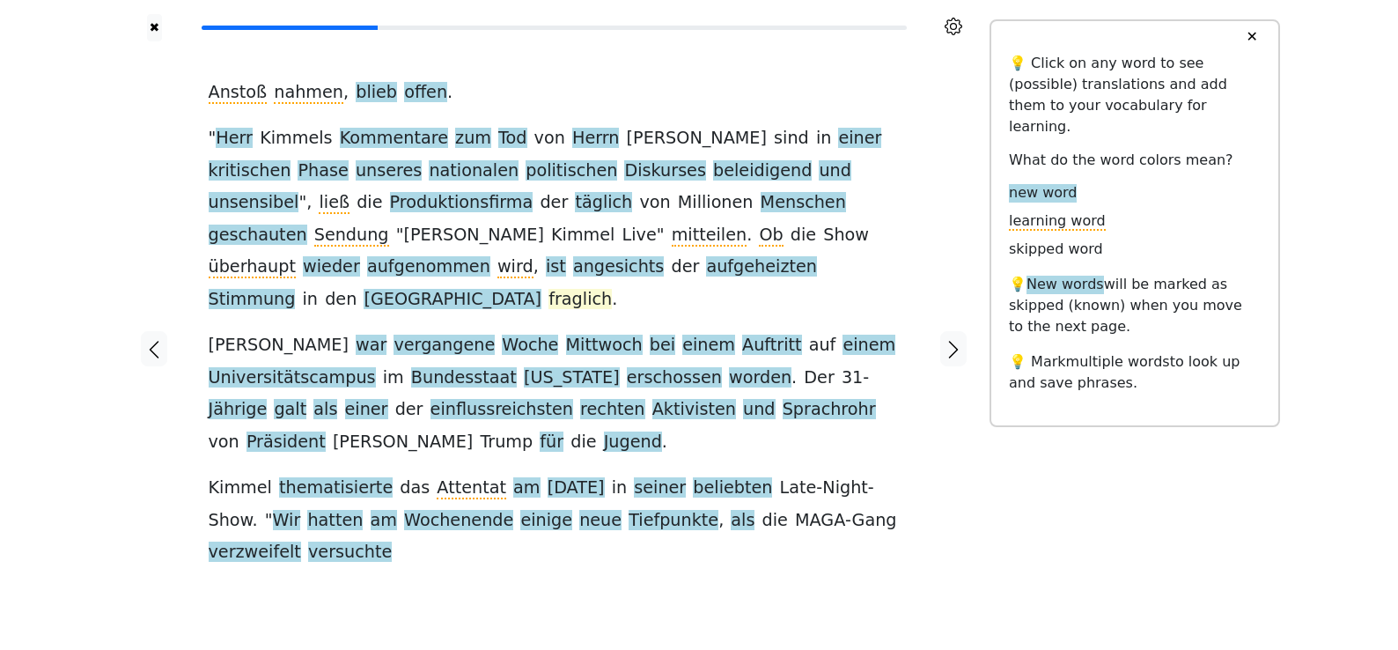
click at [549, 289] on span "fraglich" at bounding box center [580, 300] width 63 height 22
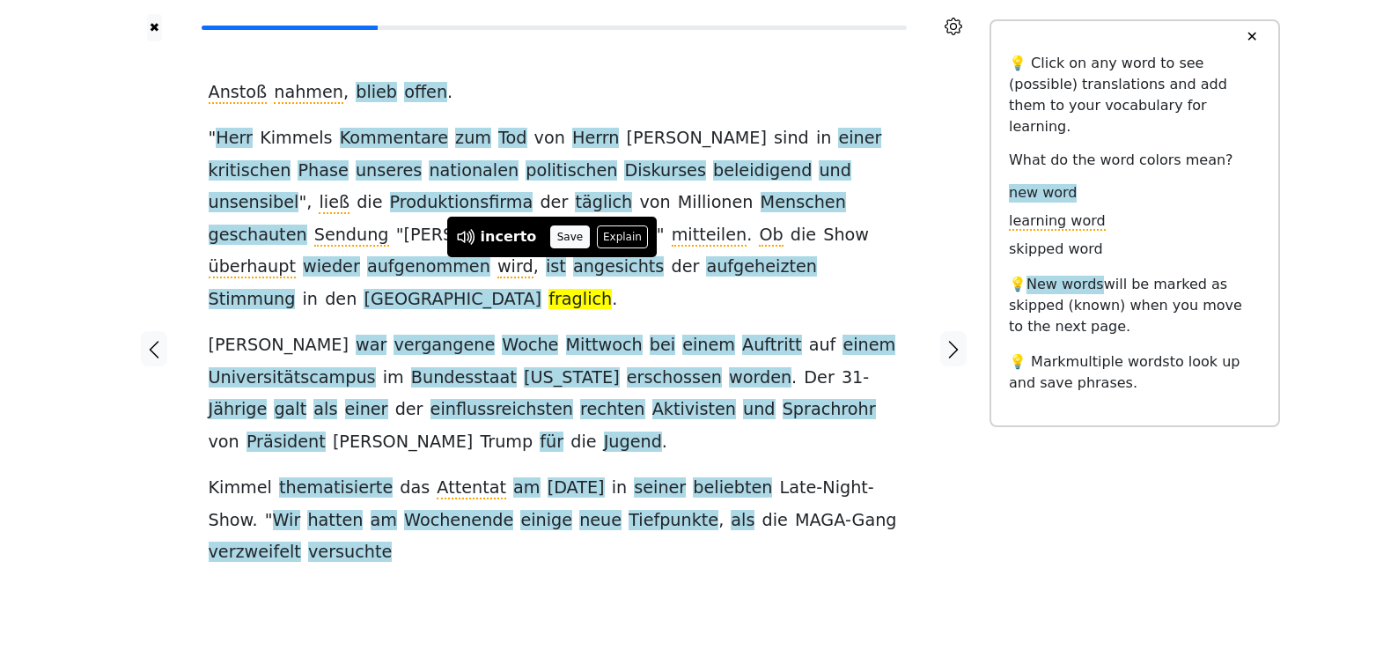
click at [560, 245] on button "Save" at bounding box center [569, 236] width 39 height 23
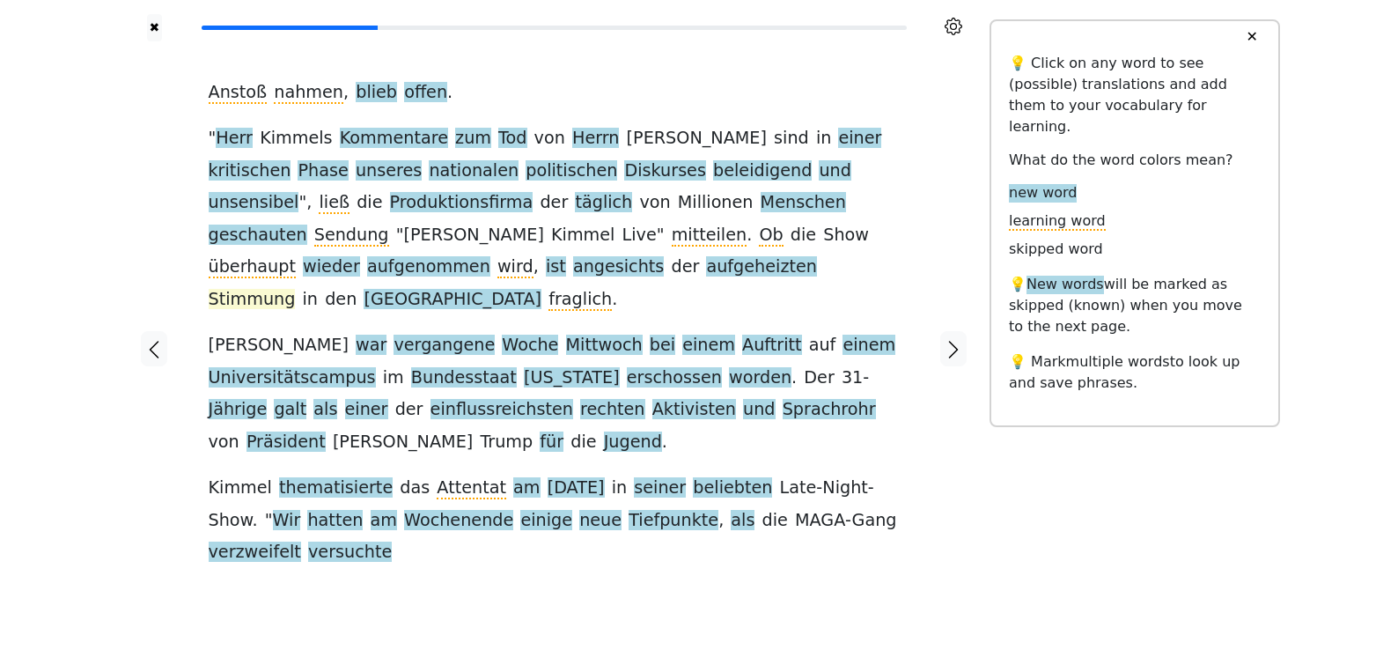
click at [296, 289] on span "Stimmung" at bounding box center [252, 300] width 87 height 22
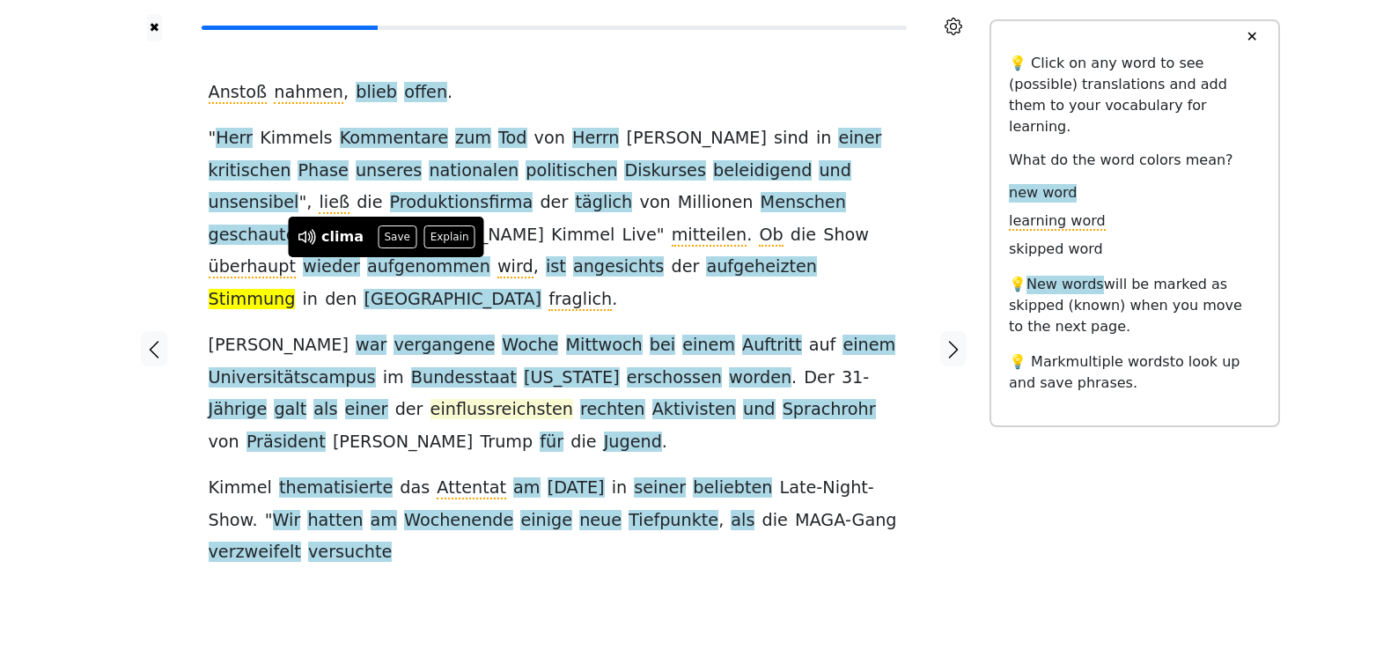
click at [573, 399] on span "einflussreichsten" at bounding box center [502, 410] width 143 height 22
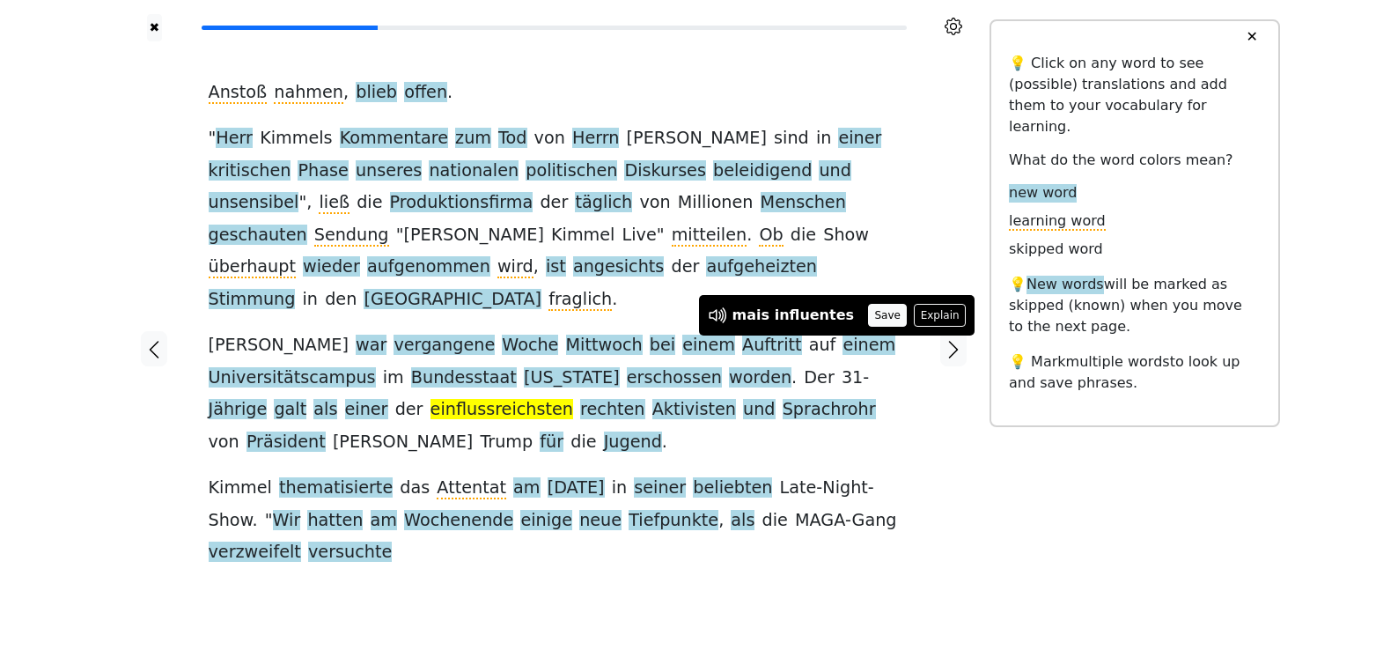
click at [869, 320] on button "Save" at bounding box center [887, 315] width 39 height 23
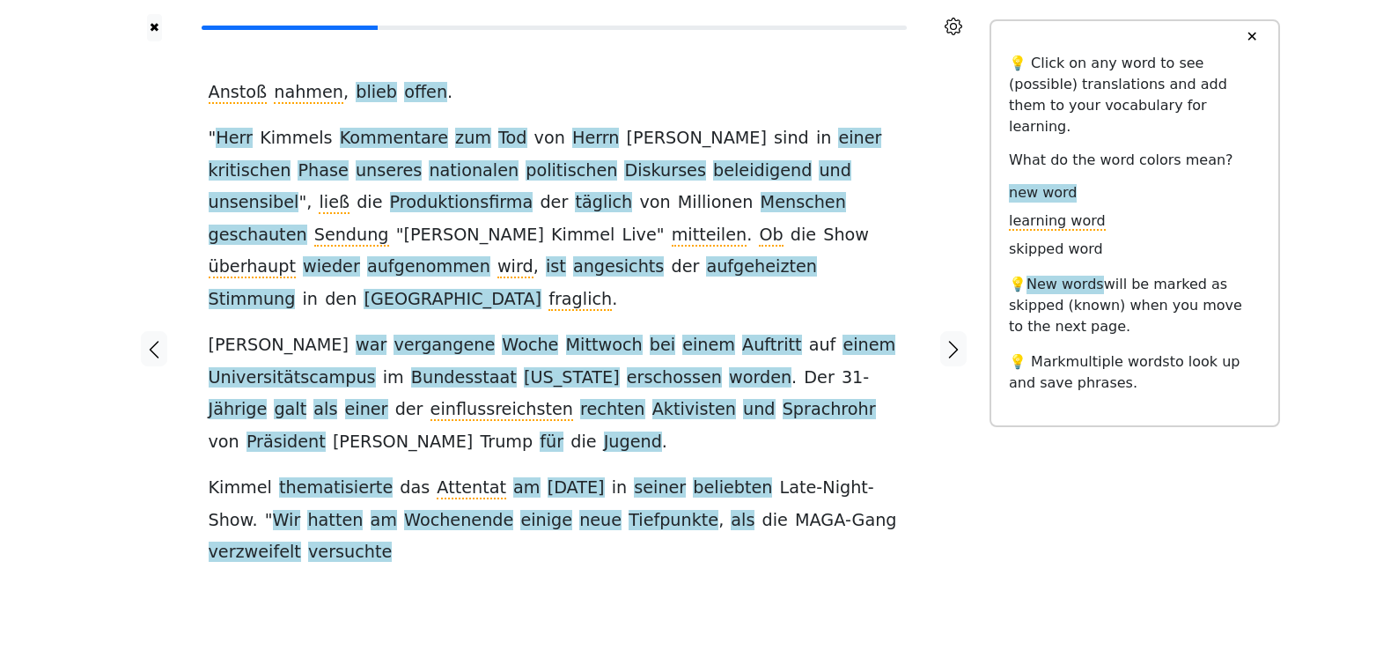
click at [953, 32] on icon at bounding box center [954, 27] width 18 height 18
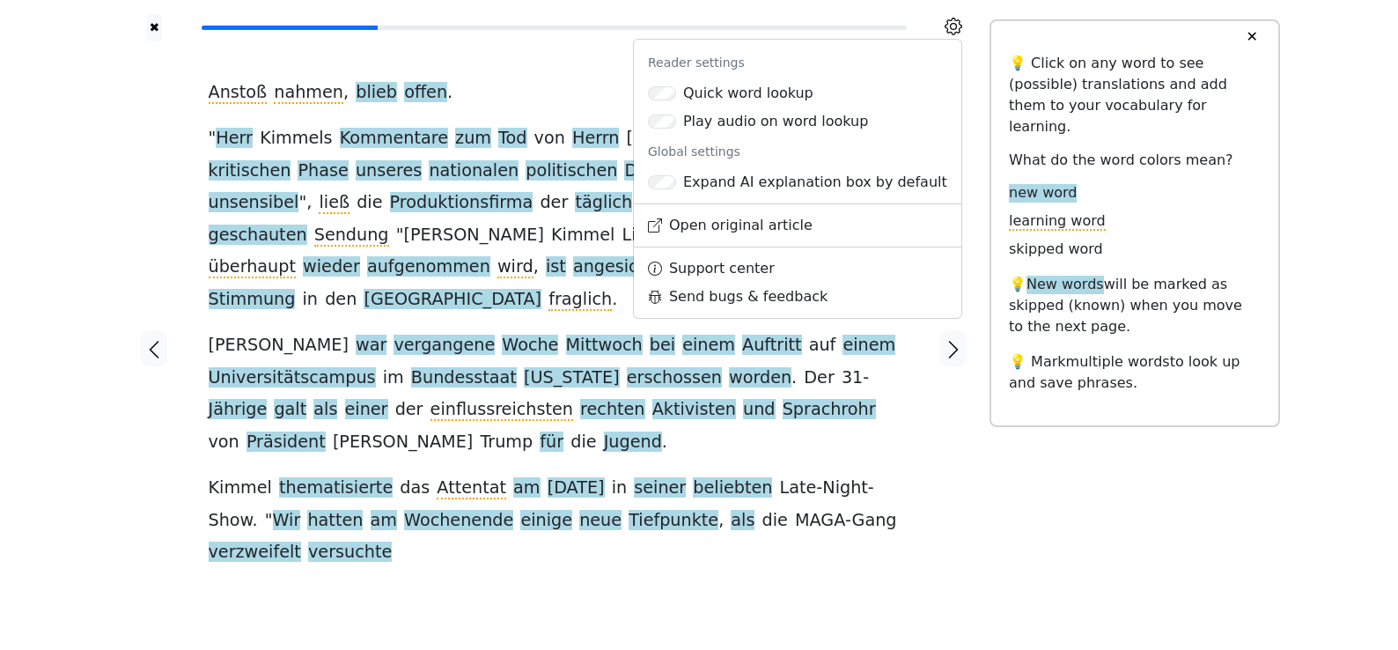
click at [942, 414] on div at bounding box center [954, 348] width 73 height 615
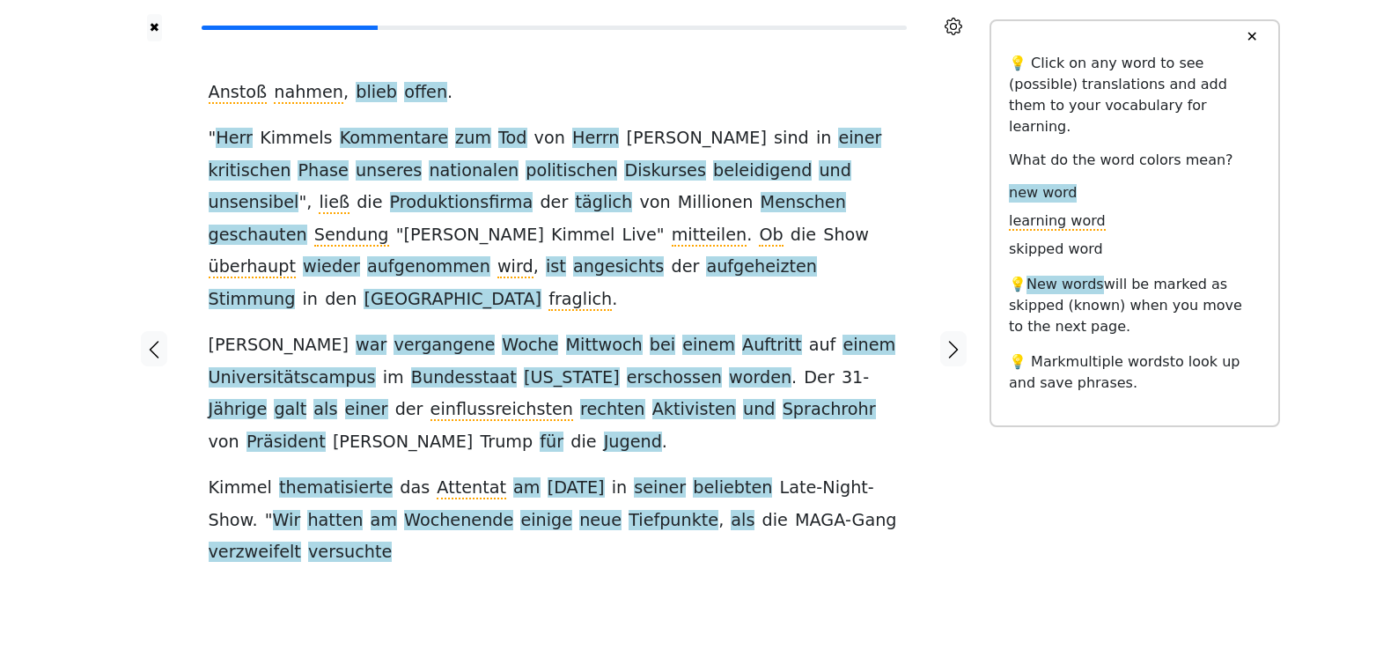
click at [153, 331] on button "button" at bounding box center [154, 348] width 26 height 35
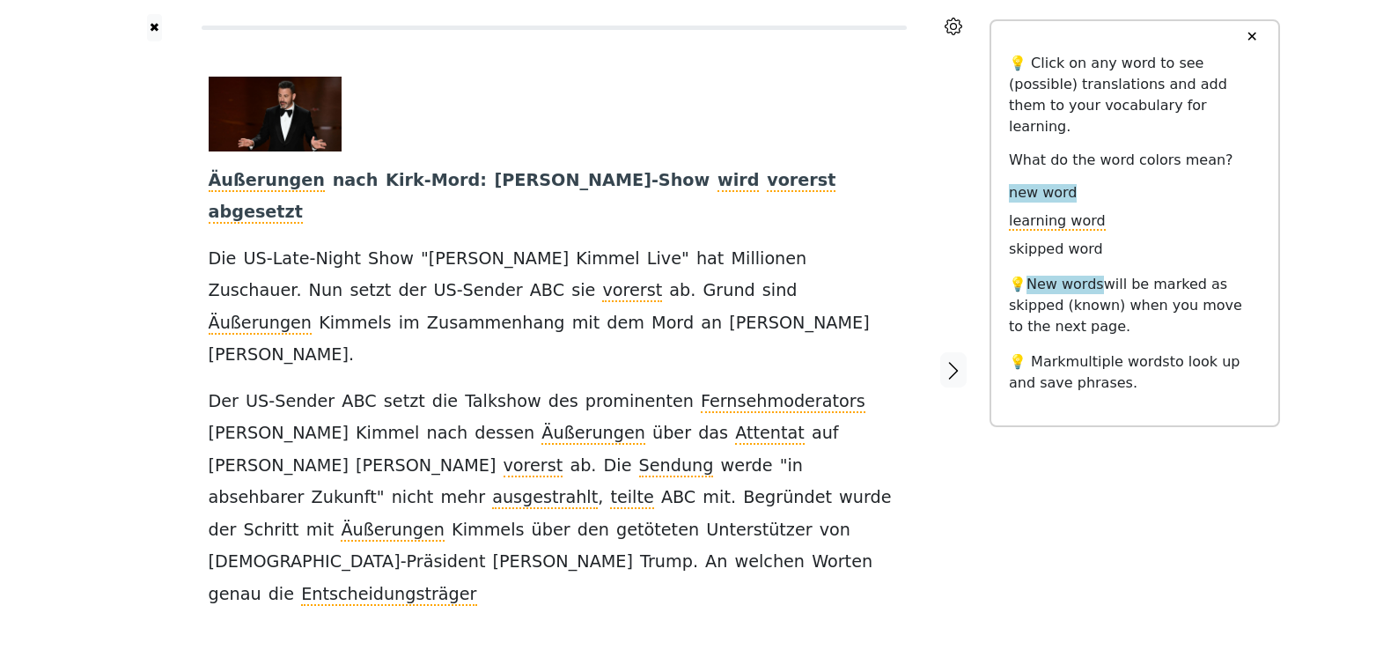
click at [948, 360] on icon "button" at bounding box center [953, 370] width 21 height 21
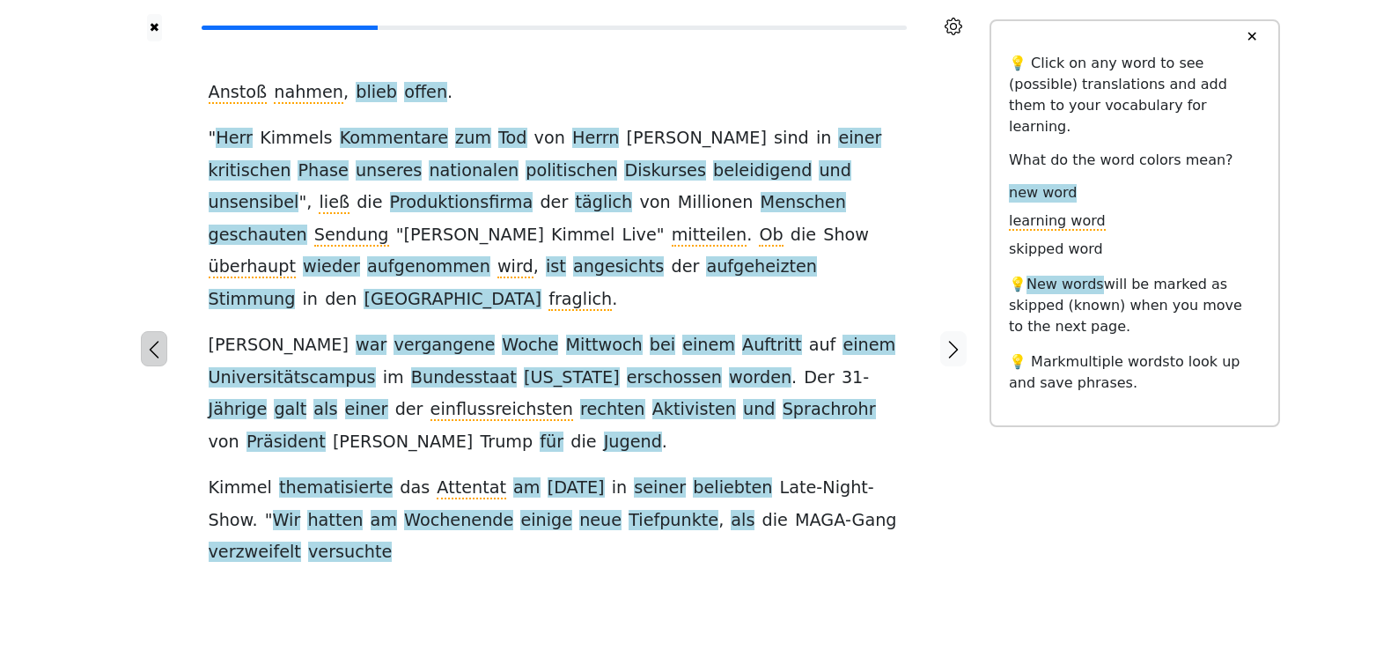
click at [142, 331] on button "button" at bounding box center [154, 348] width 26 height 35
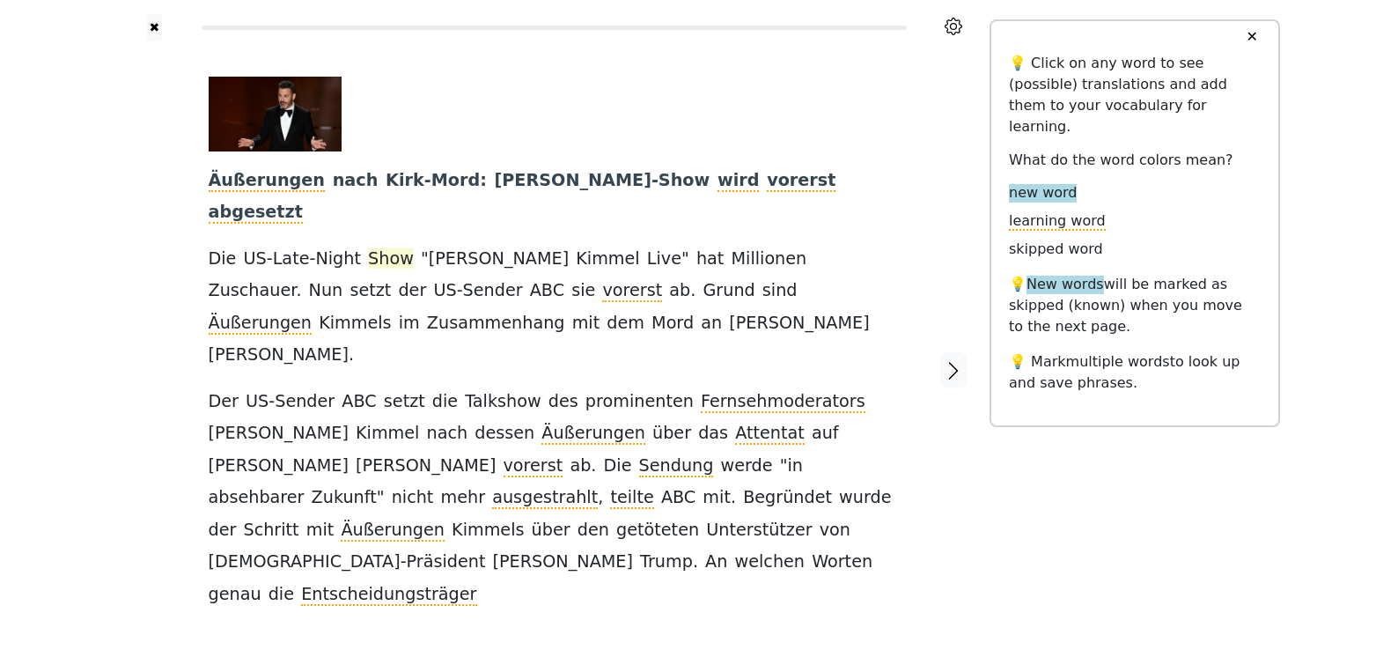
click at [369, 248] on span "Show" at bounding box center [391, 259] width 46 height 22
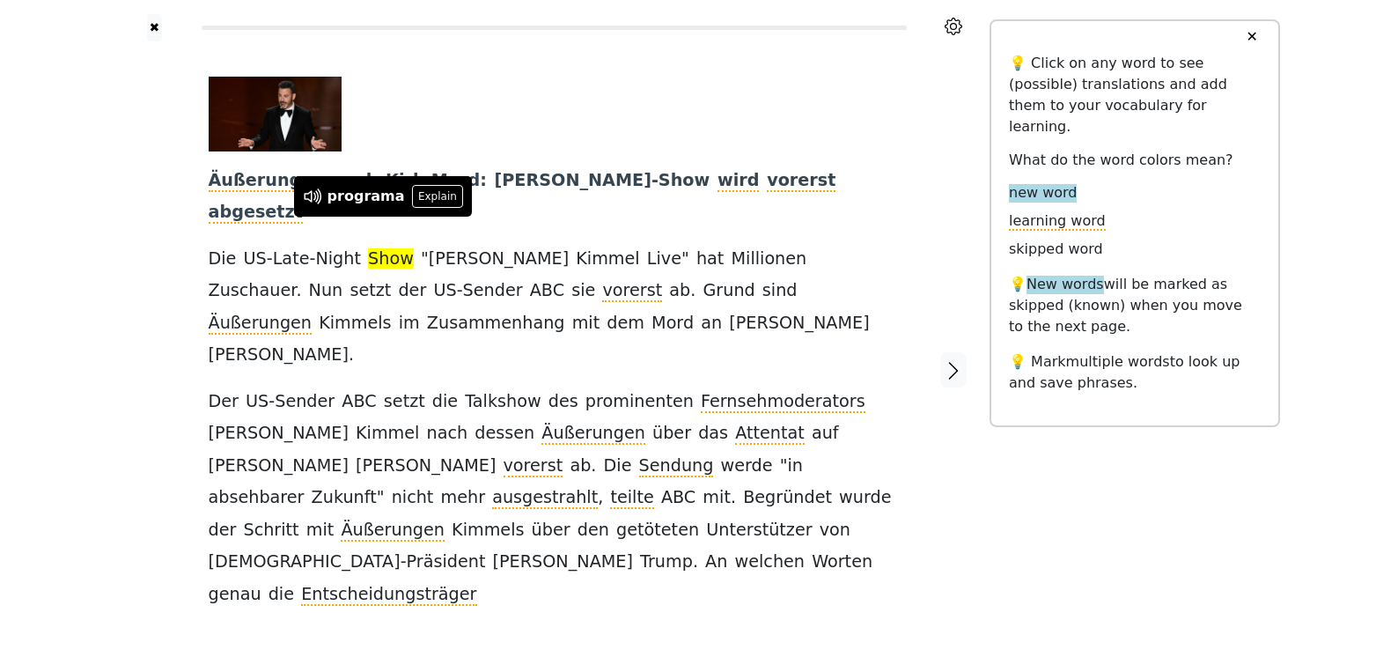
click at [369, 248] on span "Show" at bounding box center [391, 259] width 46 height 22
click at [535, 309] on div "Äußerungen nach Kirk-Mord : Jimmy-Kimmel-Show wird vorerst abgesetzt Die US-Lat…" at bounding box center [554, 344] width 691 height 534
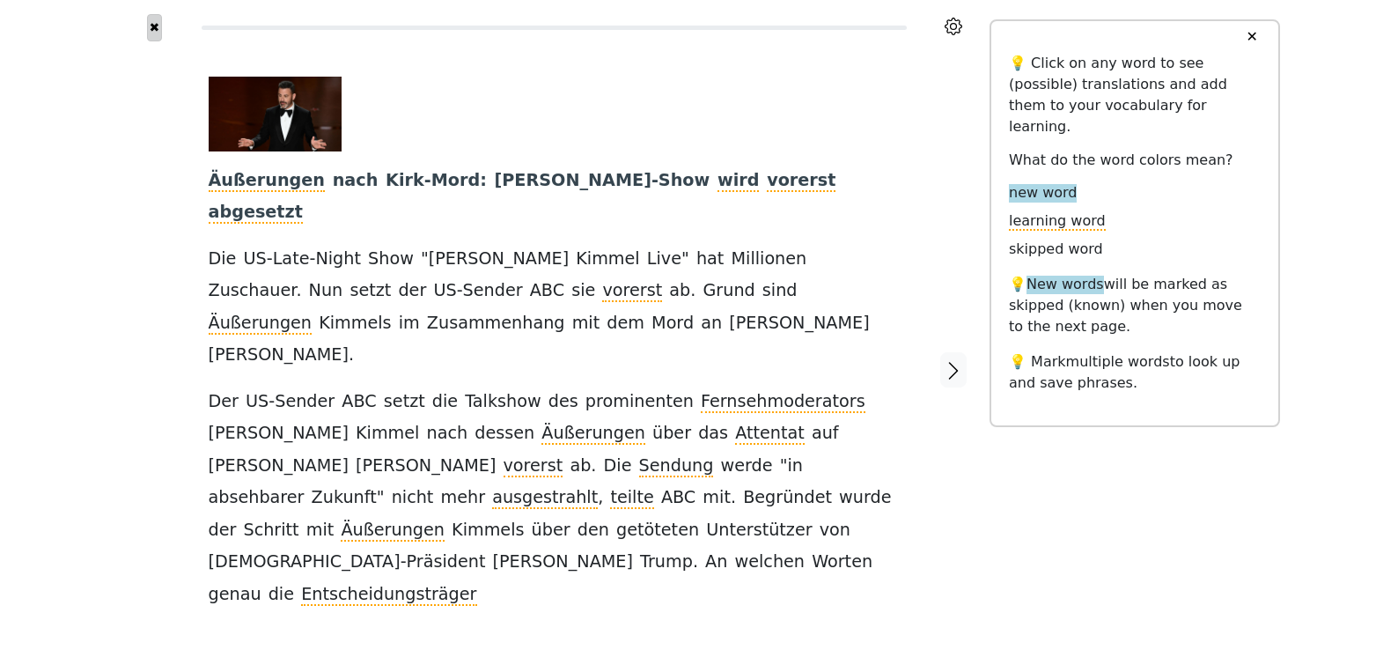
click at [151, 26] on button "✖" at bounding box center [154, 27] width 15 height 27
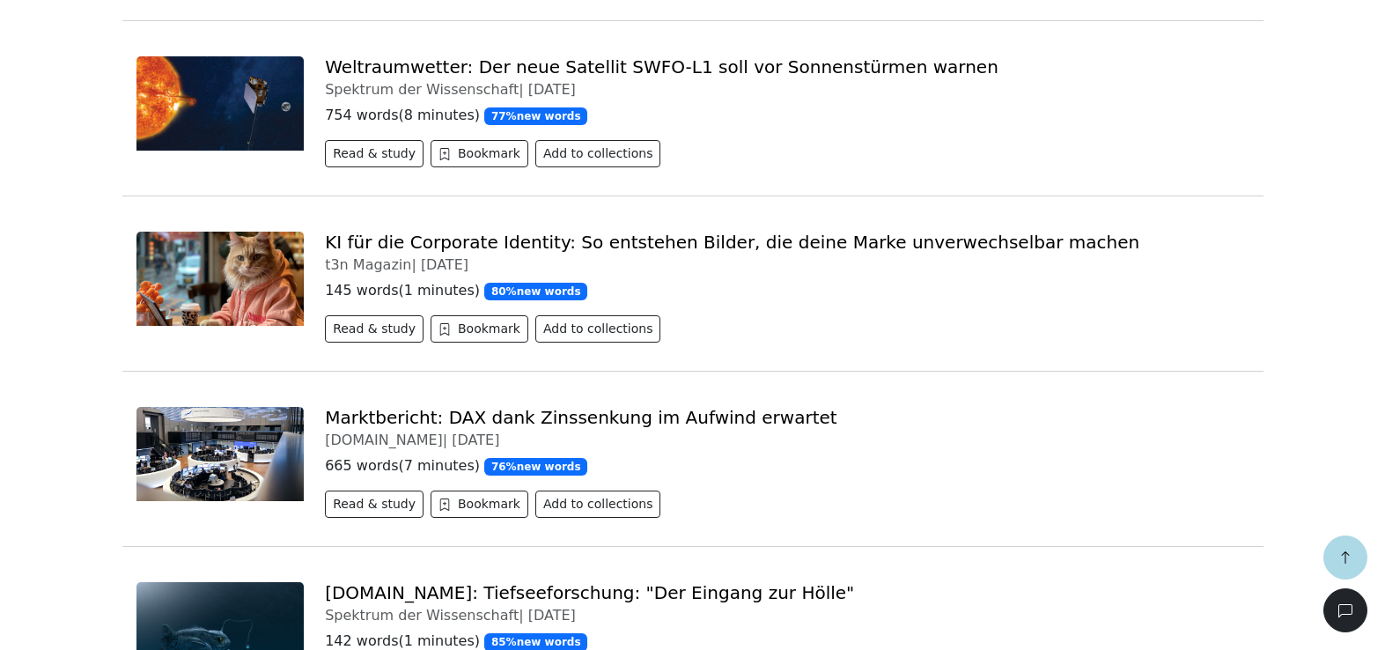
scroll to position [37, 0]
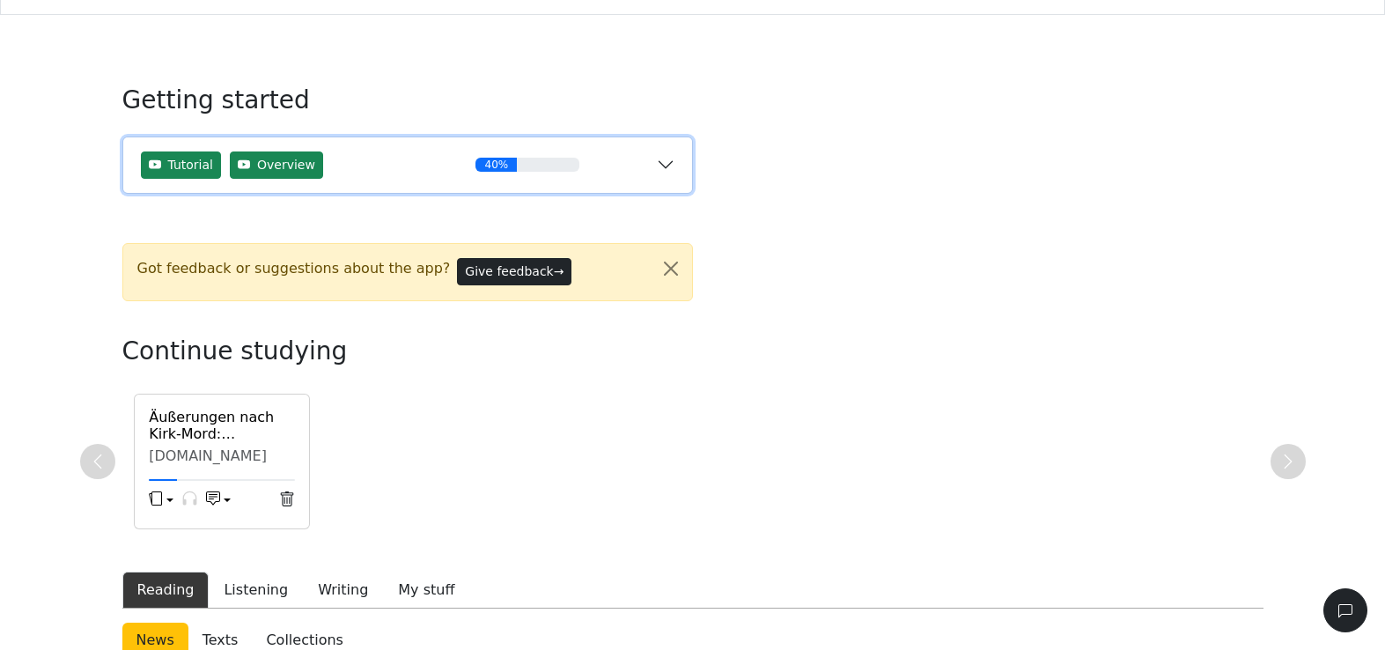
click at [604, 161] on div "40%" at bounding box center [528, 165] width 258 height 14
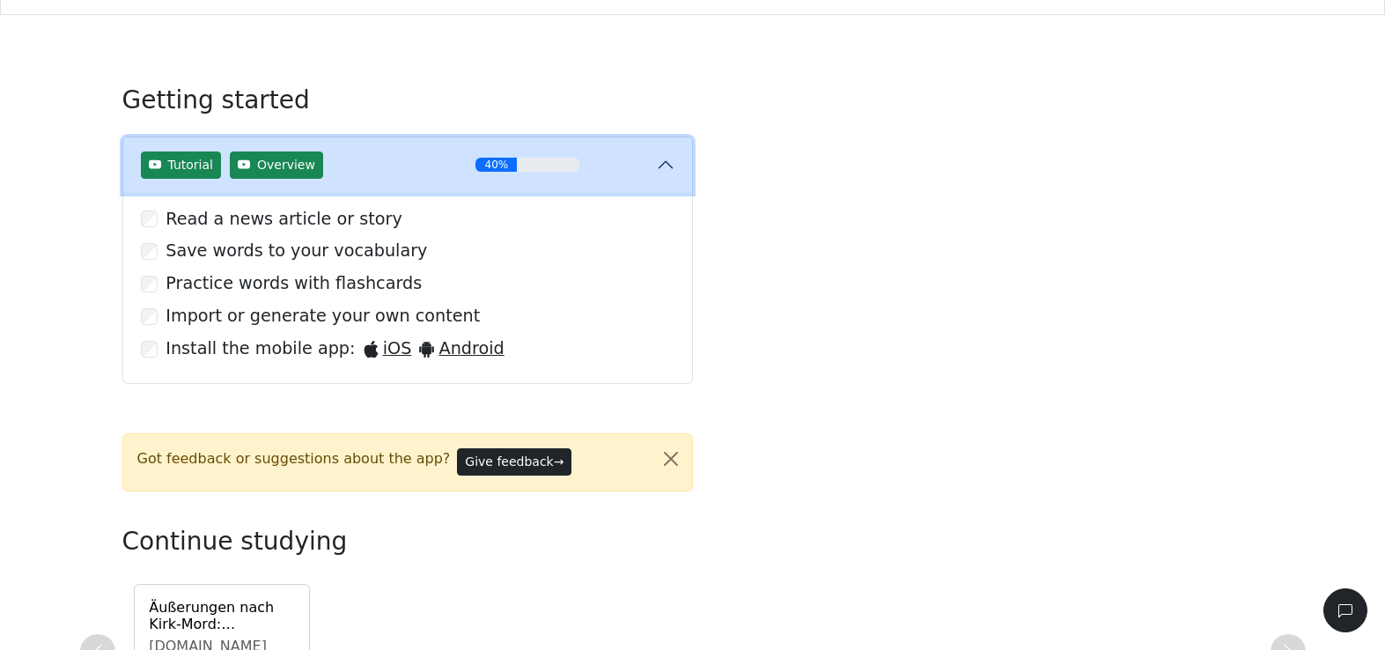
click at [641, 170] on div "40%" at bounding box center [528, 165] width 258 height 14
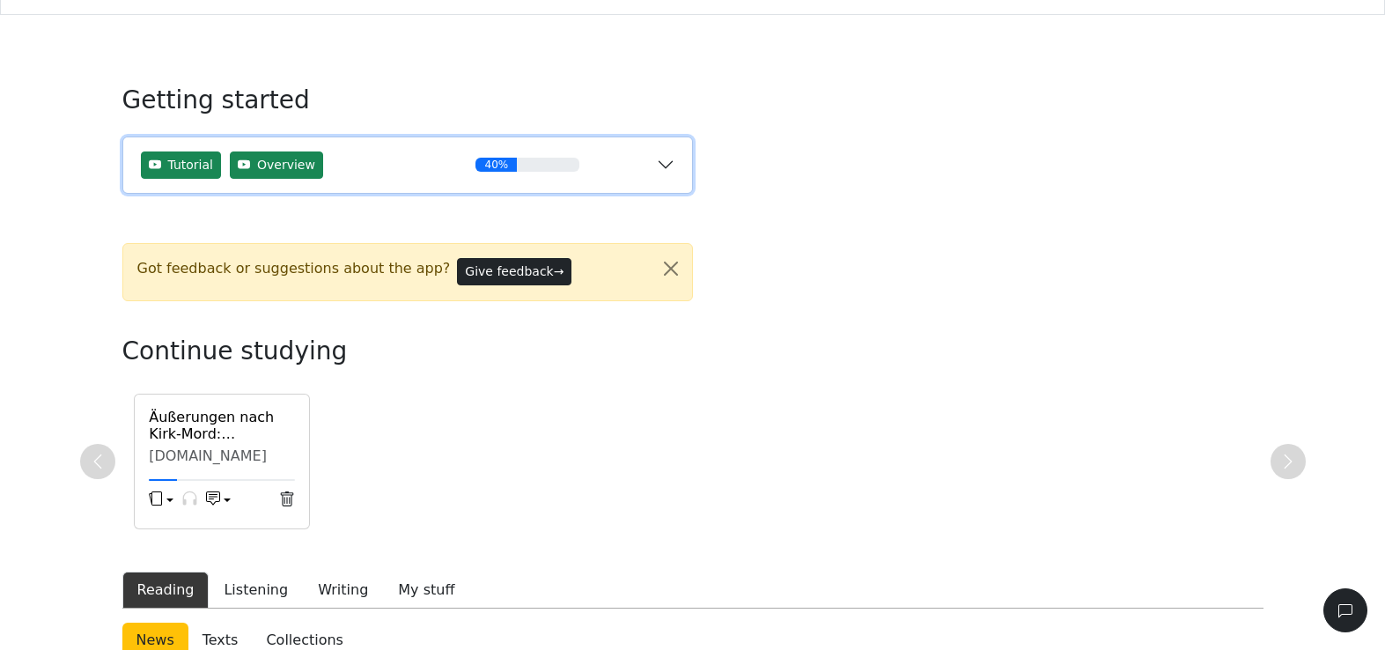
scroll to position [0, 0]
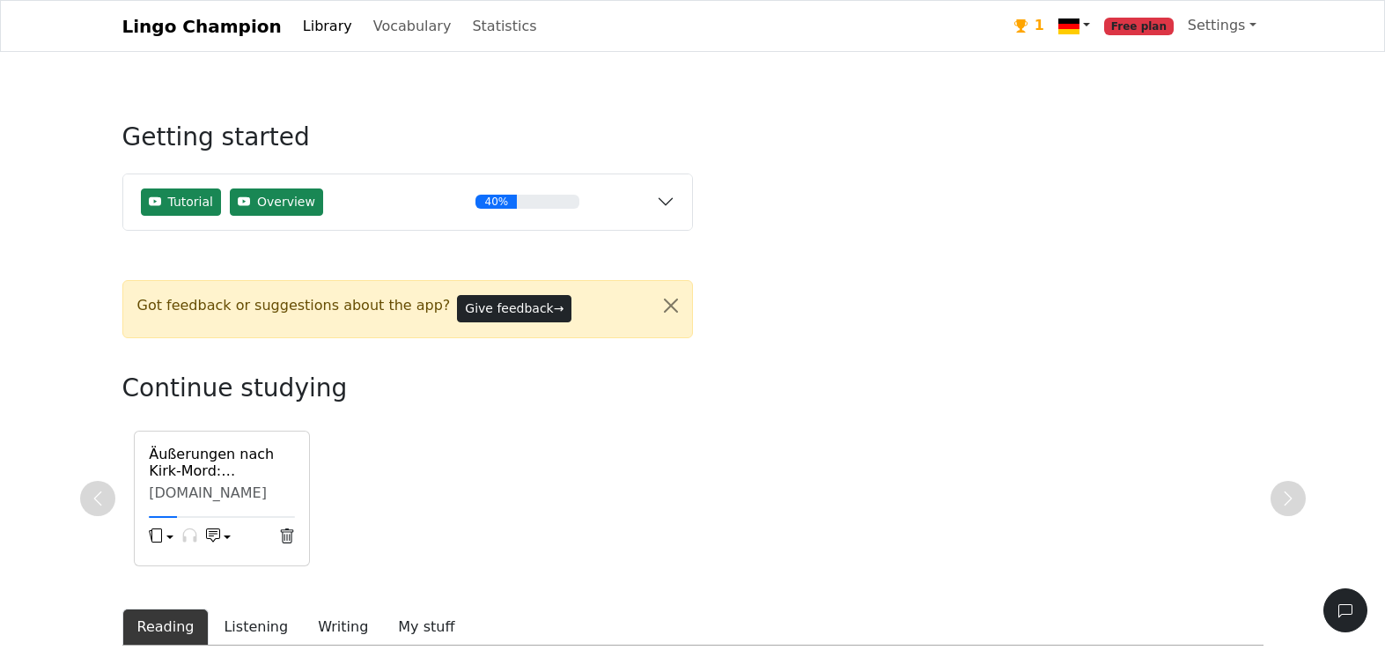
click at [1090, 21] on link at bounding box center [1074, 26] width 46 height 36
click at [1090, 22] on link at bounding box center [1074, 26] width 46 height 36
click at [1225, 33] on link "Settings" at bounding box center [1222, 25] width 83 height 35
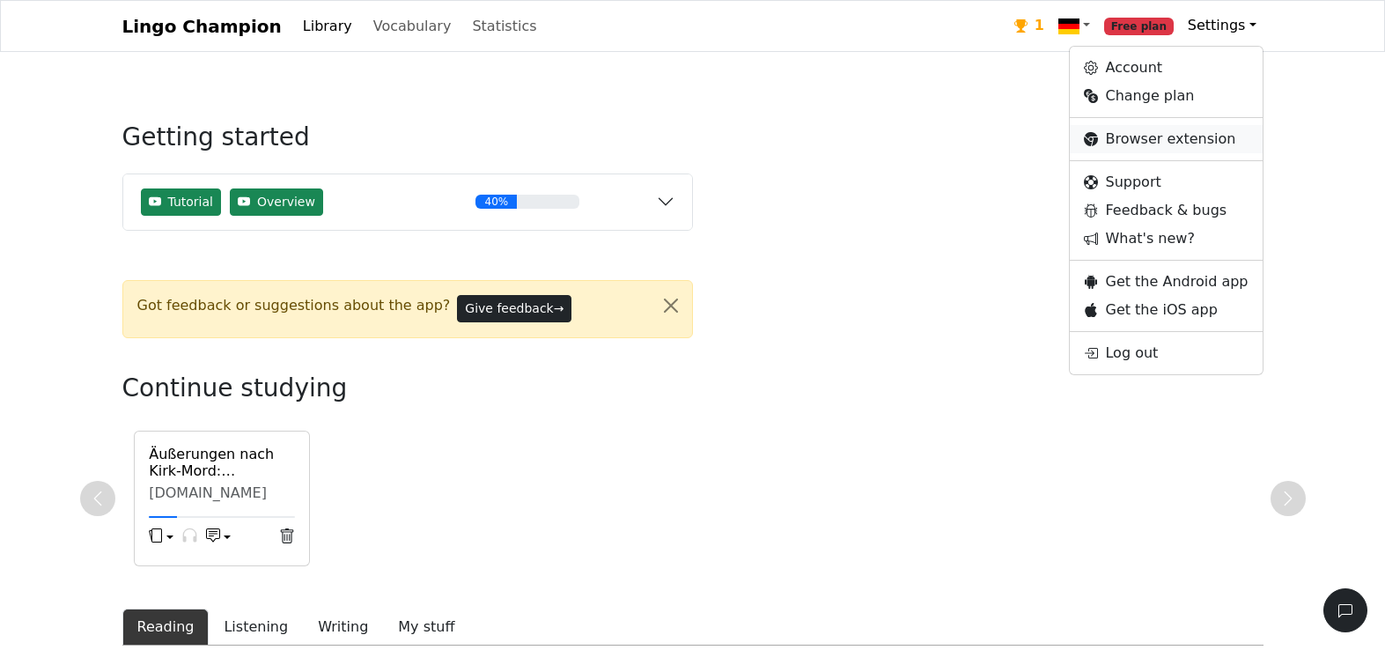
click at [1237, 145] on link "Browser extension" at bounding box center [1166, 139] width 192 height 28
